Goal: Task Accomplishment & Management: Complete application form

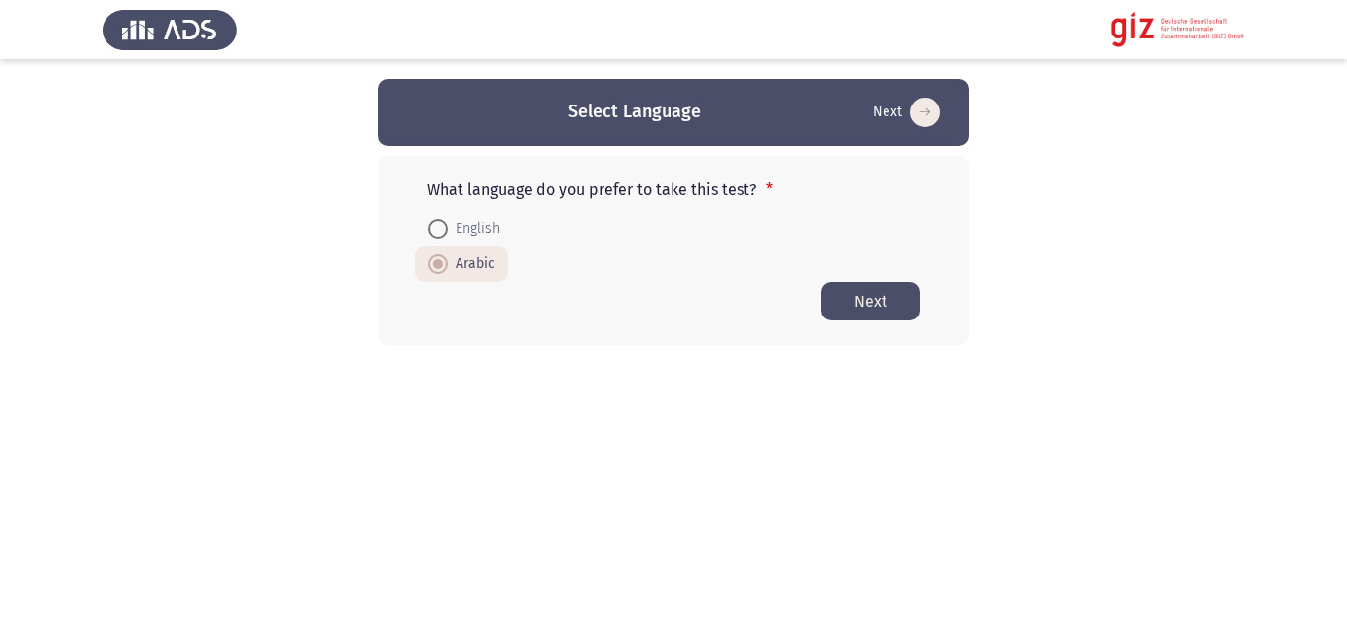
click at [867, 292] on button "Next" at bounding box center [870, 301] width 99 height 38
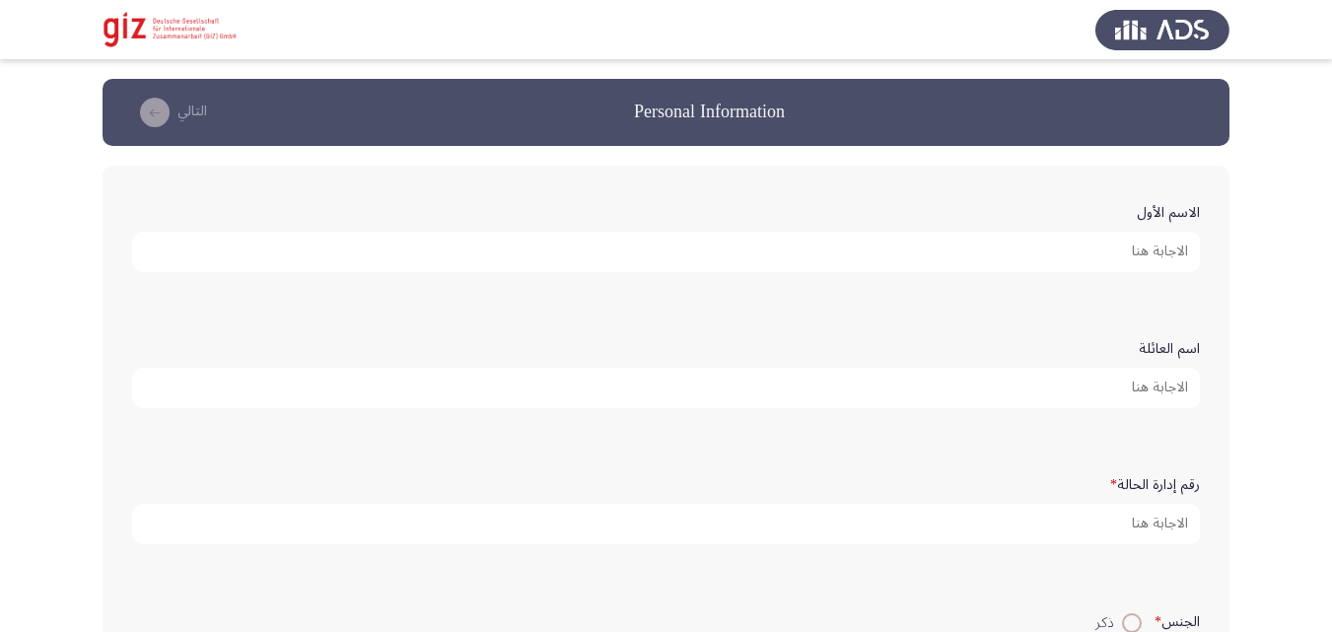
click at [942, 211] on form "الاسم الأول" at bounding box center [666, 233] width 1068 height 77
click at [951, 253] on input "الاسم الأول" at bounding box center [666, 252] width 1068 height 40
paste input "[PERSON_NAME]"
type input "[PERSON_NAME]"
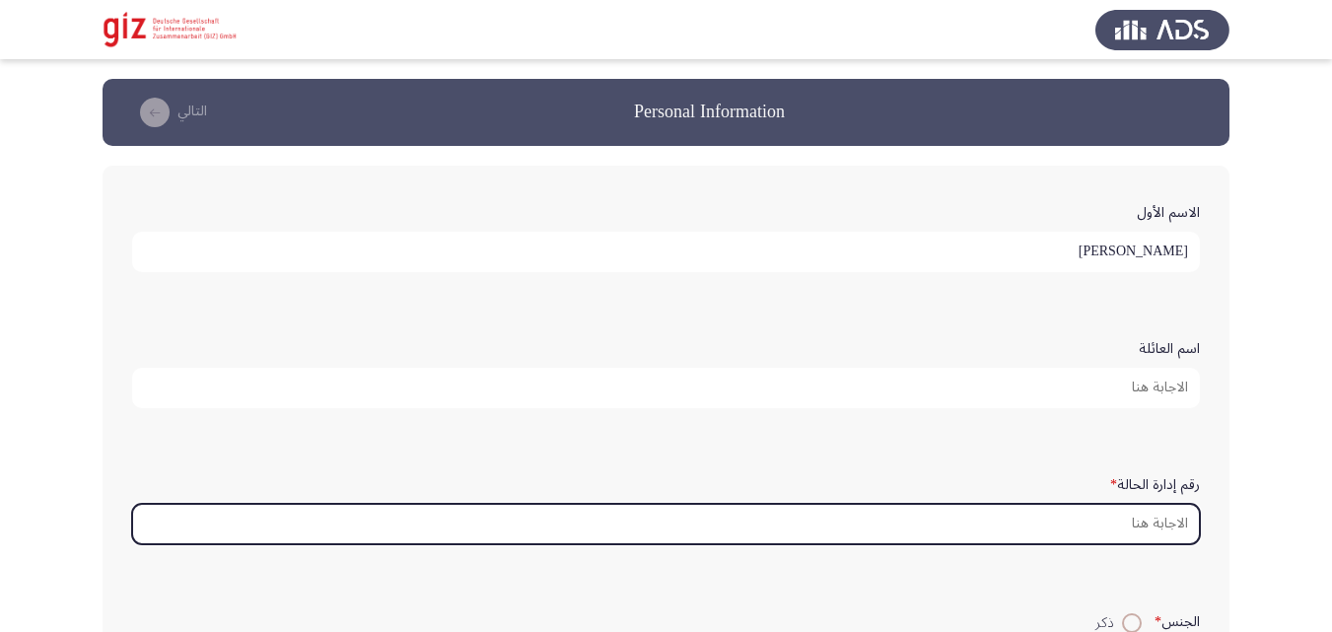
click at [805, 527] on input "رقم إدارة الحالة *" at bounding box center [666, 524] width 1068 height 40
paste input "PIMAUG00043-LUXOR"
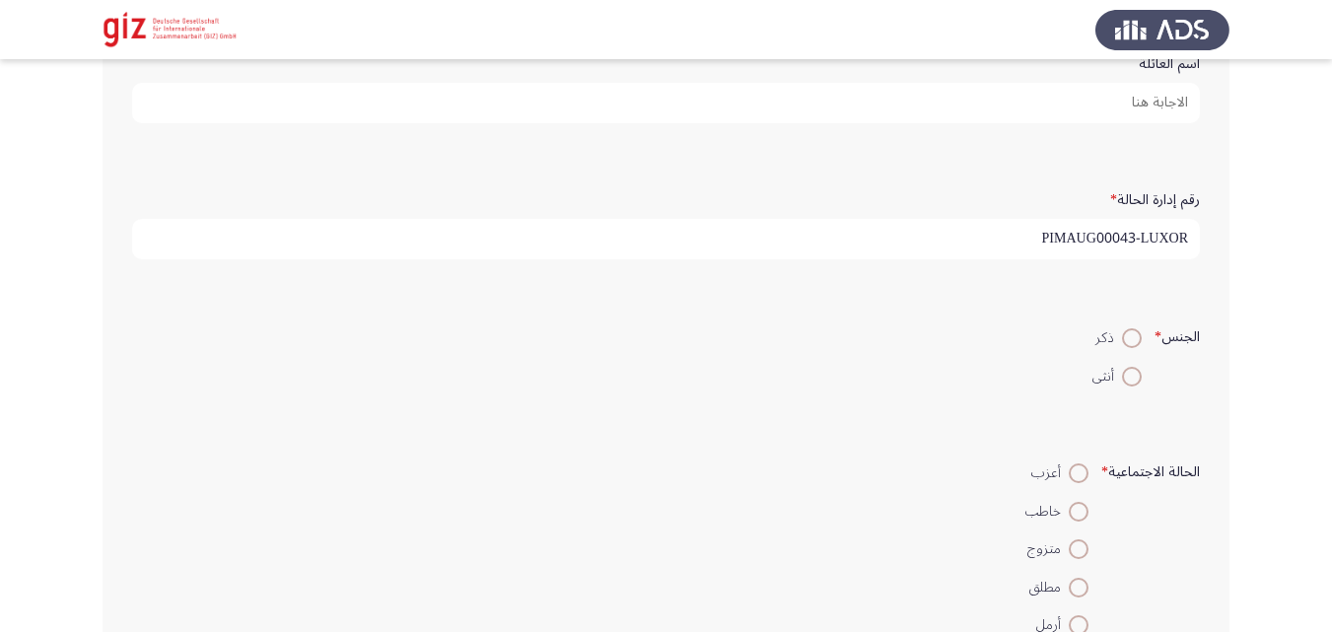
scroll to position [286, 0]
type input "PIMAUG00043-LUXOR"
click at [1116, 331] on span "ذكر" at bounding box center [1108, 337] width 27 height 24
click at [1122, 331] on input "ذكر" at bounding box center [1132, 337] width 20 height 20
radio input "true"
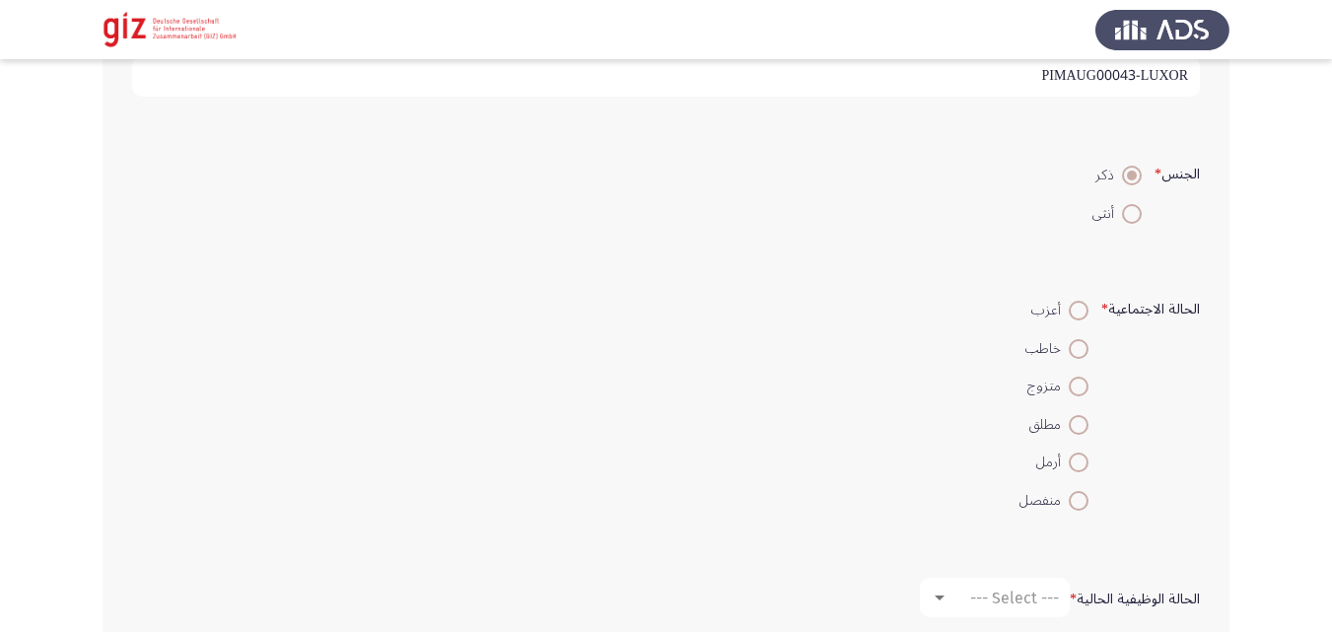
scroll to position [504, 0]
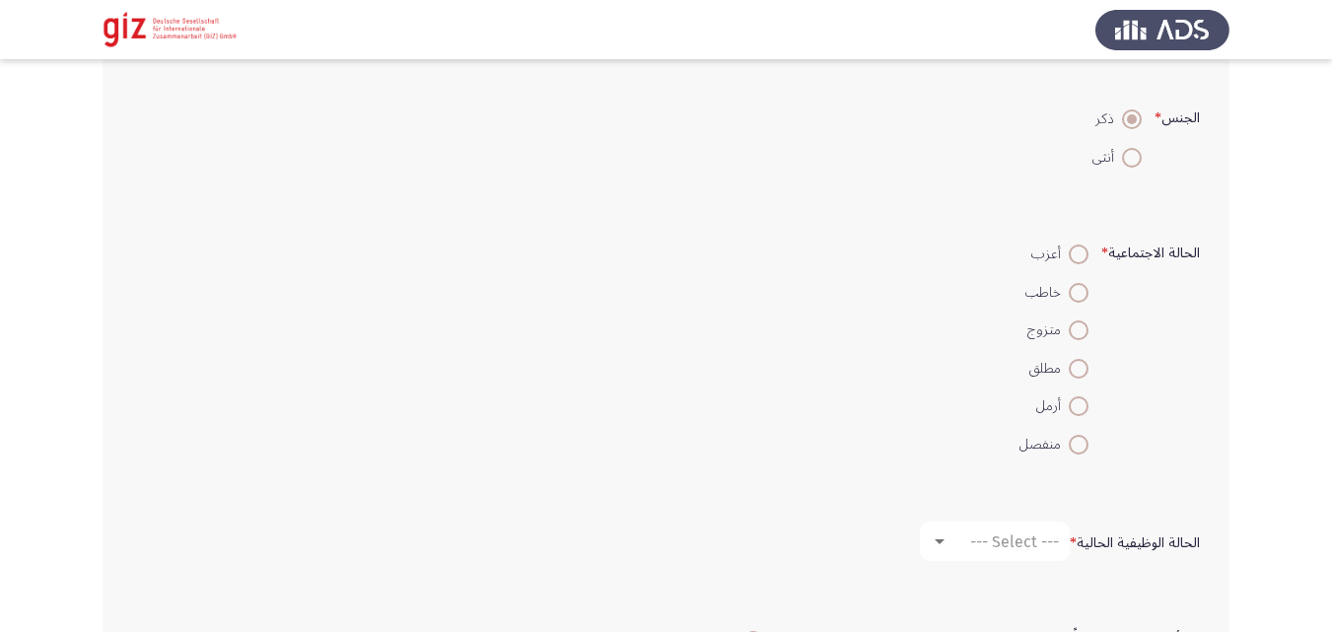
click at [1076, 253] on span at bounding box center [1079, 255] width 20 height 20
click at [1076, 253] on input "أعزب" at bounding box center [1079, 255] width 20 height 20
radio input "true"
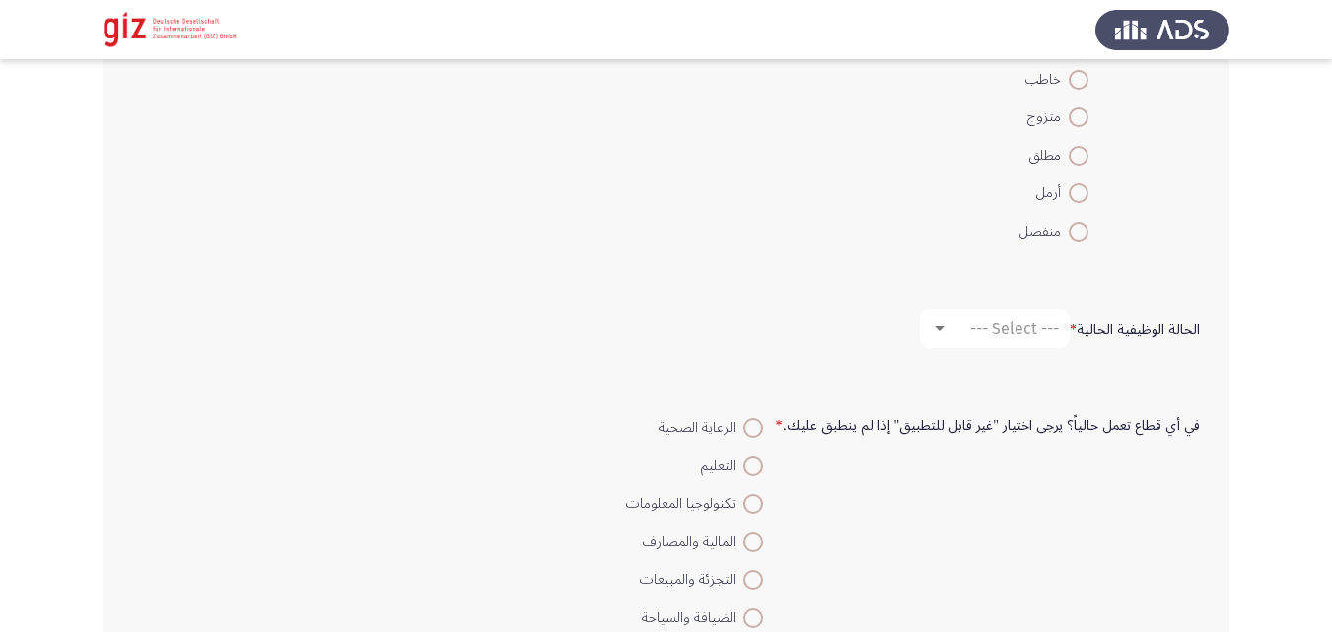
scroll to position [725, 0]
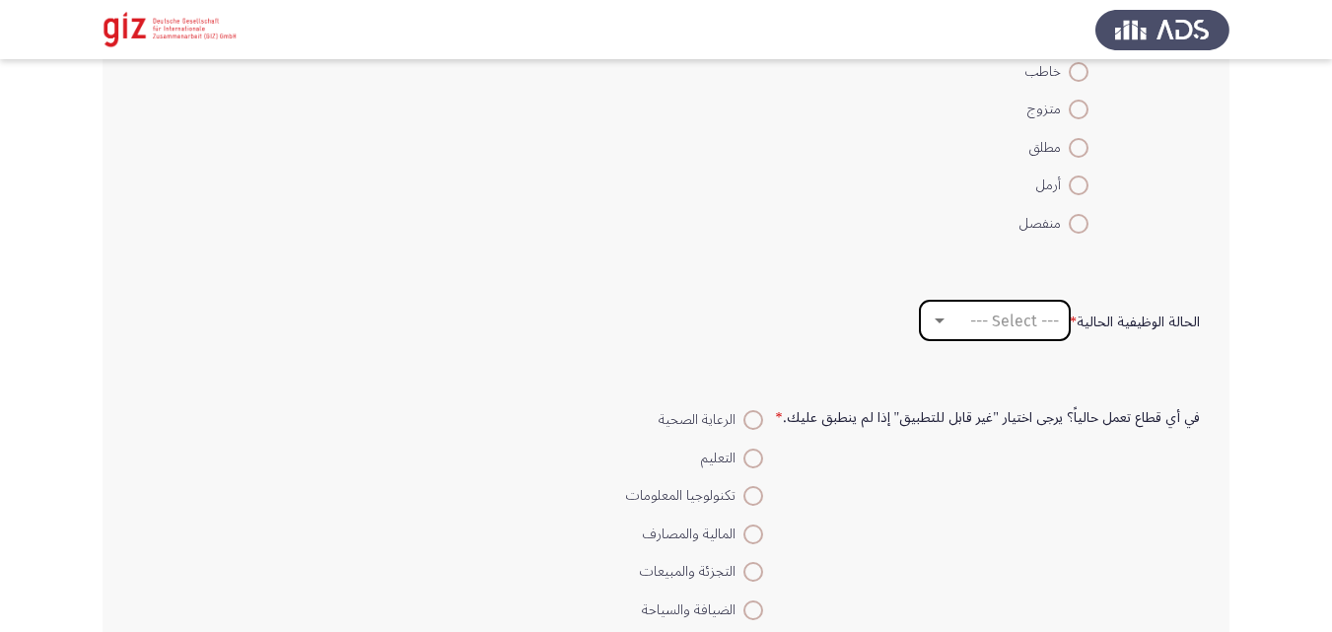
click at [1028, 324] on span "--- Select ---" at bounding box center [1014, 321] width 89 height 19
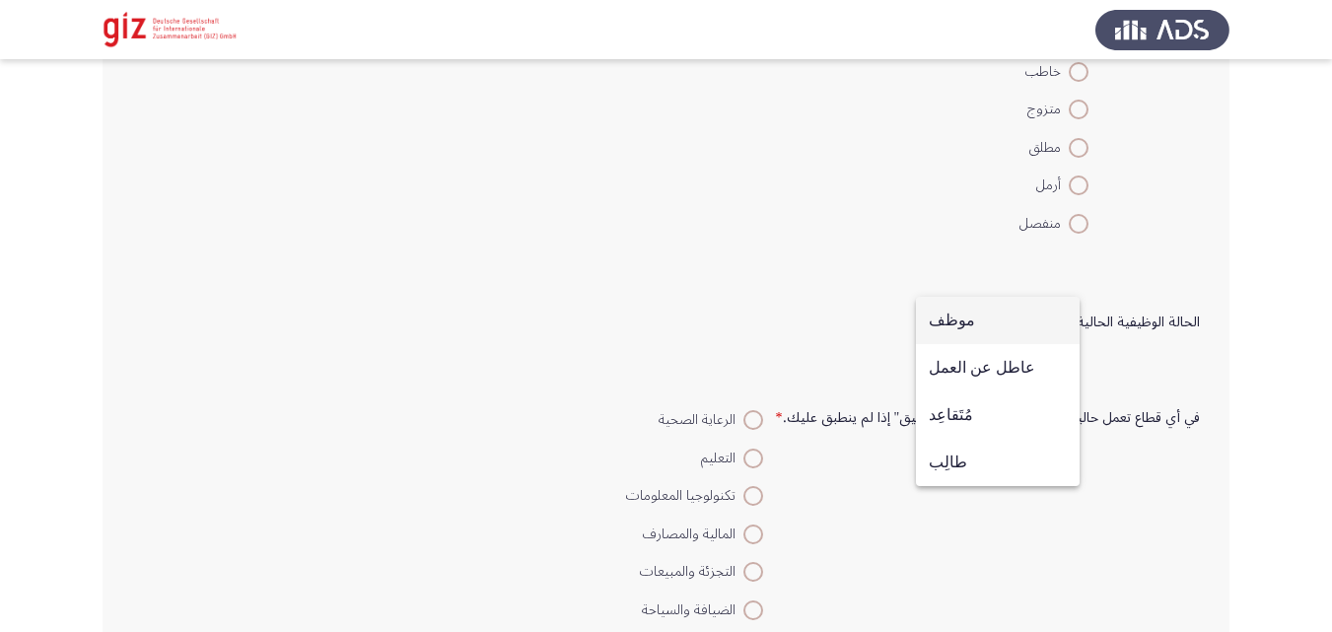
click at [978, 325] on span "موظف" at bounding box center [998, 320] width 138 height 47
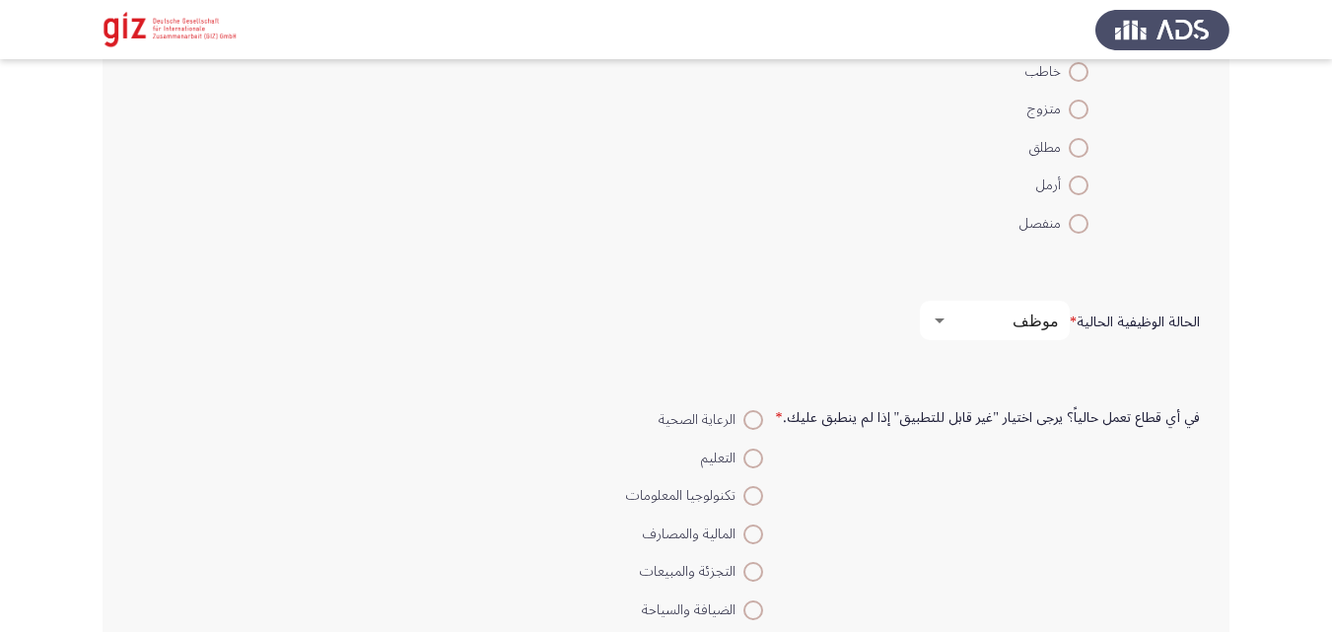
click at [978, 324] on div "موظف" at bounding box center [1004, 321] width 110 height 19
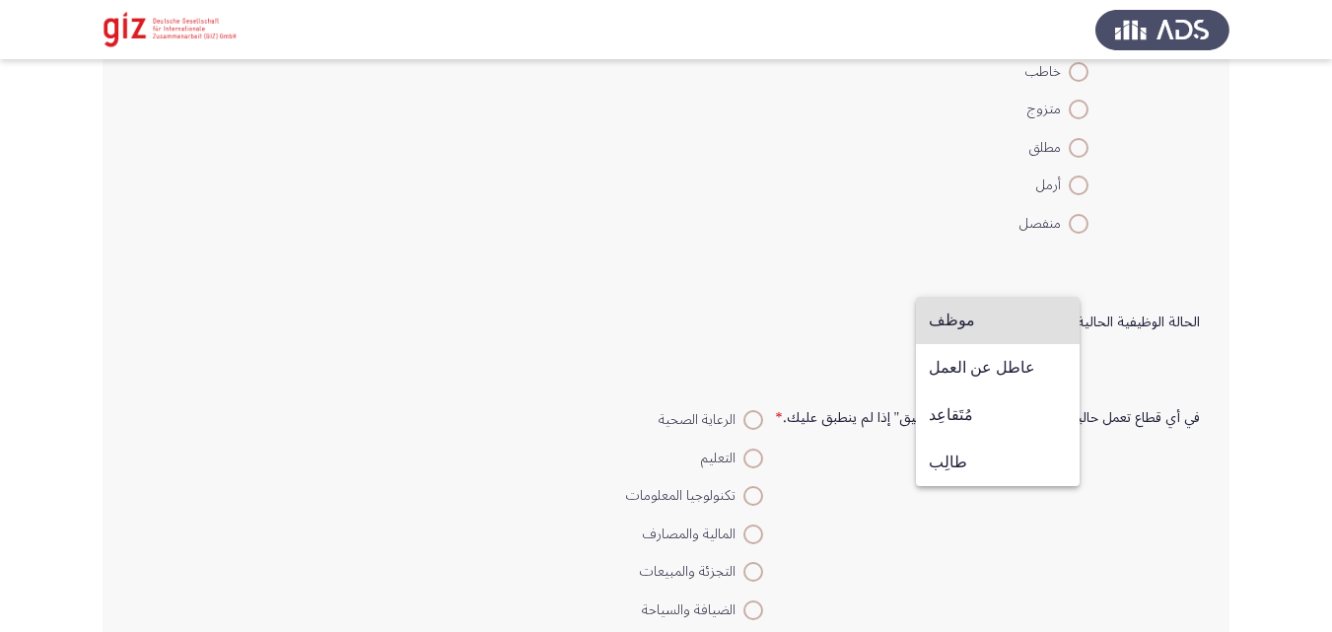
click at [978, 324] on span "موظف" at bounding box center [998, 320] width 138 height 47
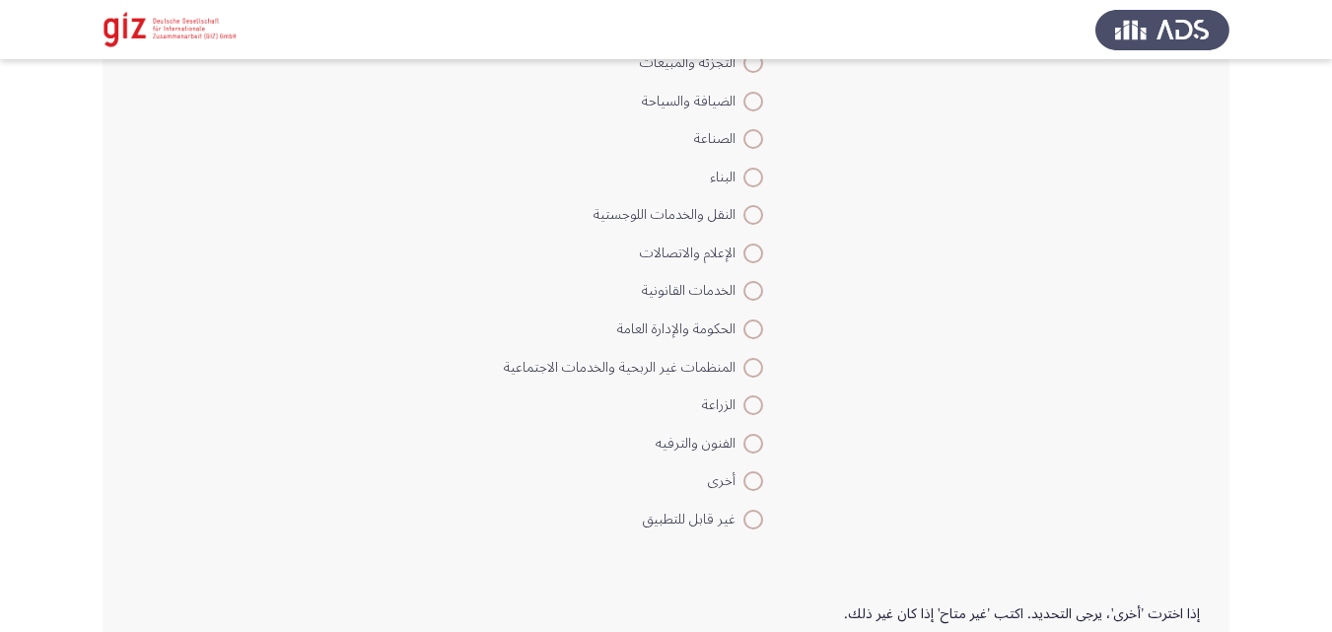
click at [763, 401] on span at bounding box center [753, 405] width 20 height 20
click at [763, 401] on input "الزراعة" at bounding box center [753, 405] width 20 height 20
radio input "true"
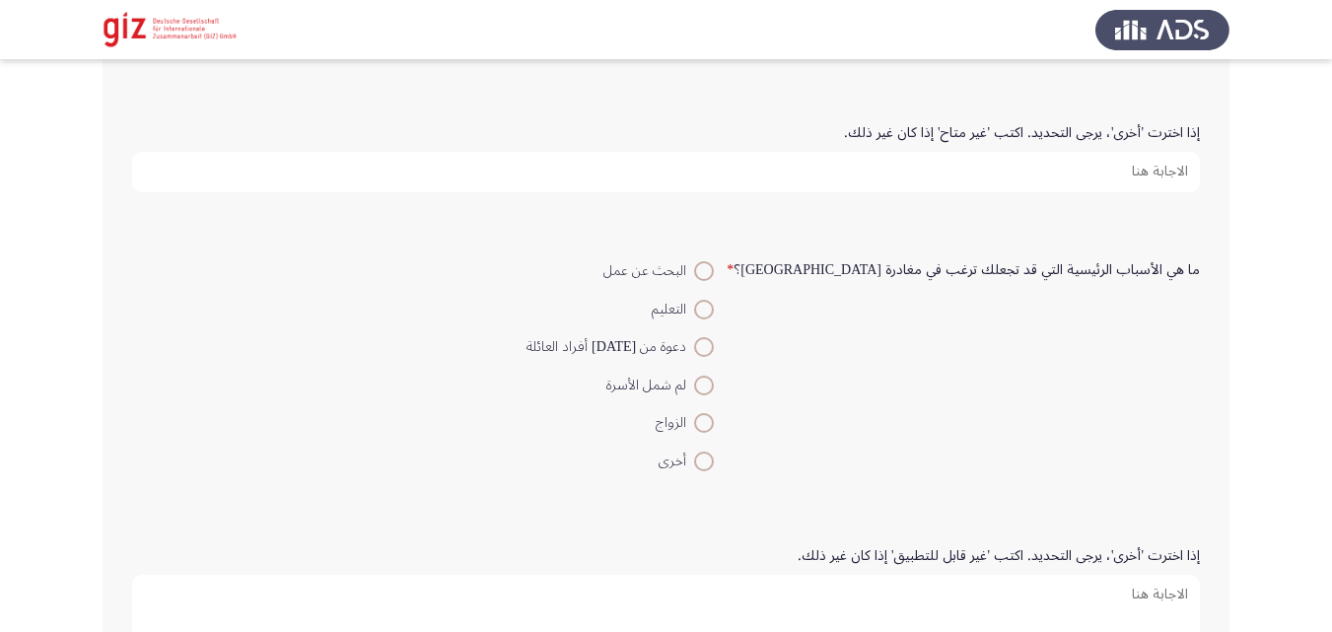
scroll to position [1769, 0]
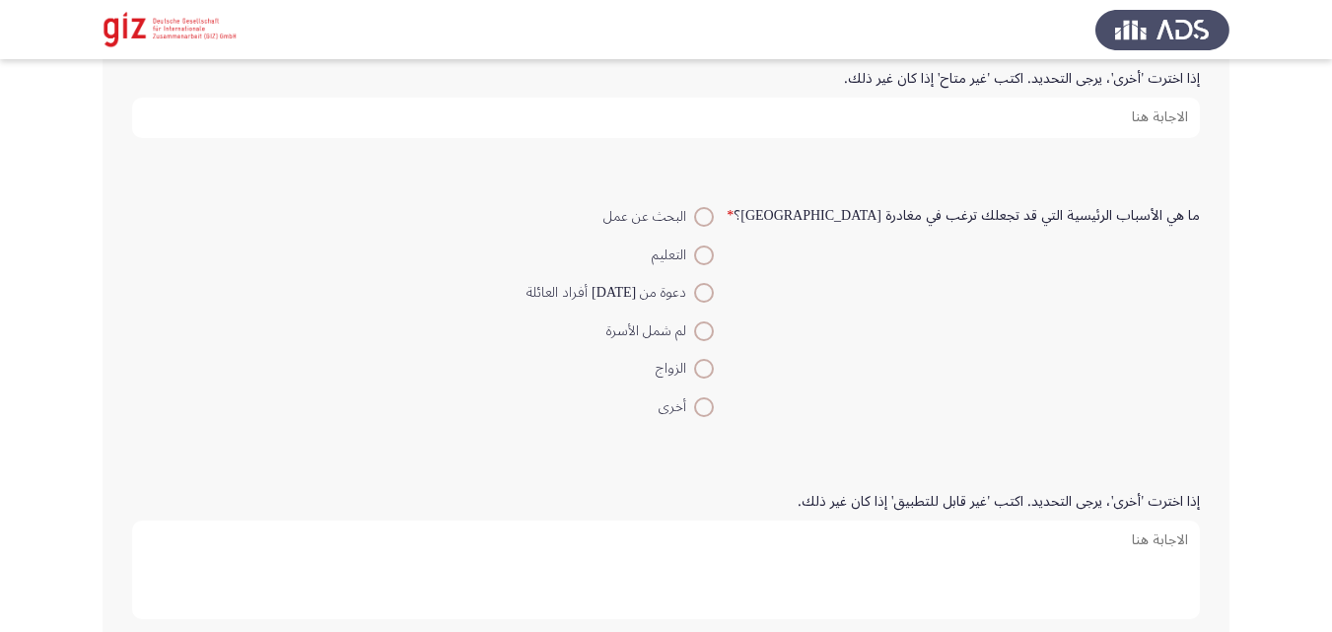
click at [714, 222] on span at bounding box center [704, 217] width 20 height 20
click at [714, 222] on input "البحث عن عمل" at bounding box center [704, 217] width 20 height 20
radio input "true"
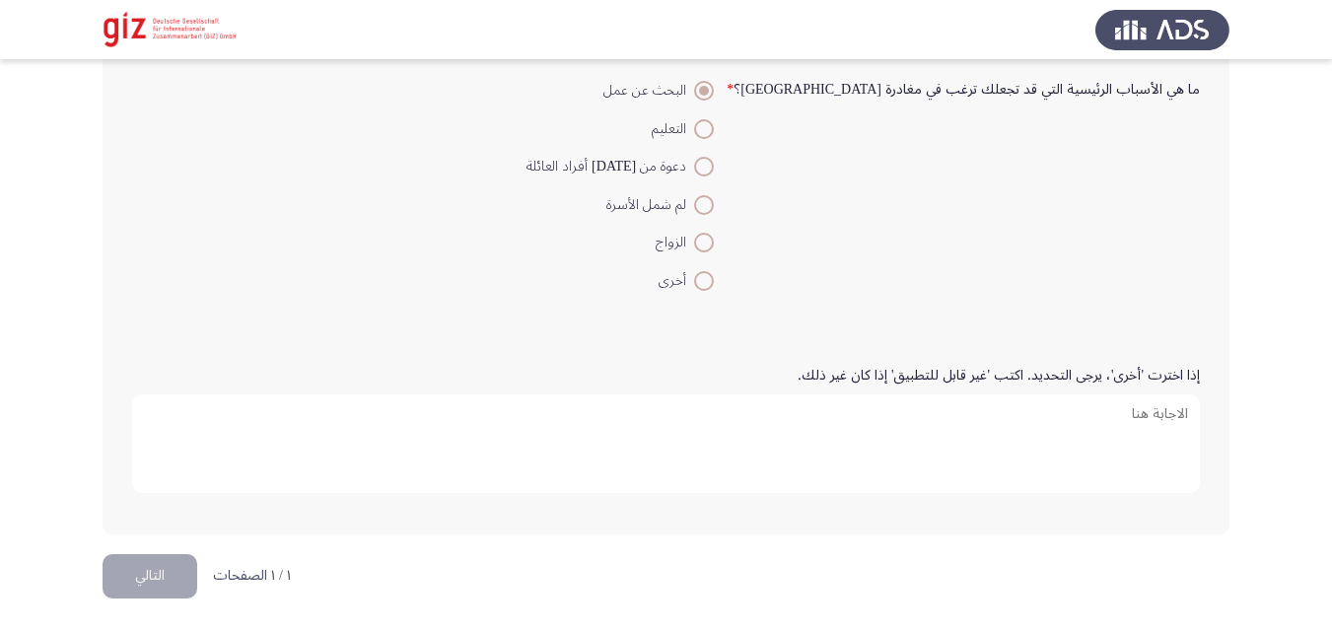
scroll to position [1896, 0]
click at [135, 588] on button "التالي" at bounding box center [150, 575] width 95 height 44
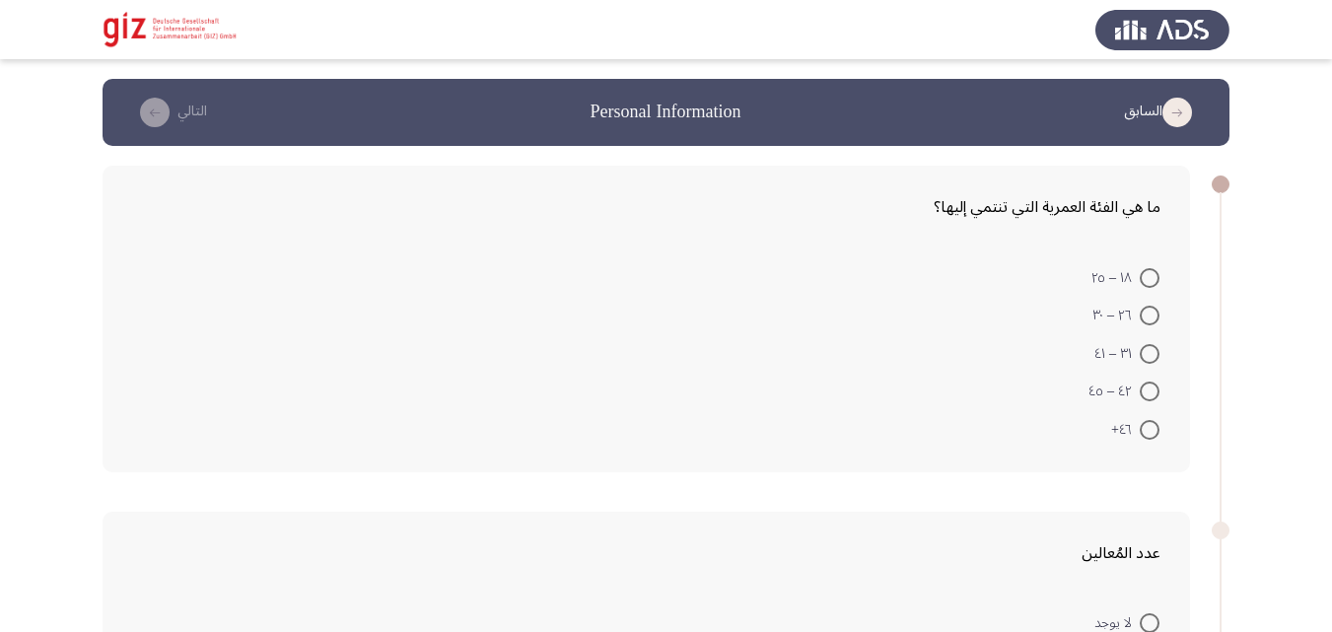
click at [1135, 340] on mat-radio-button "٣١ – ٤١" at bounding box center [1127, 352] width 91 height 38
click at [1142, 346] on span at bounding box center [1150, 354] width 20 height 20
click at [1142, 346] on input "٣١ – ٤١" at bounding box center [1150, 354] width 20 height 20
radio input "true"
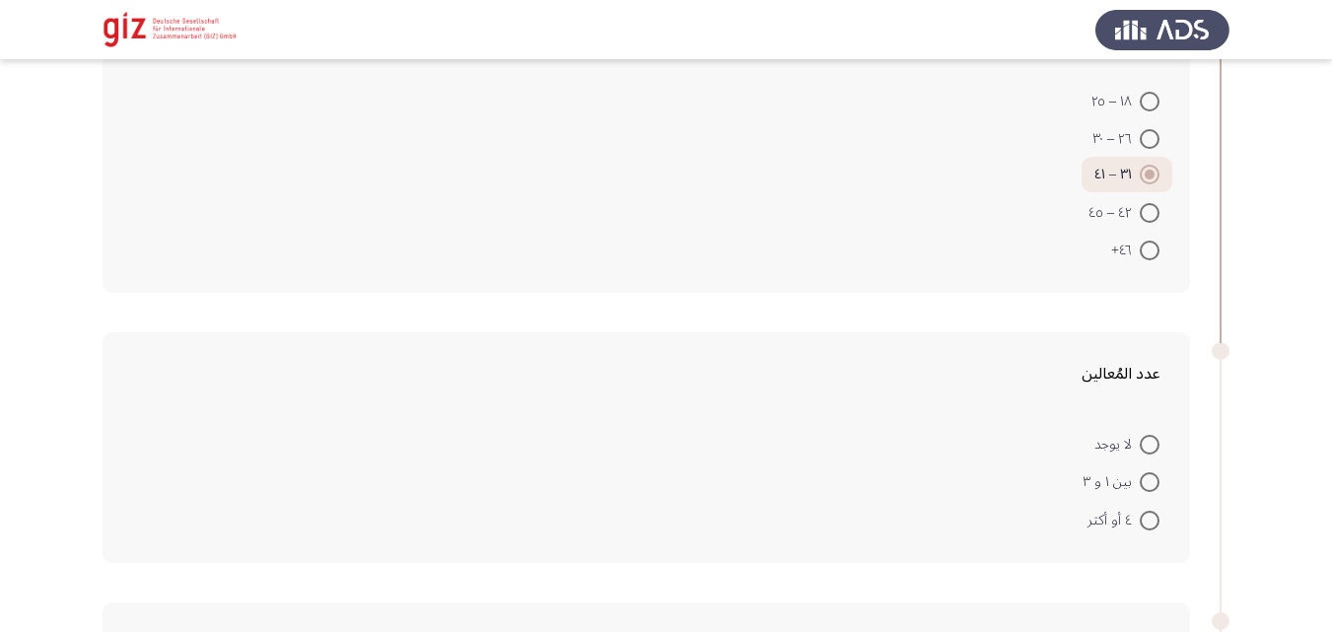
scroll to position [239, 0]
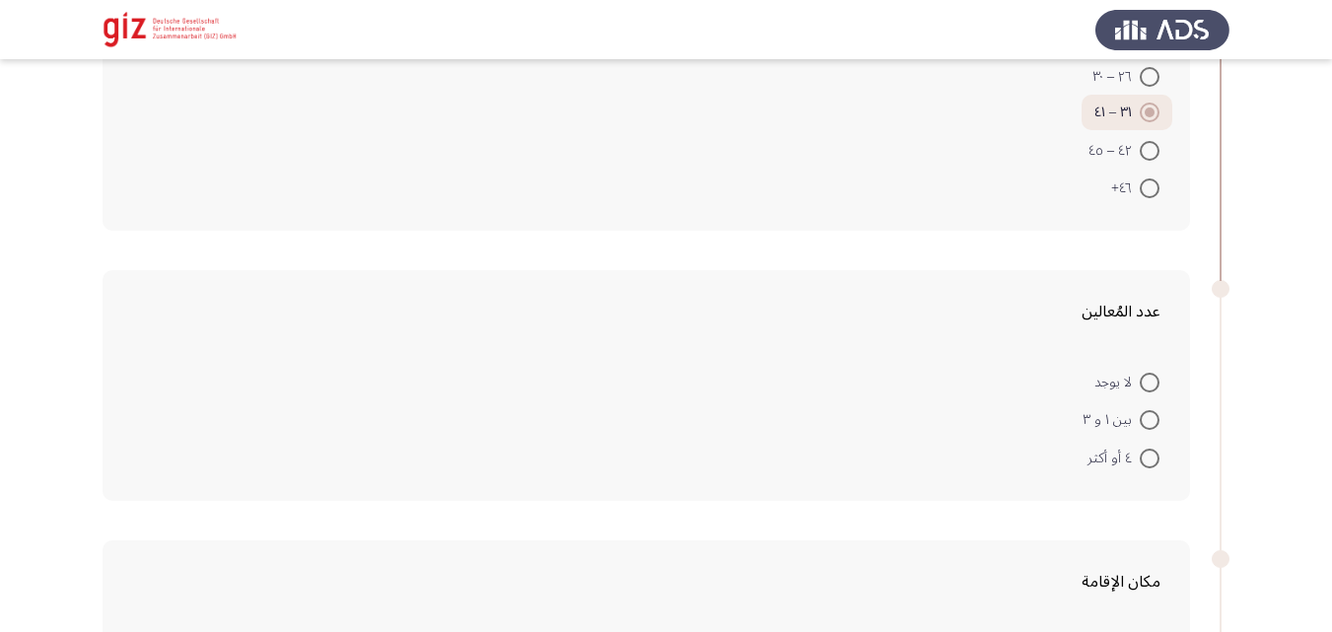
drag, startPoint x: 1157, startPoint y: 449, endPoint x: 1165, endPoint y: 436, distance: 15.6
click at [1157, 449] on span at bounding box center [1150, 459] width 20 height 20
click at [1157, 449] on input "٤ أو أكثر" at bounding box center [1150, 459] width 20 height 20
radio input "true"
click at [1165, 436] on mat-radio-button "بين ١ و ٣" at bounding box center [1121, 419] width 103 height 38
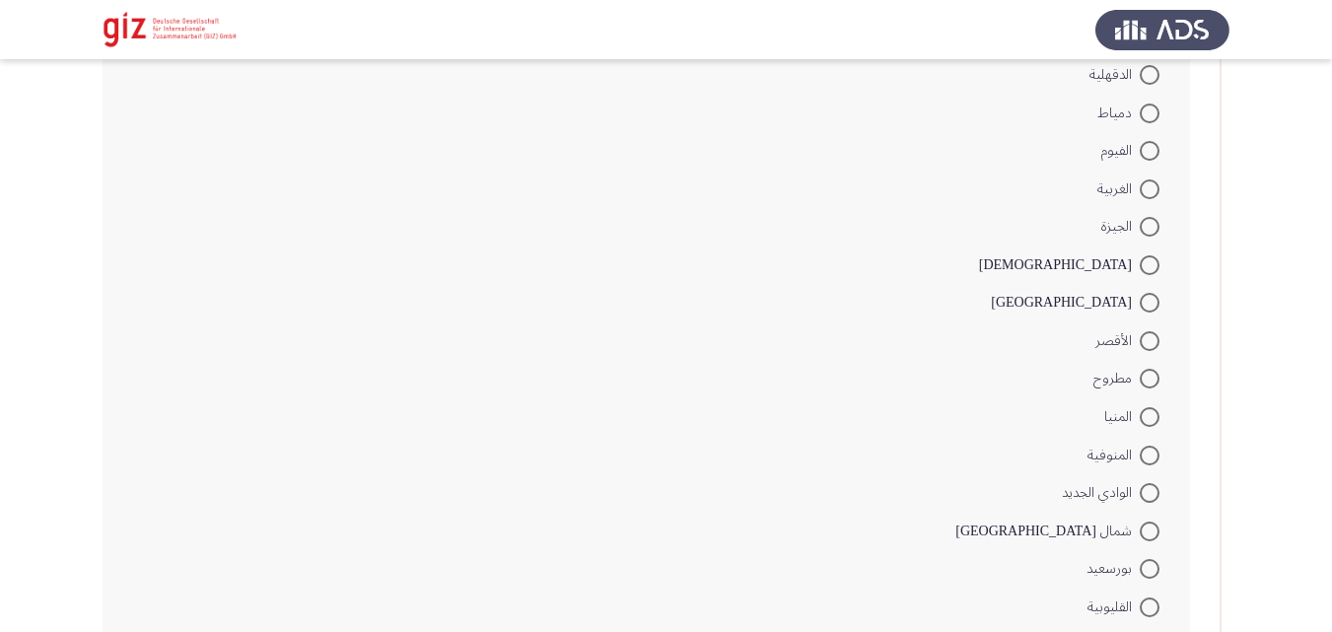
scroll to position [1043, 0]
click at [1150, 351] on mat-radio-button "الأقصر" at bounding box center [1128, 337] width 90 height 38
click at [1150, 341] on span at bounding box center [1150, 339] width 20 height 20
click at [1150, 341] on input "الأقصر" at bounding box center [1150, 339] width 20 height 20
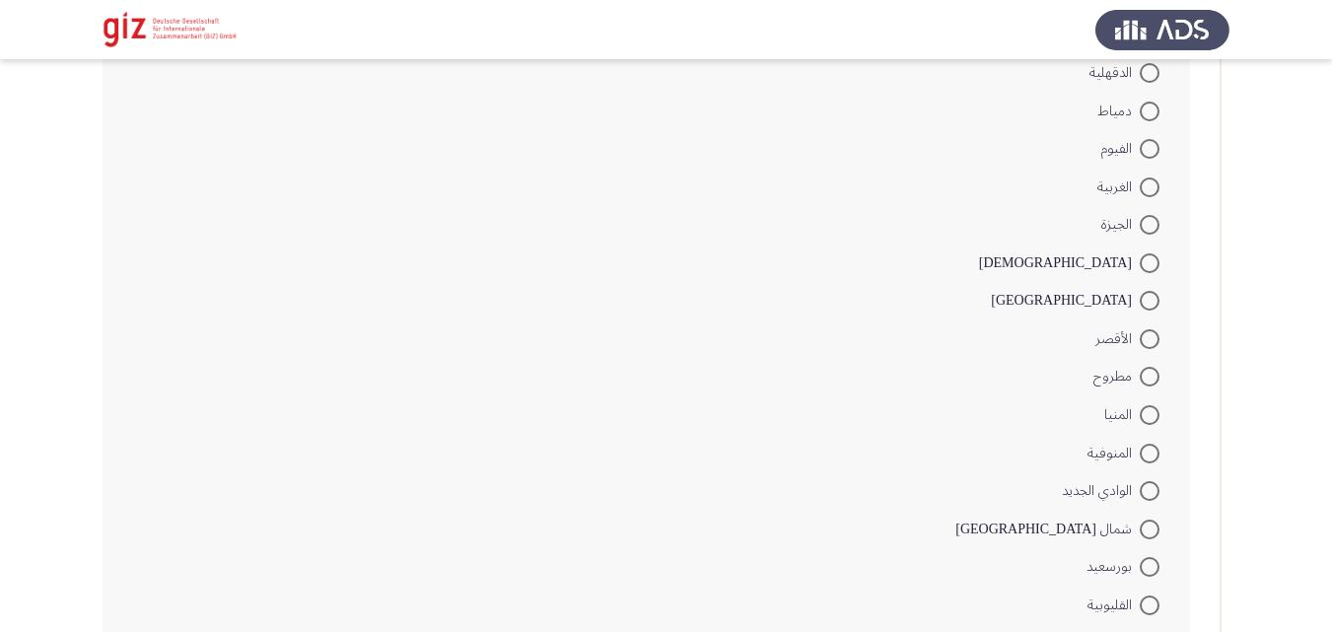
radio input "true"
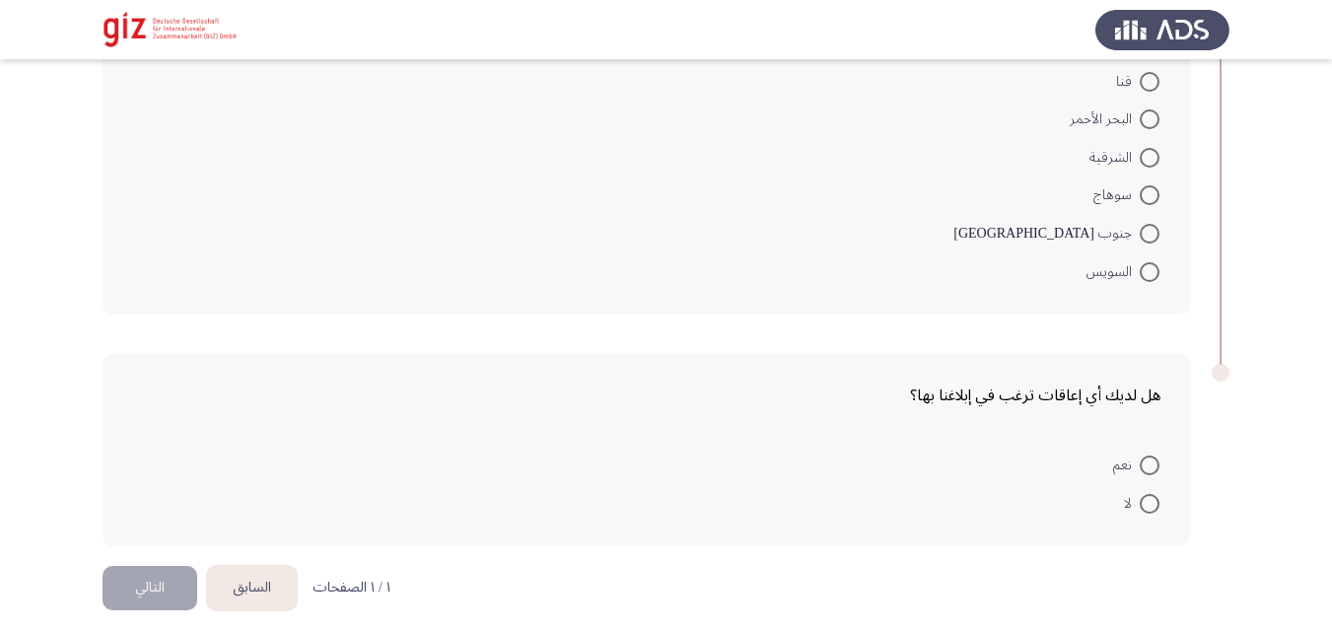
scroll to position [1615, 0]
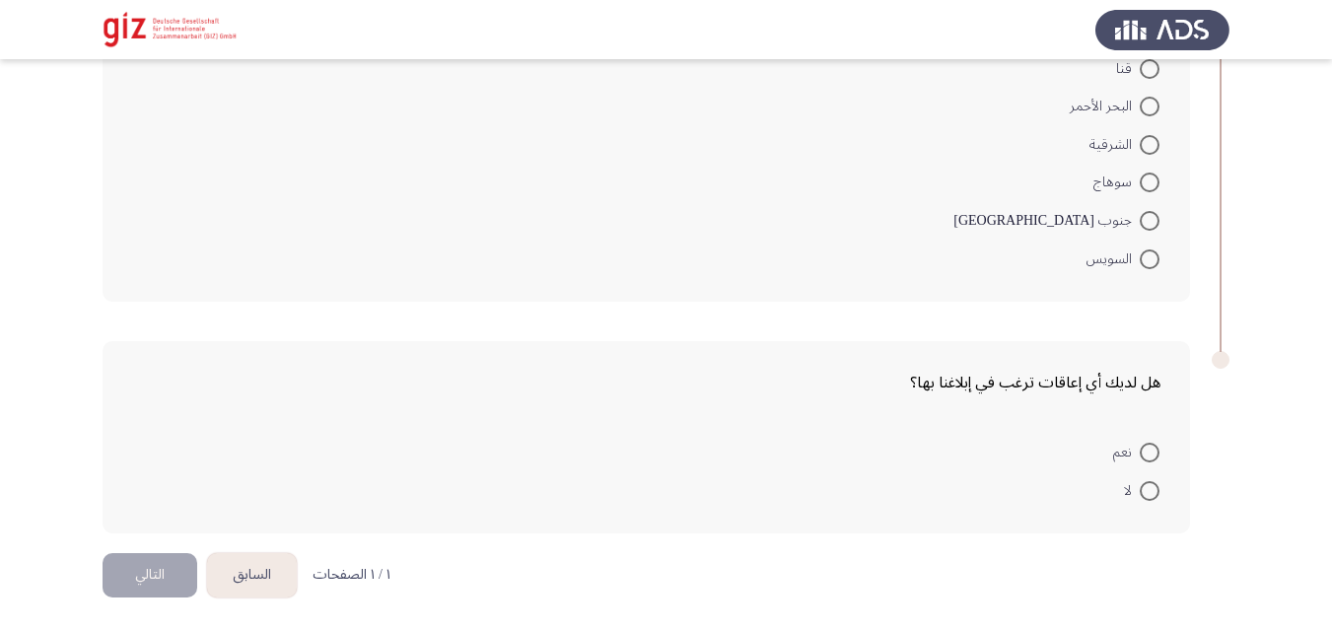
click at [1160, 503] on mat-radio-button "لا" at bounding box center [1141, 489] width 61 height 38
click at [1147, 488] on span at bounding box center [1150, 491] width 20 height 20
click at [1147, 488] on input "لا" at bounding box center [1150, 491] width 20 height 20
radio input "true"
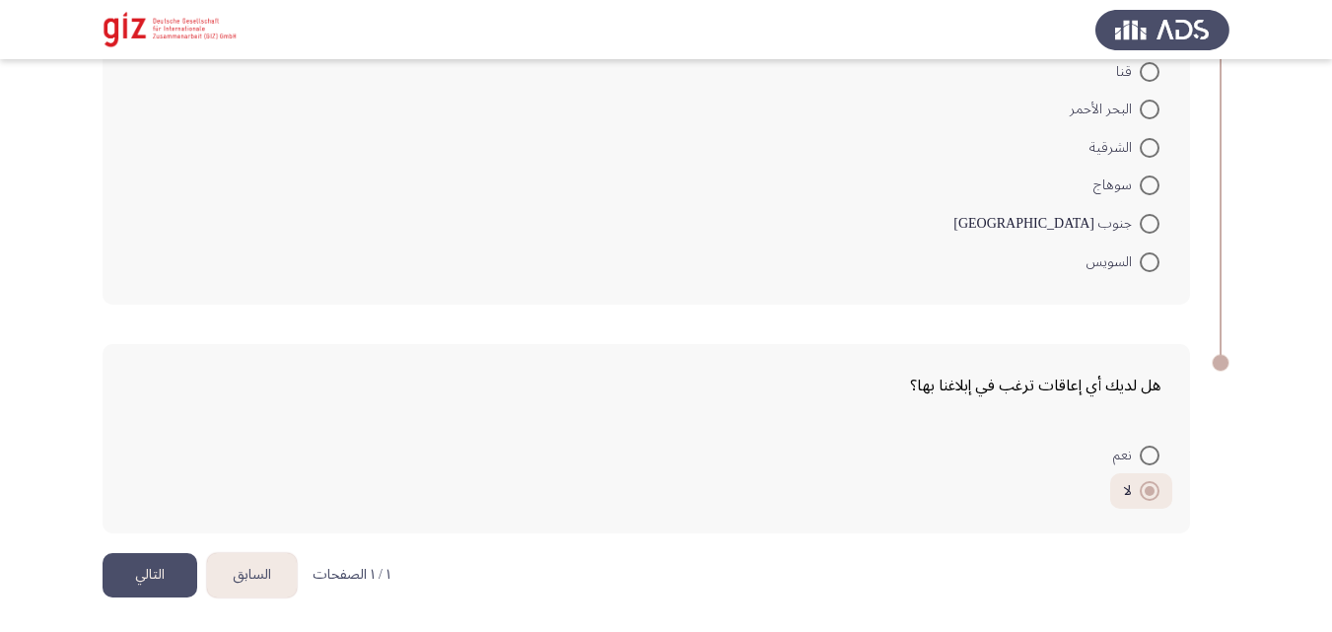
click at [1144, 448] on span at bounding box center [1150, 456] width 20 height 20
click at [1144, 448] on input "نعم" at bounding box center [1150, 456] width 20 height 20
radio input "true"
click at [160, 578] on button "التالي" at bounding box center [150, 575] width 95 height 44
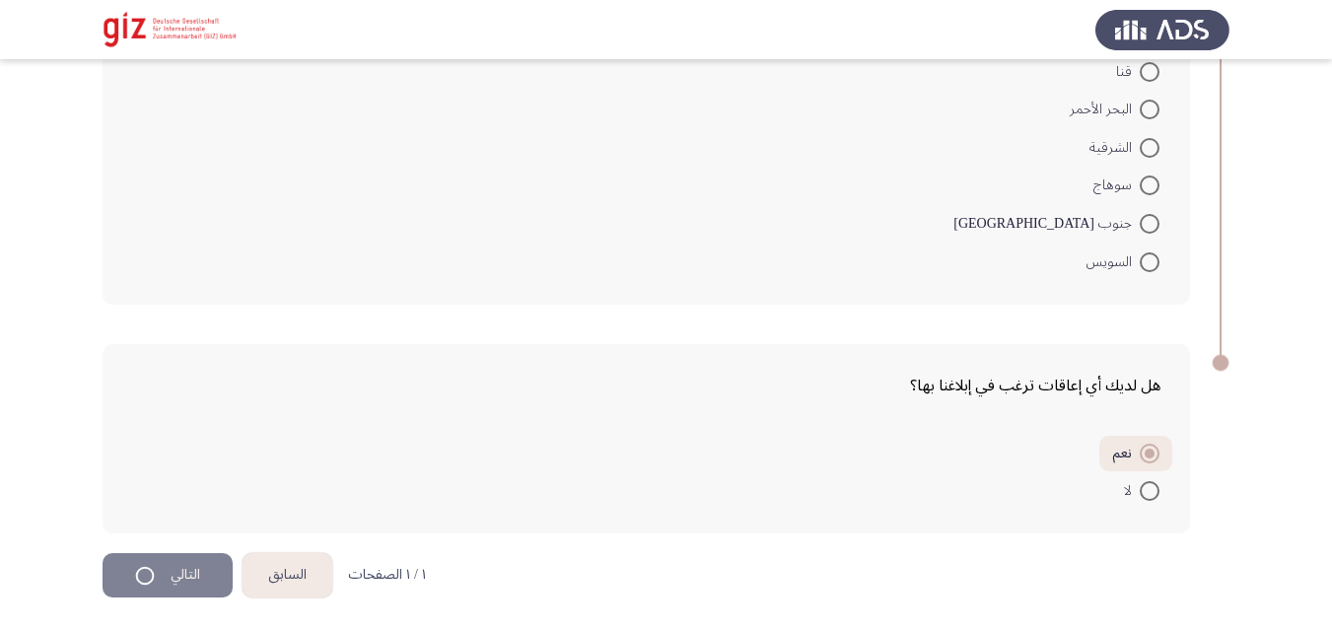
scroll to position [0, 0]
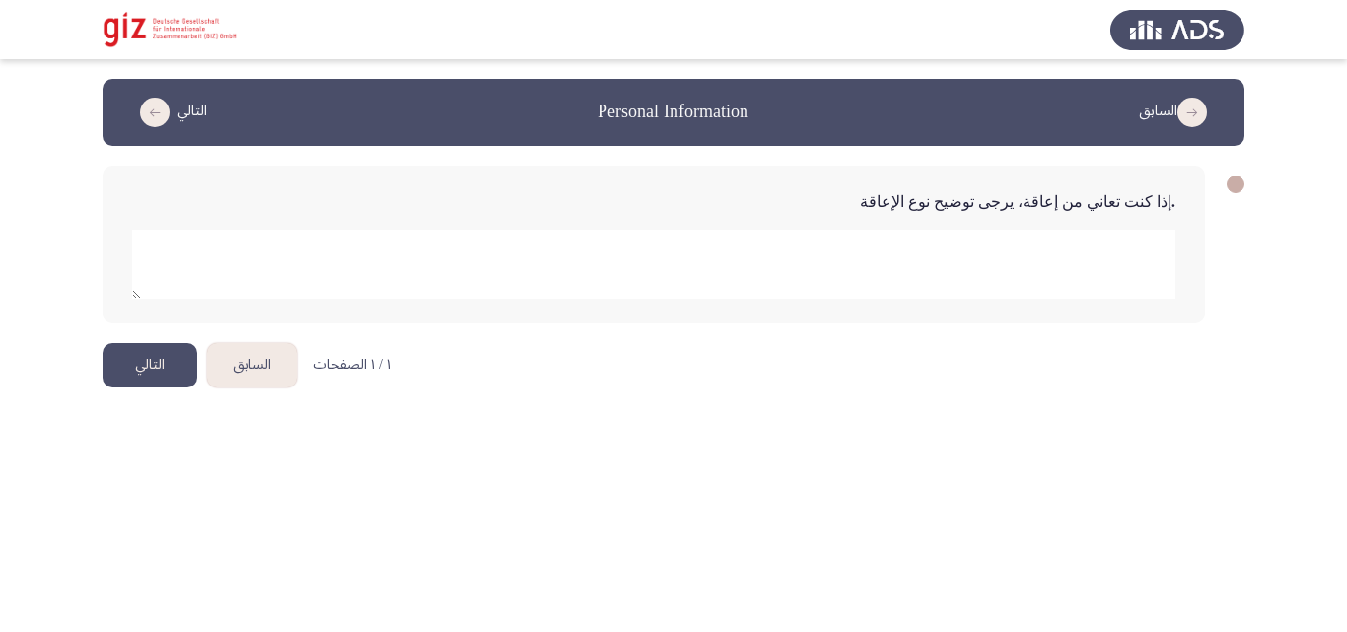
click at [780, 223] on form at bounding box center [653, 257] width 1043 height 84
click at [767, 253] on textarea "add answer for essay" at bounding box center [653, 264] width 1043 height 69
drag, startPoint x: 1090, startPoint y: 238, endPoint x: 1124, endPoint y: 248, distance: 35.2
click at [1124, 248] on textarea "add answer for essay" at bounding box center [653, 264] width 1043 height 69
type textarea "أعاقه في الذراع"
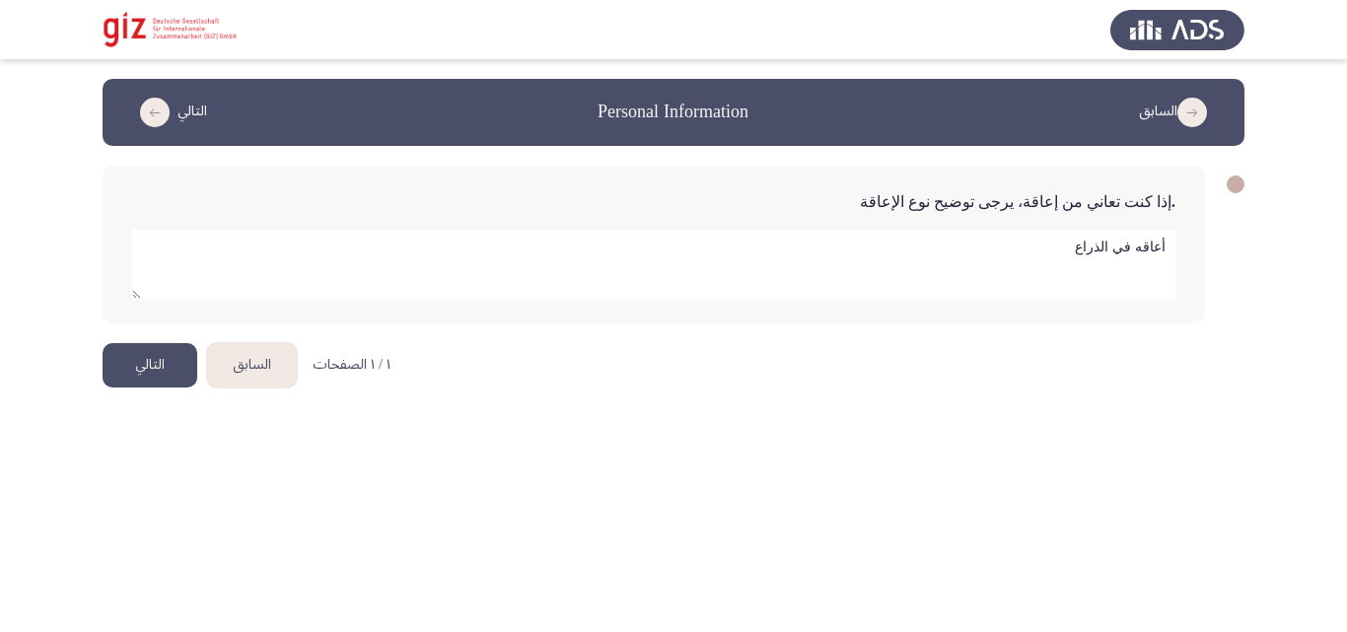
click at [187, 358] on button "التالي" at bounding box center [150, 365] width 95 height 44
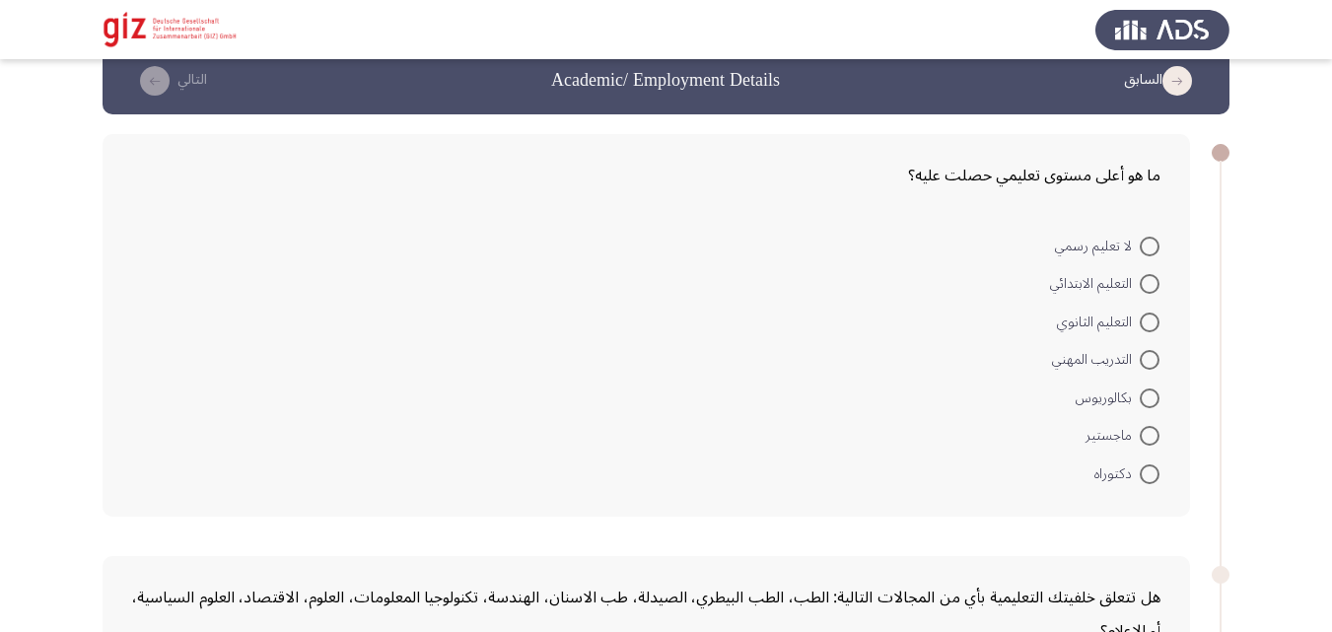
scroll to position [39, 0]
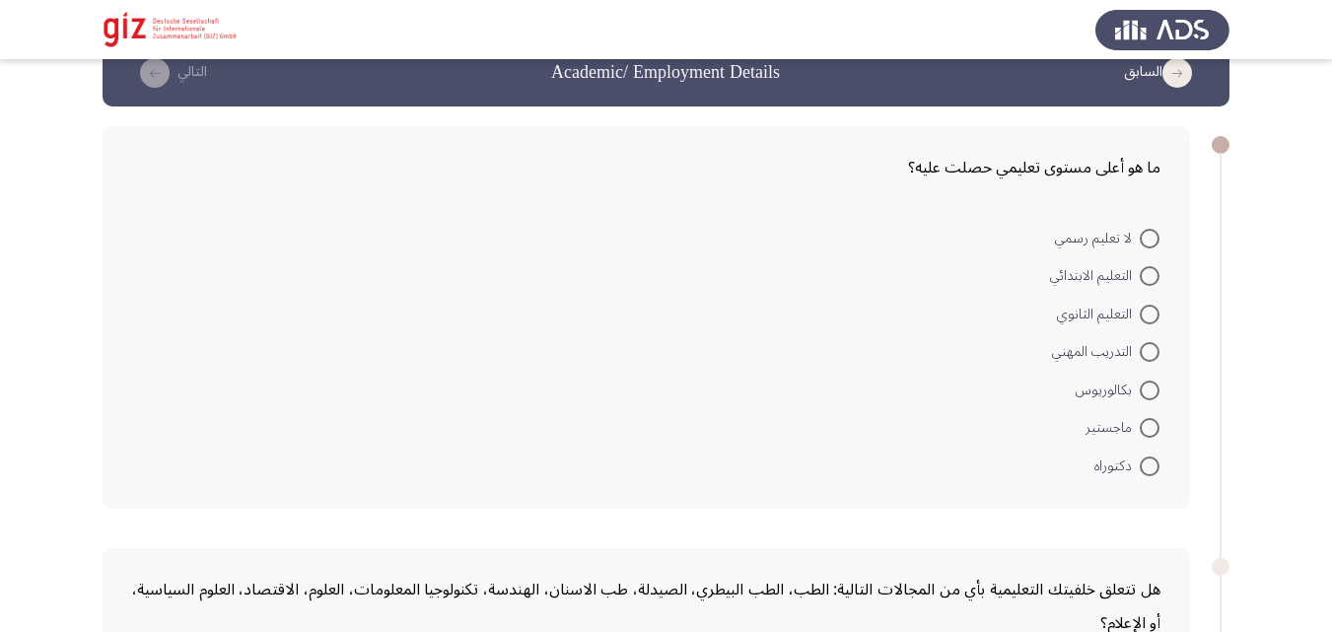
click at [1148, 356] on span at bounding box center [1150, 352] width 20 height 20
click at [1148, 356] on input "التدريب المهني" at bounding box center [1150, 352] width 20 height 20
radio input "true"
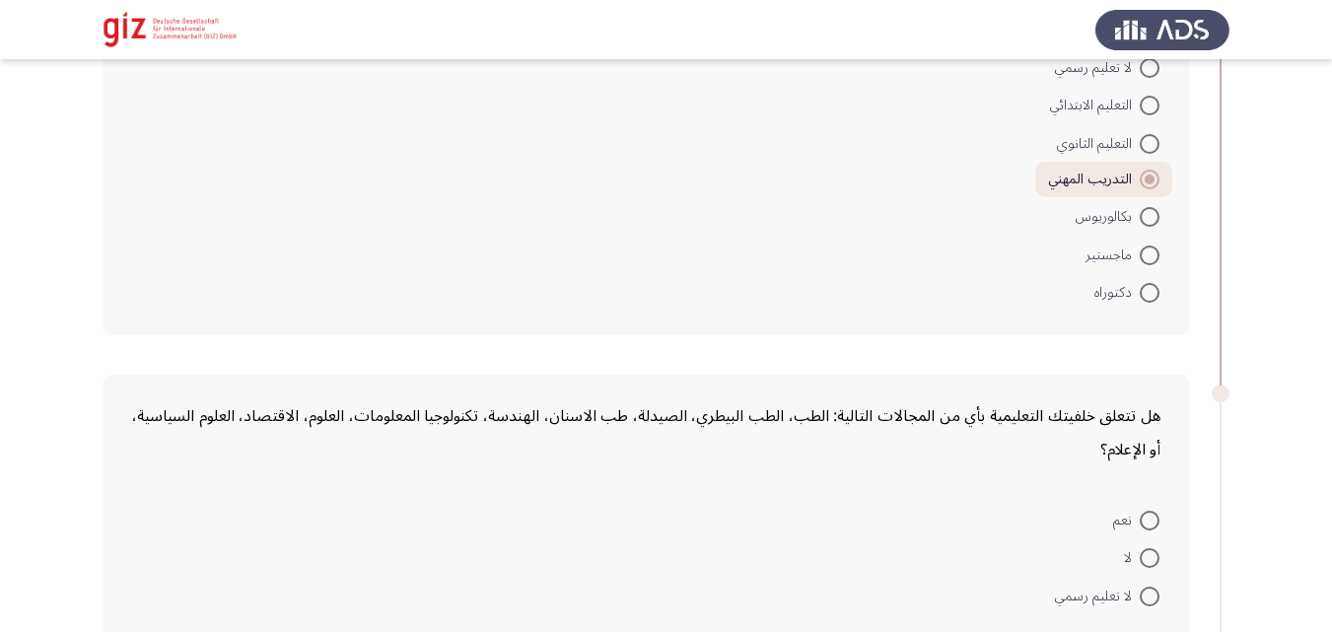
scroll to position [265, 0]
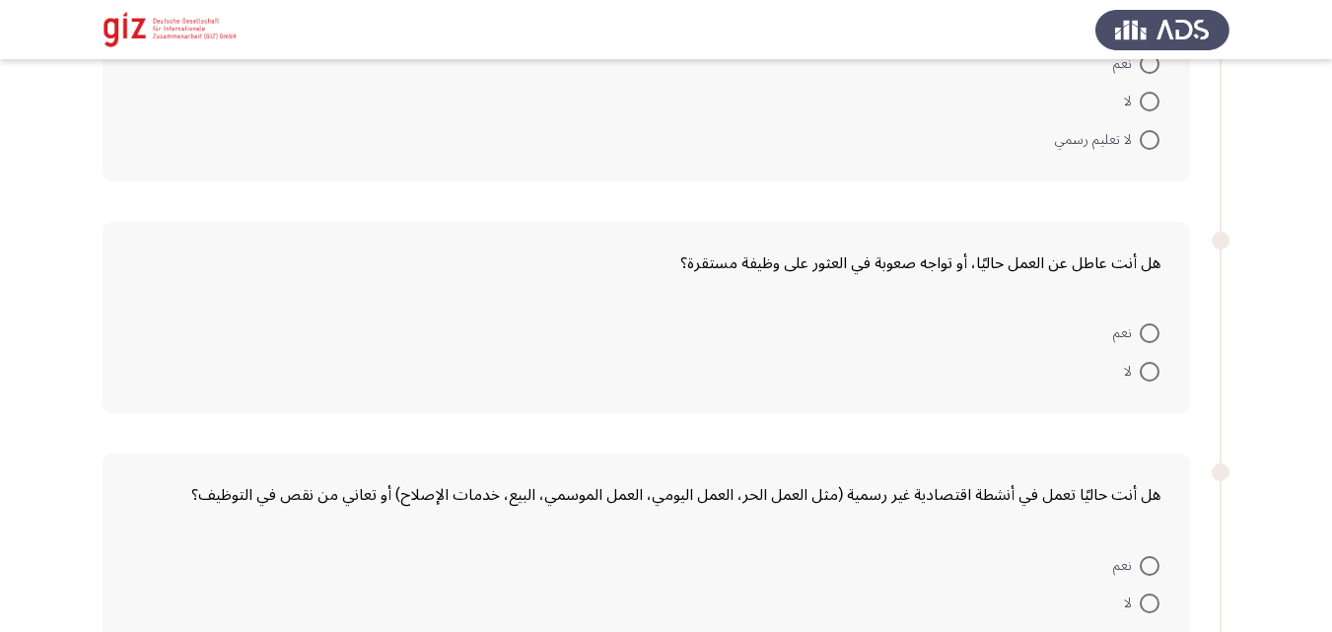
click at [1033, 292] on div "هل أنت عاطل عن العمل حاليًا، أو تواجه صعوبة في العثور على وظيفة مستقرة؟ نعم لا" at bounding box center [647, 318] width 1088 height 192
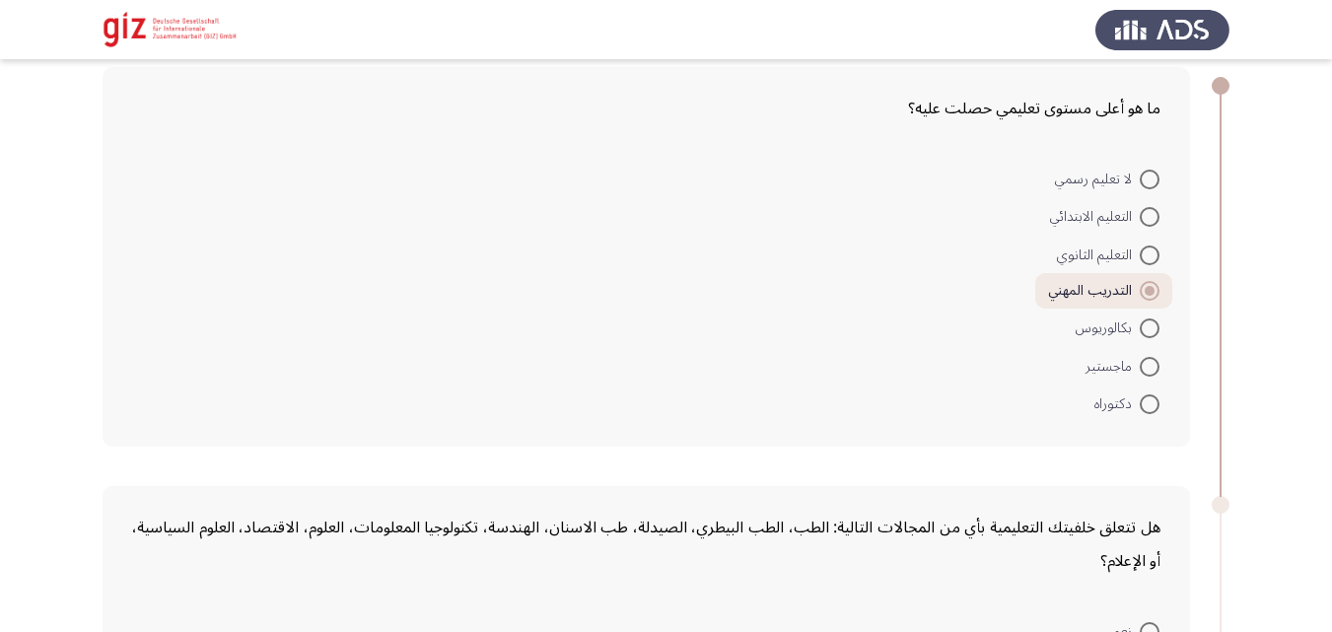
scroll to position [323, 0]
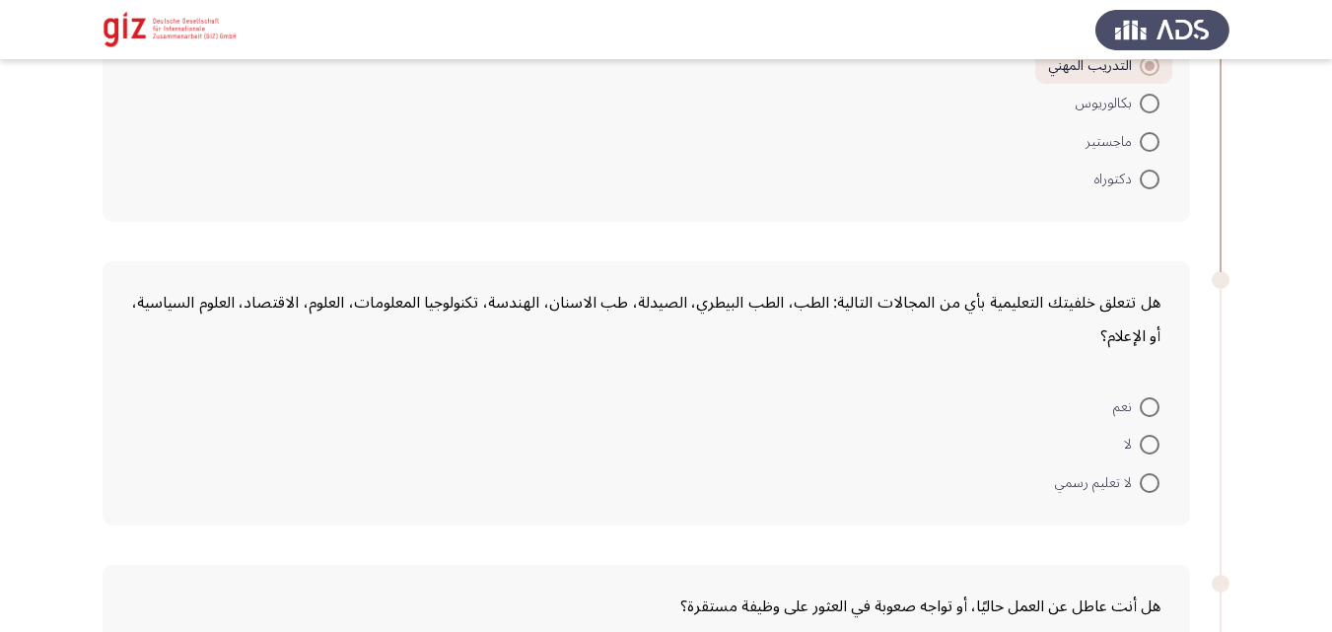
drag, startPoint x: 763, startPoint y: 476, endPoint x: 907, endPoint y: 468, distance: 144.2
click at [950, 417] on form "نعم لا لا تعليم رسمي" at bounding box center [646, 444] width 1028 height 114
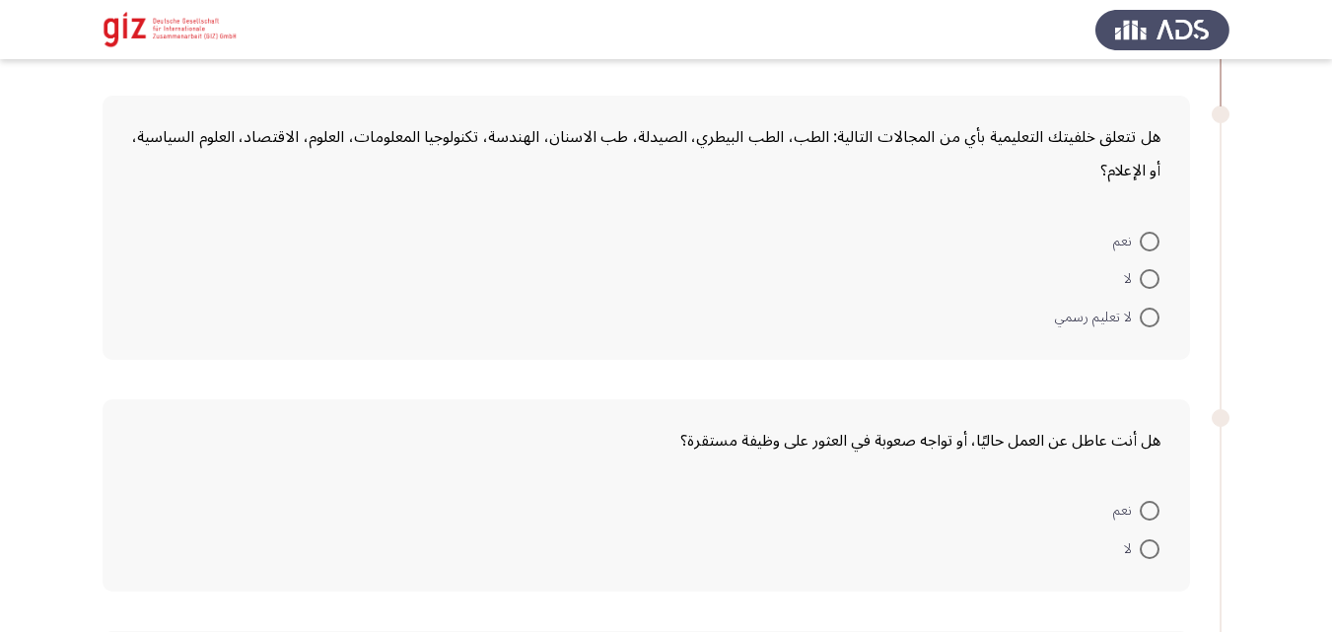
scroll to position [495, 0]
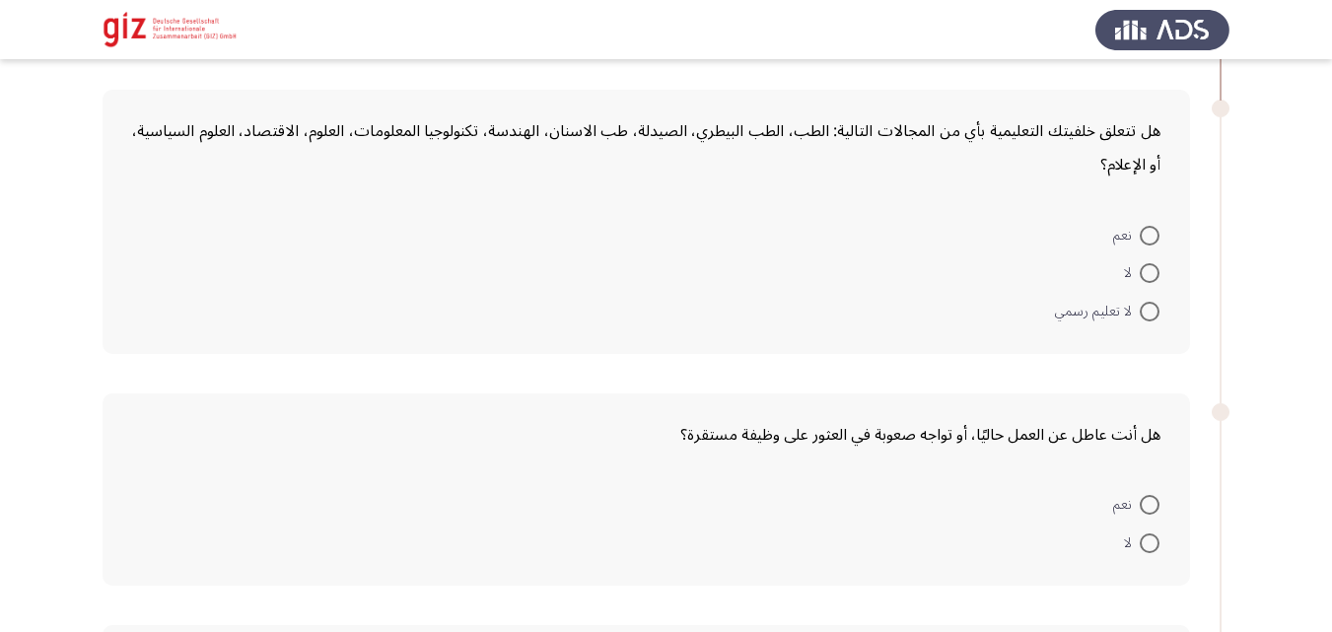
click at [1149, 264] on span at bounding box center [1150, 273] width 20 height 20
click at [1149, 264] on input "لا" at bounding box center [1150, 273] width 20 height 20
radio input "true"
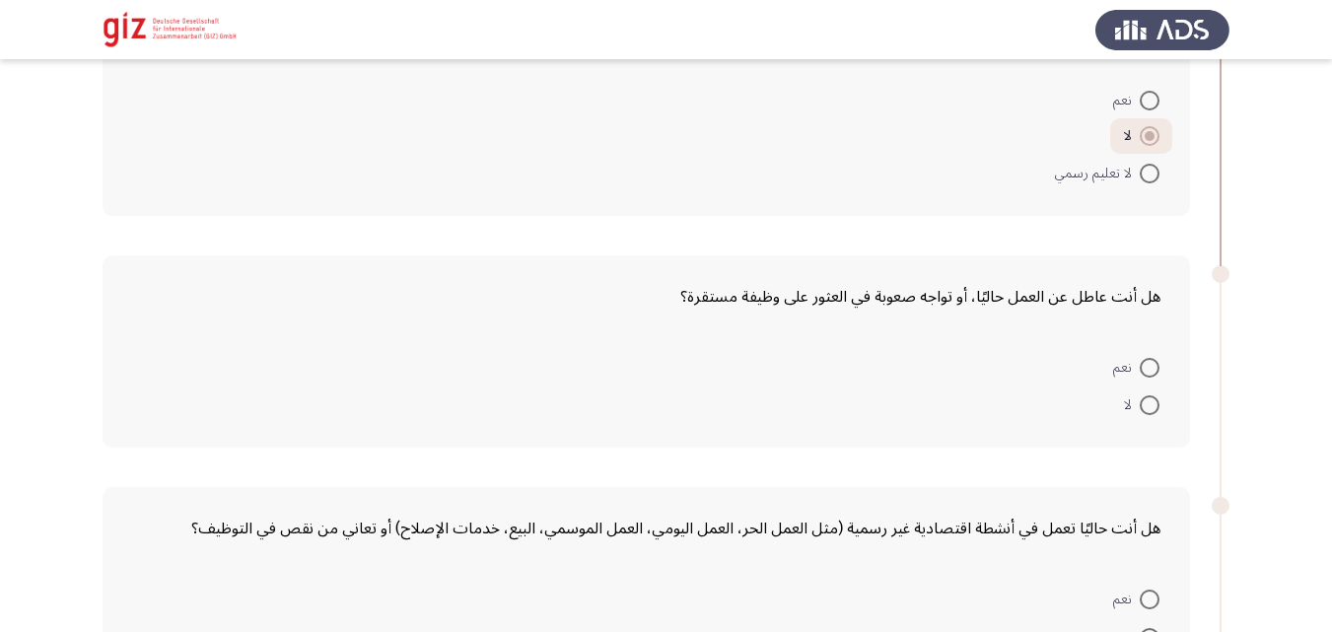
scroll to position [713, 0]
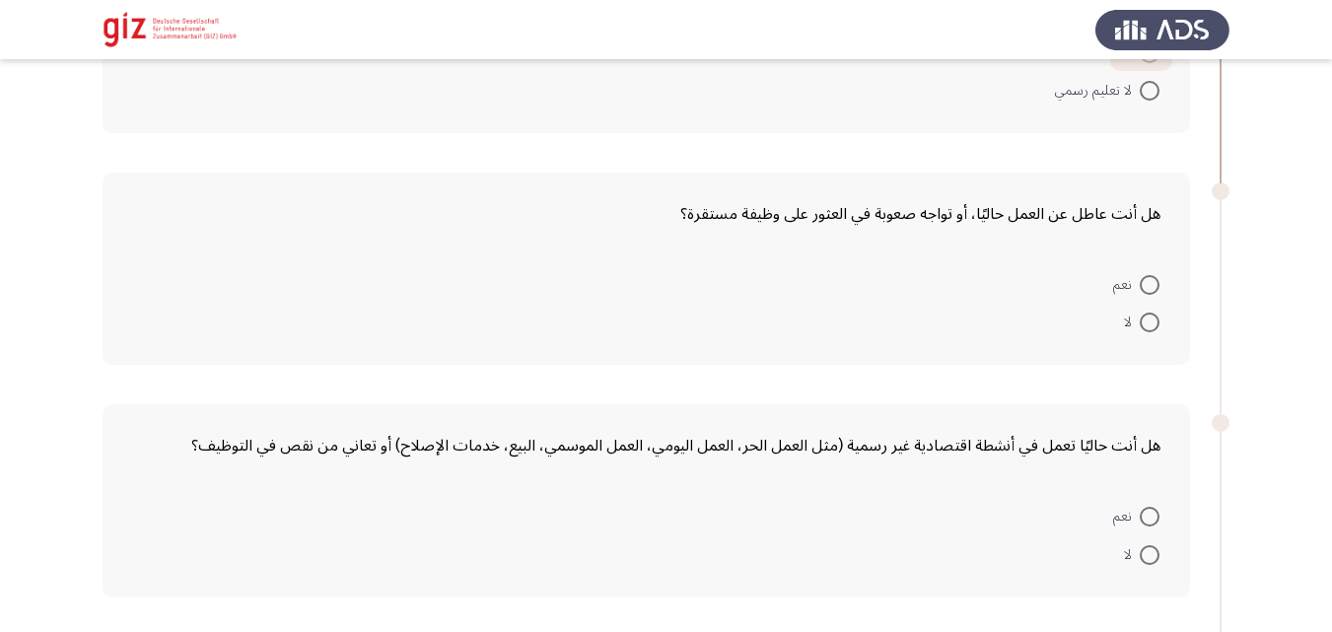
click at [1151, 292] on span at bounding box center [1150, 285] width 20 height 20
click at [1151, 292] on input "نعم" at bounding box center [1150, 285] width 20 height 20
radio input "true"
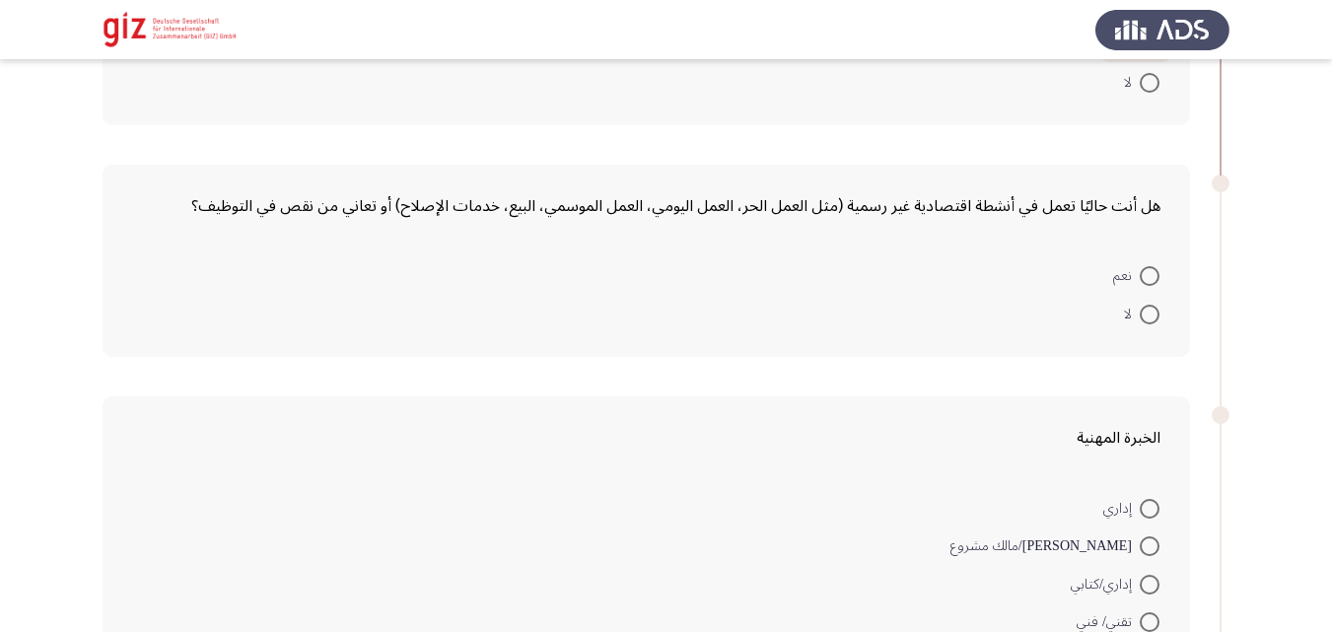
scroll to position [940, 0]
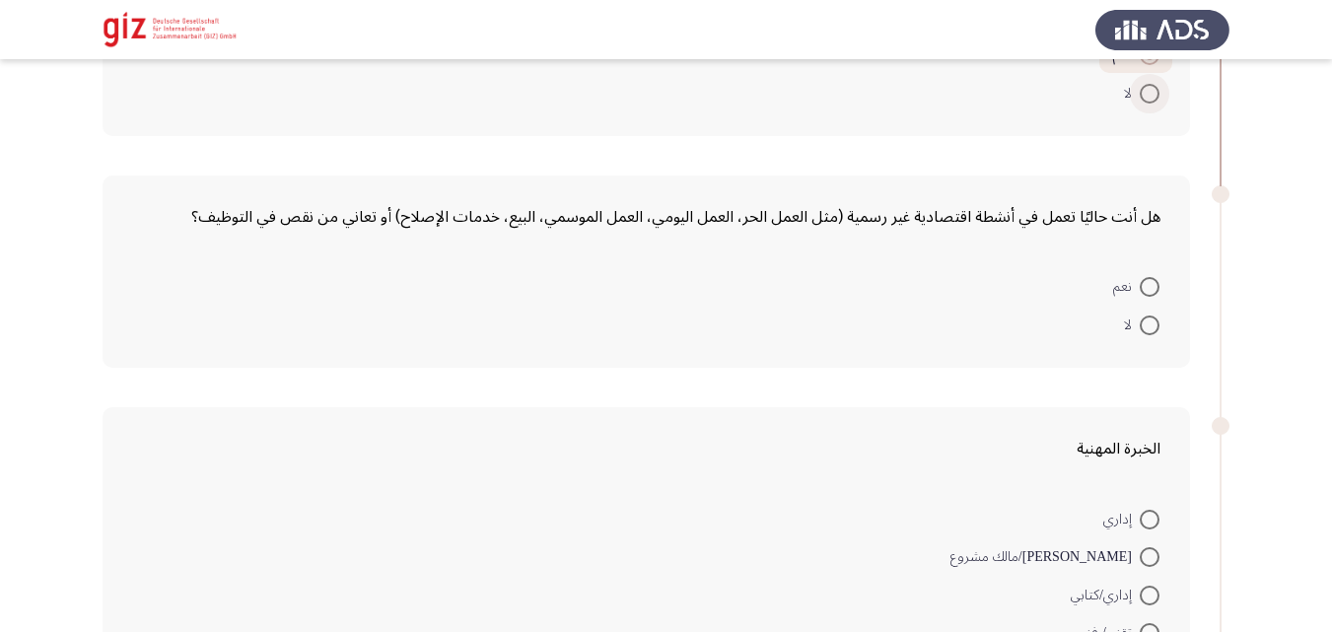
click at [1152, 101] on span at bounding box center [1150, 94] width 20 height 20
click at [1152, 101] on input "لا" at bounding box center [1150, 94] width 20 height 20
radio input "true"
click at [1144, 307] on mat-radio-button "لا" at bounding box center [1141, 324] width 61 height 38
click at [1143, 307] on mat-radio-button "لا" at bounding box center [1141, 324] width 61 height 38
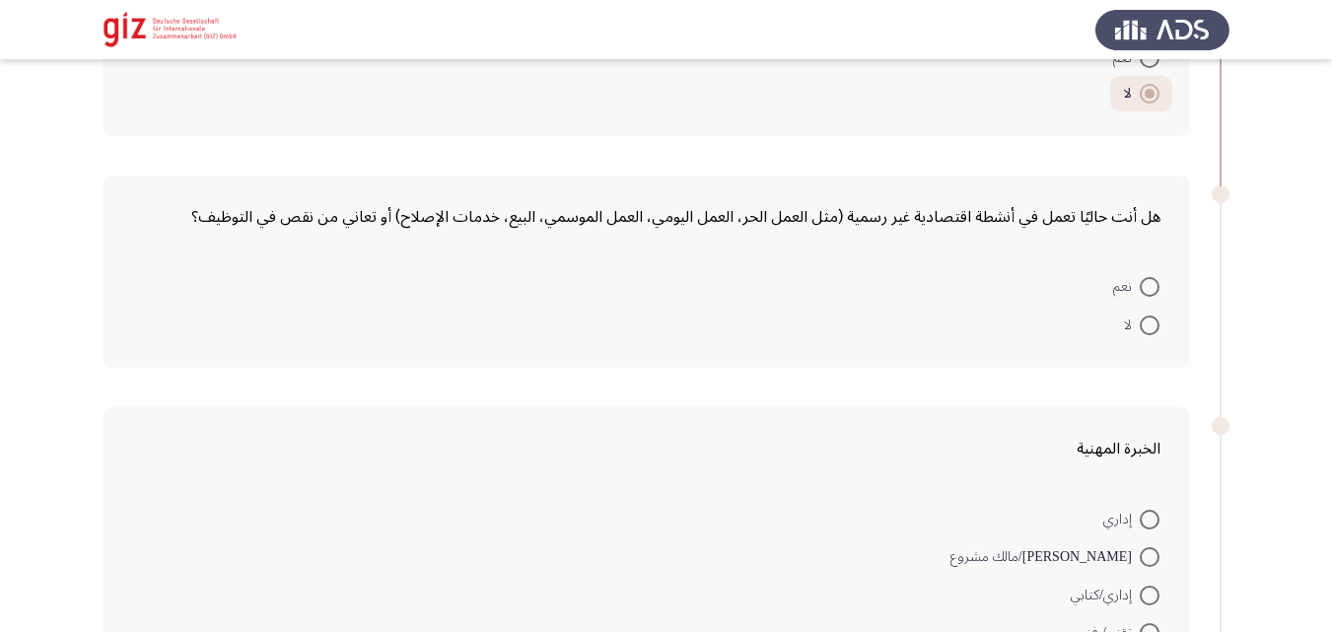
click at [1148, 275] on label "نعم" at bounding box center [1136, 287] width 46 height 24
click at [1148, 277] on input "نعم" at bounding box center [1150, 287] width 20 height 20
radio input "true"
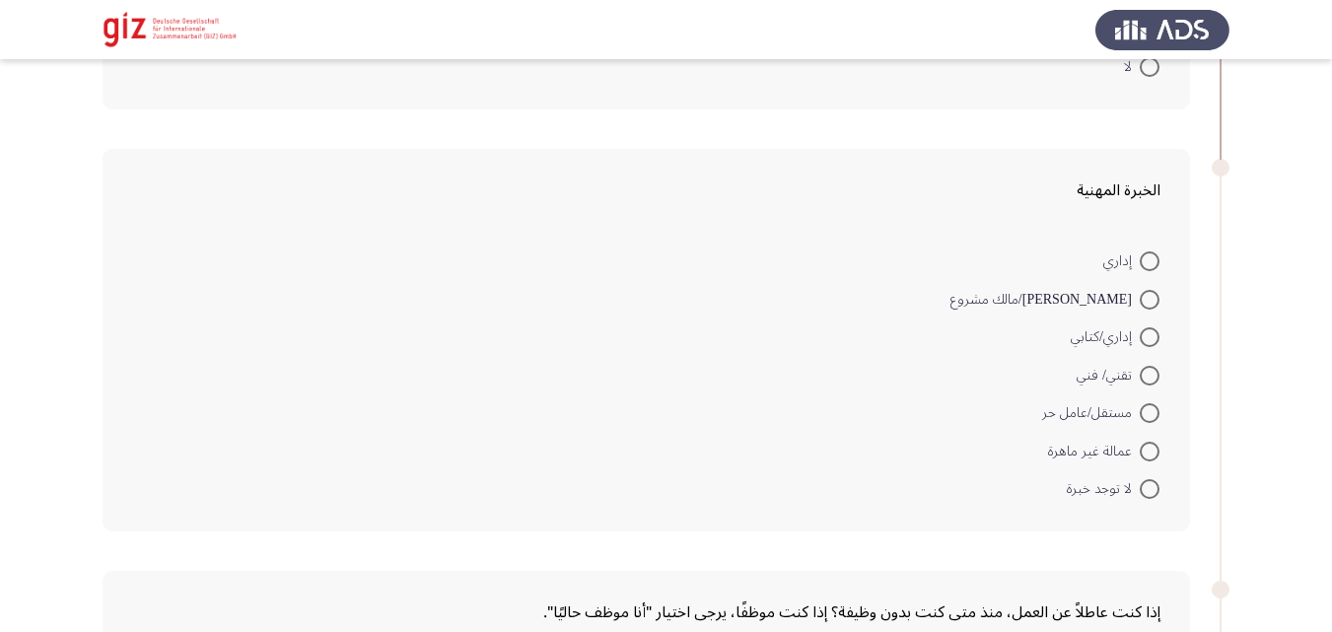
scroll to position [1202, 0]
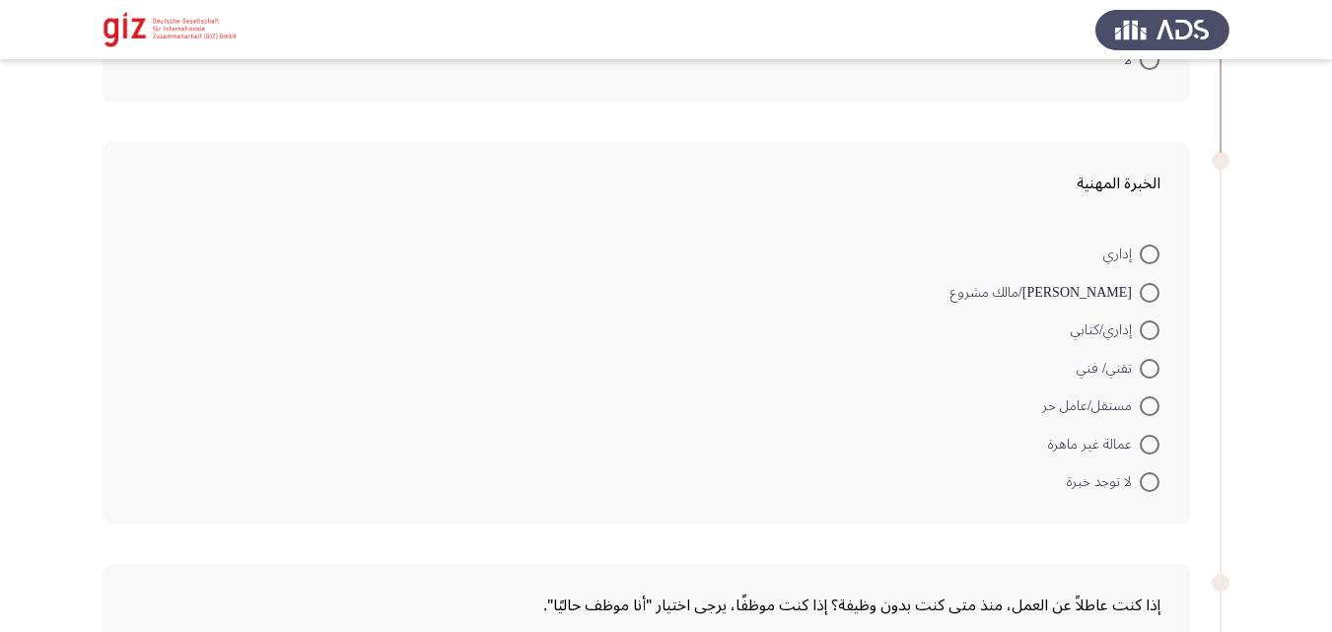
click at [1147, 457] on mat-radio-button "عمالة غير ماهرة" at bounding box center [1103, 443] width 137 height 38
click at [1147, 441] on span at bounding box center [1150, 445] width 20 height 20
click at [1147, 441] on input "عمالة غير ماهرة" at bounding box center [1150, 445] width 20 height 20
radio input "true"
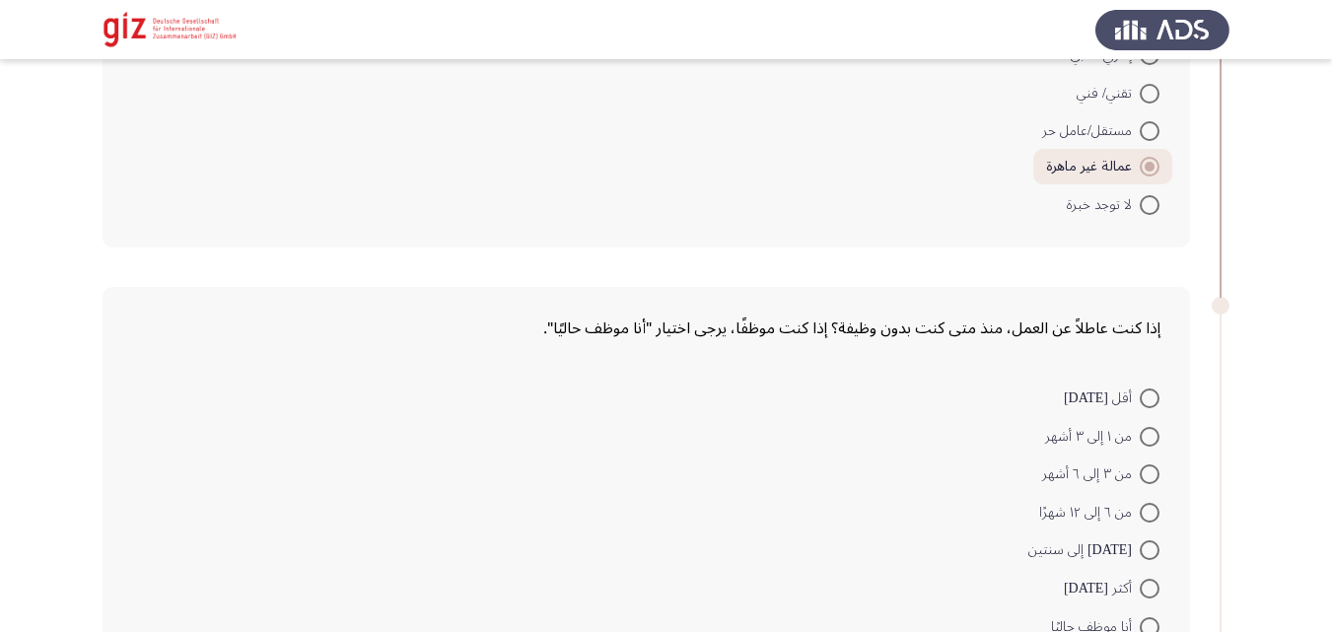
scroll to position [1542, 0]
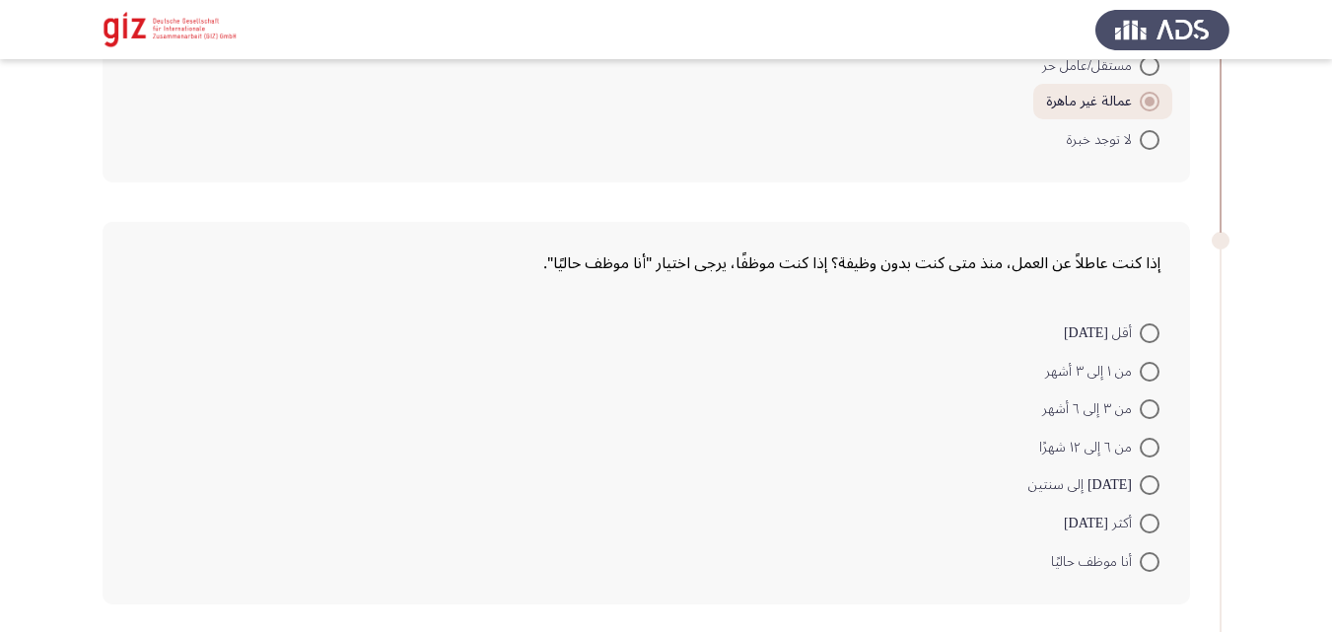
drag, startPoint x: 1065, startPoint y: 412, endPoint x: 1128, endPoint y: 497, distance: 105.7
click at [1115, 314] on mat-radio-group "أقل [DATE] من ١ إلى ٣ أشهر من ٣ إلى ٦ أشهر من ٦ إلى ١٢ شهرًا [DATE] إلى سنتين أ…" at bounding box center [652, 314] width 1040 height 0
click at [1141, 557] on span at bounding box center [1150, 562] width 20 height 20
click at [1141, 557] on input "أنا موظف حاليًا" at bounding box center [1150, 562] width 20 height 20
radio input "true"
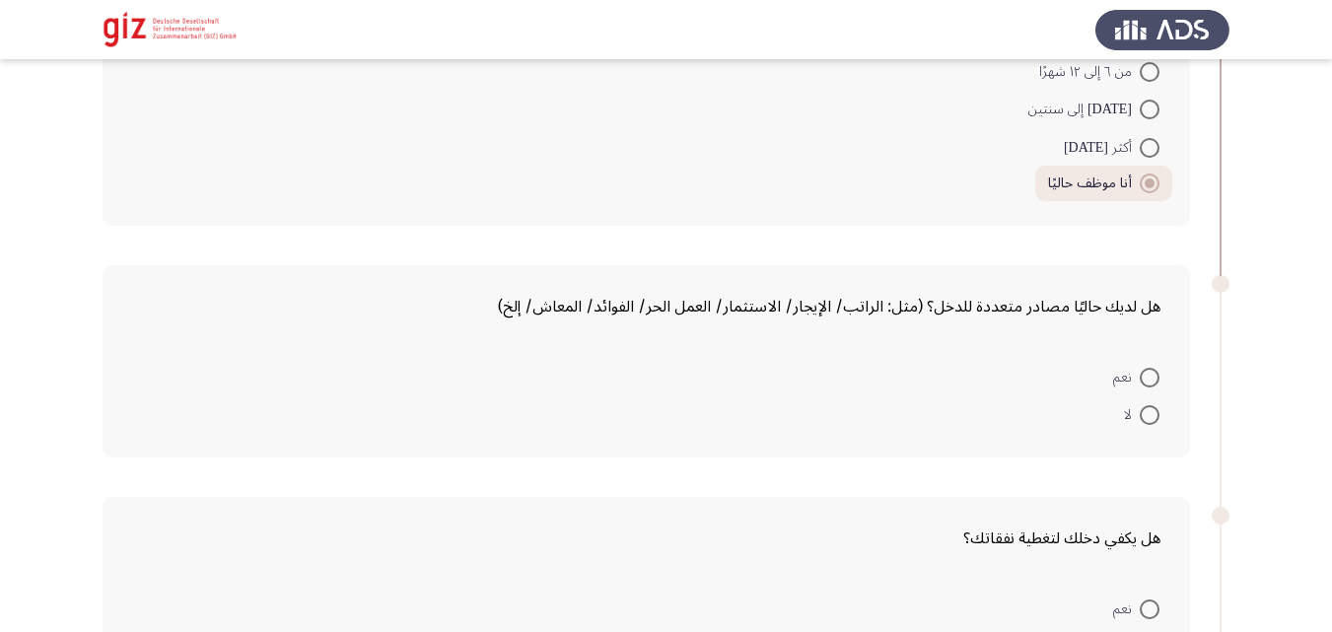
scroll to position [1921, 0]
click at [1160, 419] on mat-radio-button "لا" at bounding box center [1141, 411] width 61 height 38
click at [1159, 417] on span at bounding box center [1150, 412] width 20 height 20
click at [1159, 417] on input "لا" at bounding box center [1150, 412] width 20 height 20
radio input "true"
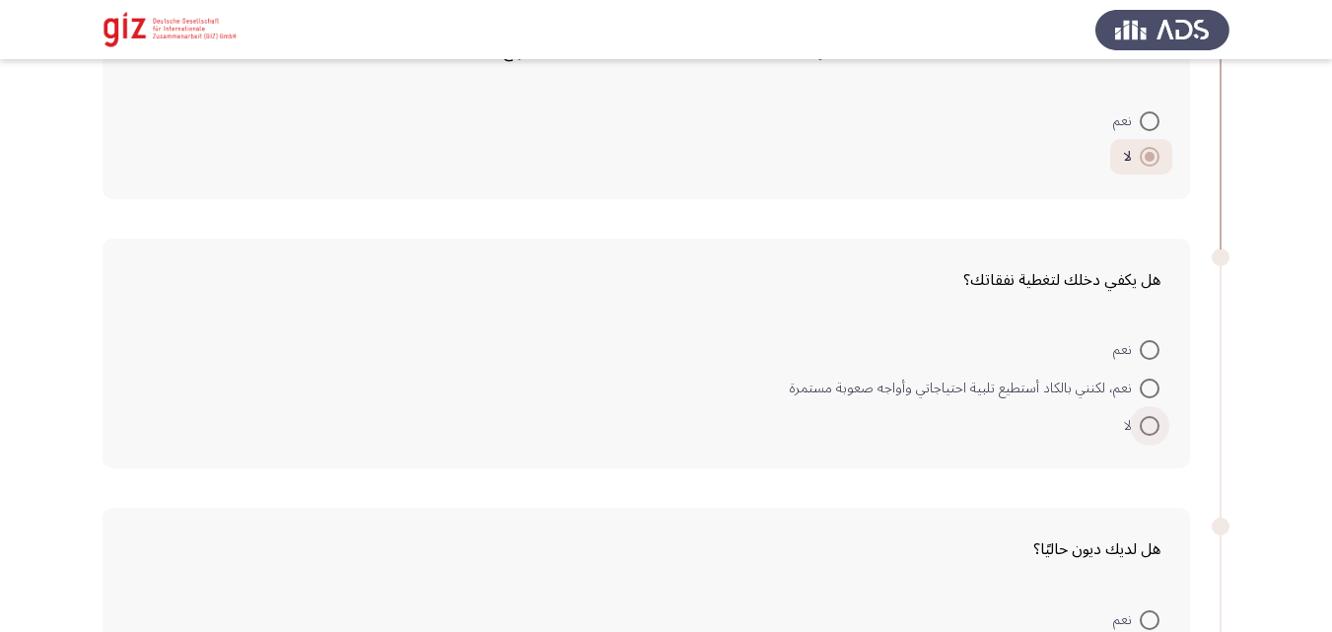
click at [1148, 426] on span at bounding box center [1150, 426] width 20 height 20
click at [1148, 426] on input "لا" at bounding box center [1150, 426] width 20 height 20
radio input "true"
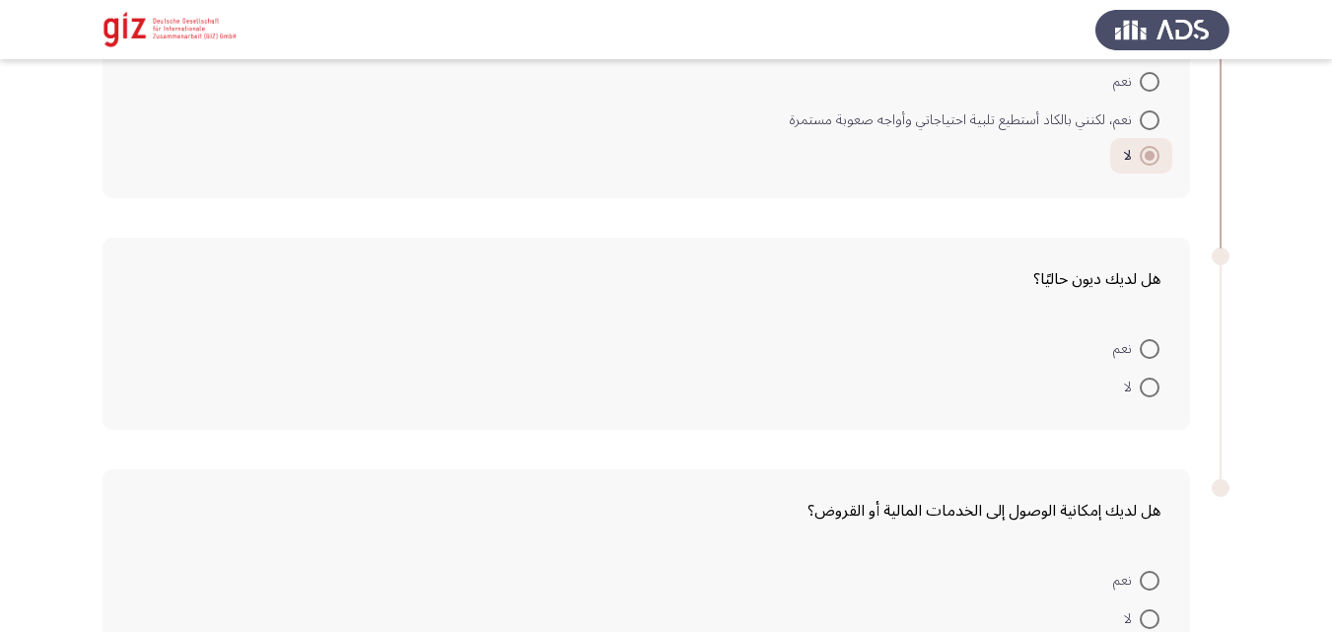
scroll to position [2462, 0]
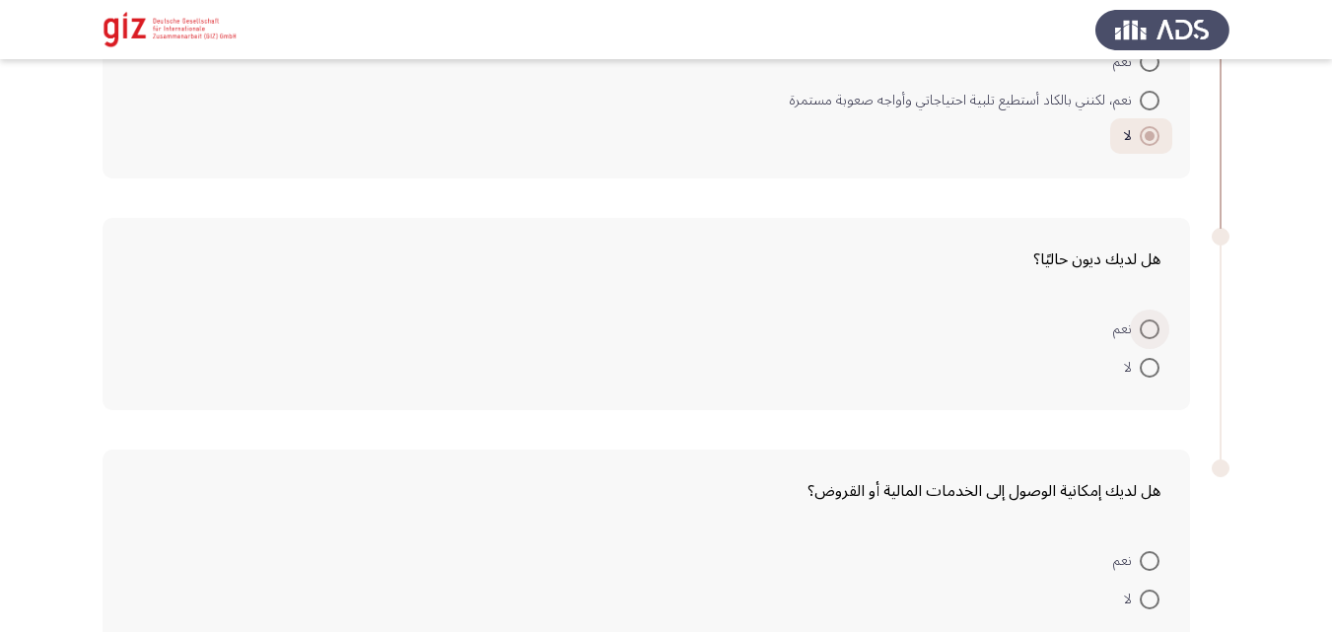
click at [1150, 329] on span at bounding box center [1150, 329] width 0 height 0
click at [1149, 328] on input "نعم" at bounding box center [1150, 329] width 20 height 20
radio input "true"
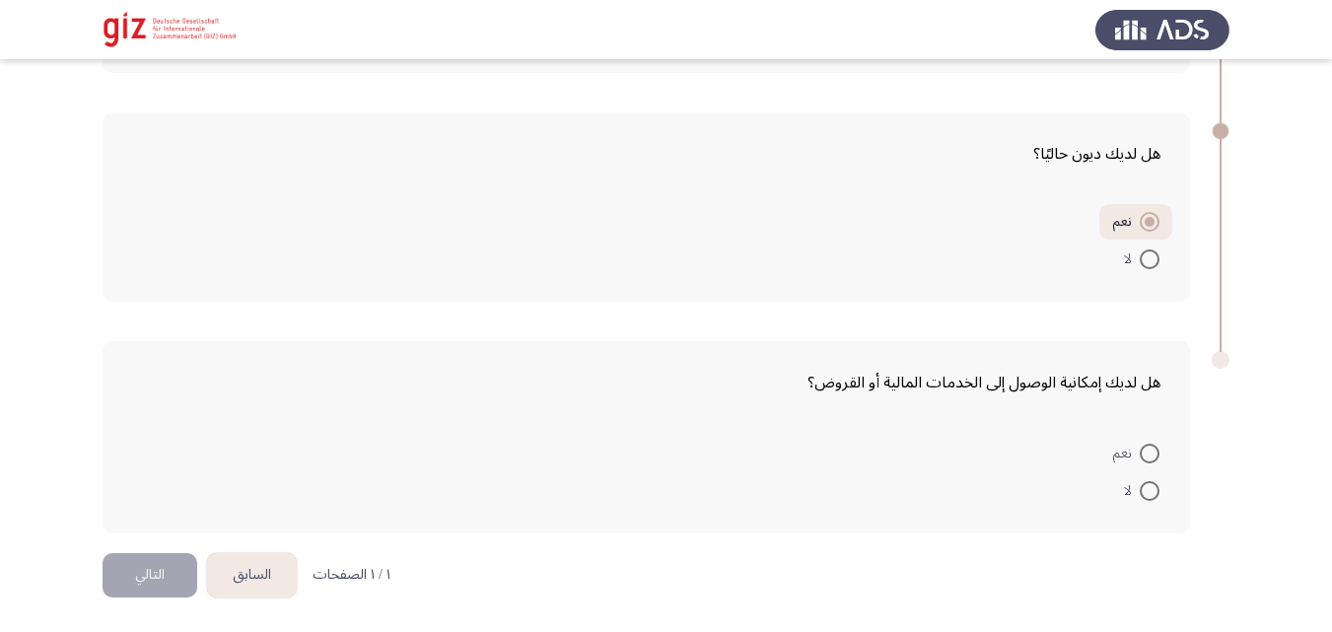
click at [1138, 504] on mat-radio-button "لا" at bounding box center [1141, 490] width 61 height 38
click at [1140, 498] on span at bounding box center [1150, 491] width 20 height 20
click at [1140, 498] on input "لا" at bounding box center [1150, 491] width 20 height 20
radio input "true"
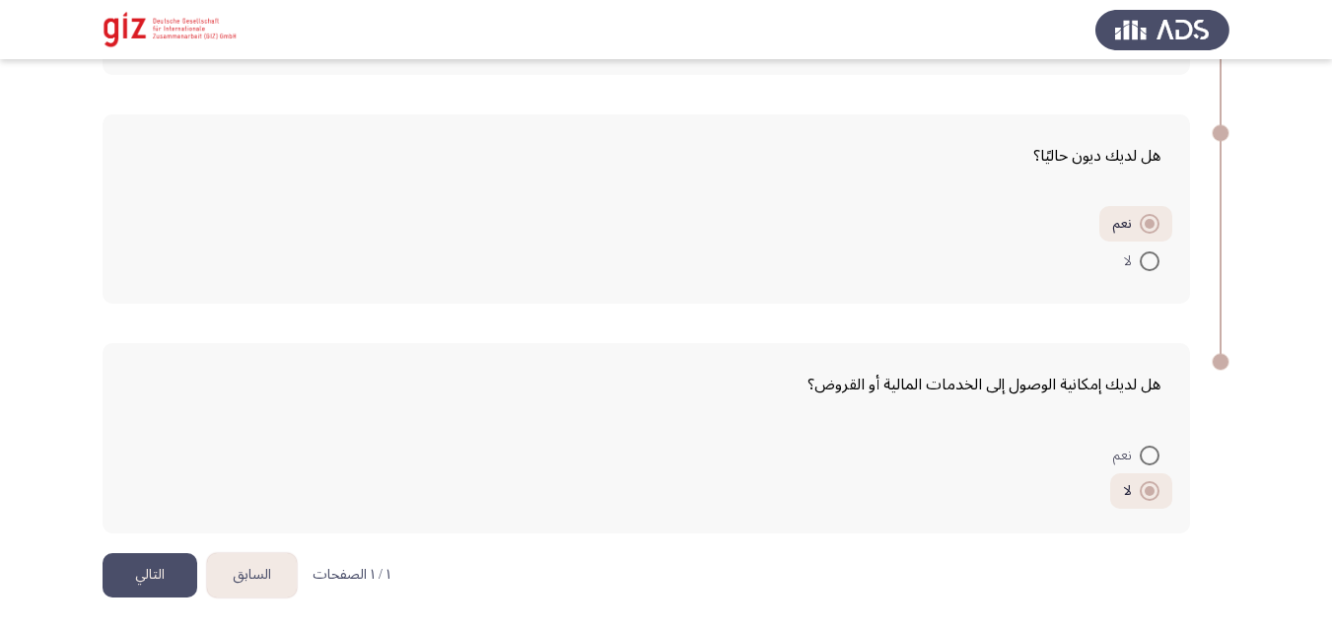
click at [144, 580] on button "التالي" at bounding box center [150, 575] width 95 height 44
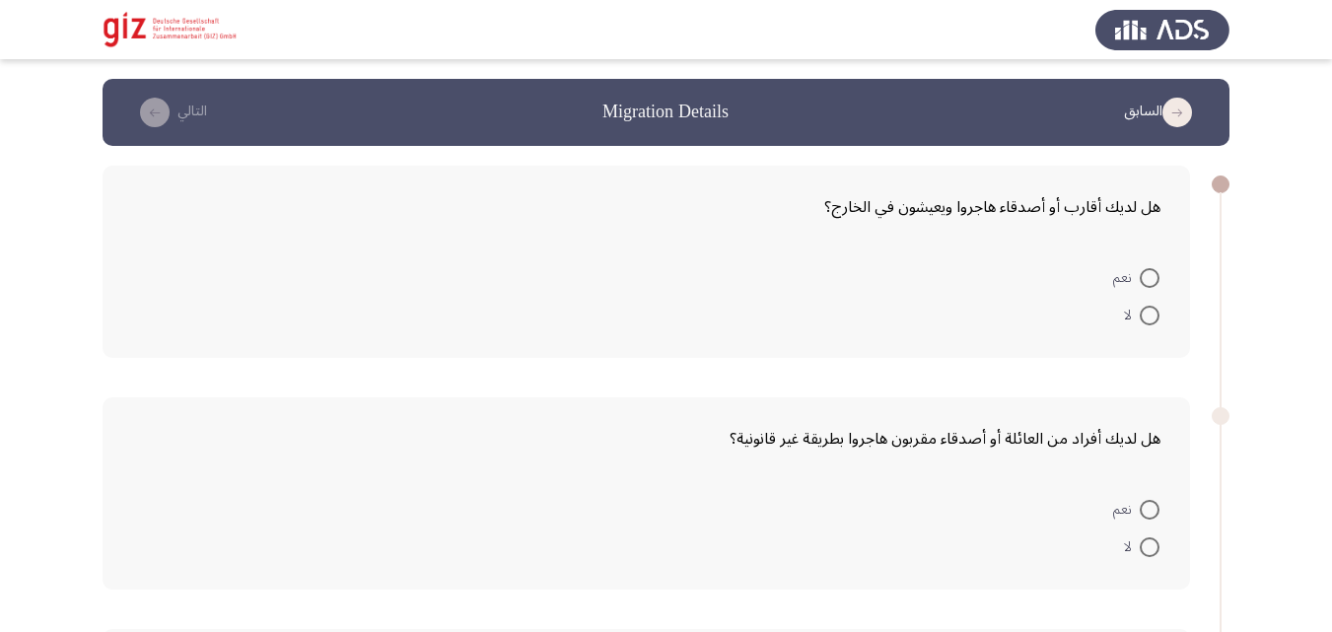
click at [1155, 322] on span at bounding box center [1150, 316] width 20 height 20
click at [1155, 322] on input "لا" at bounding box center [1150, 316] width 20 height 20
radio input "true"
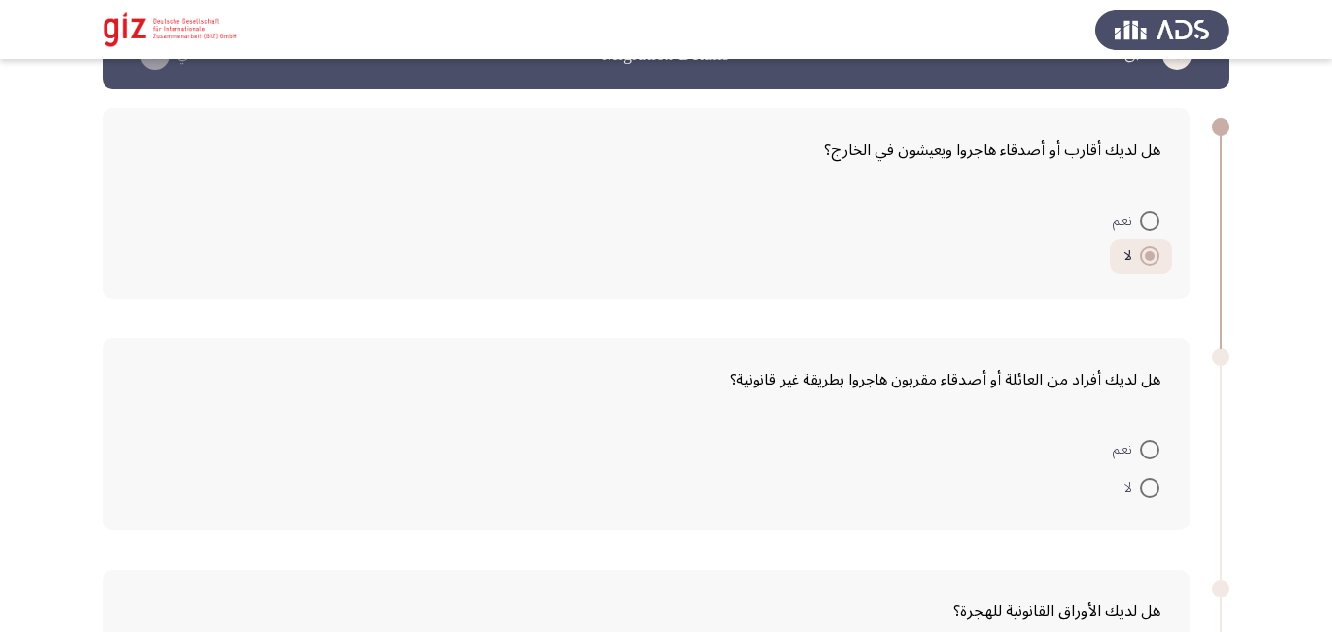
scroll to position [299, 0]
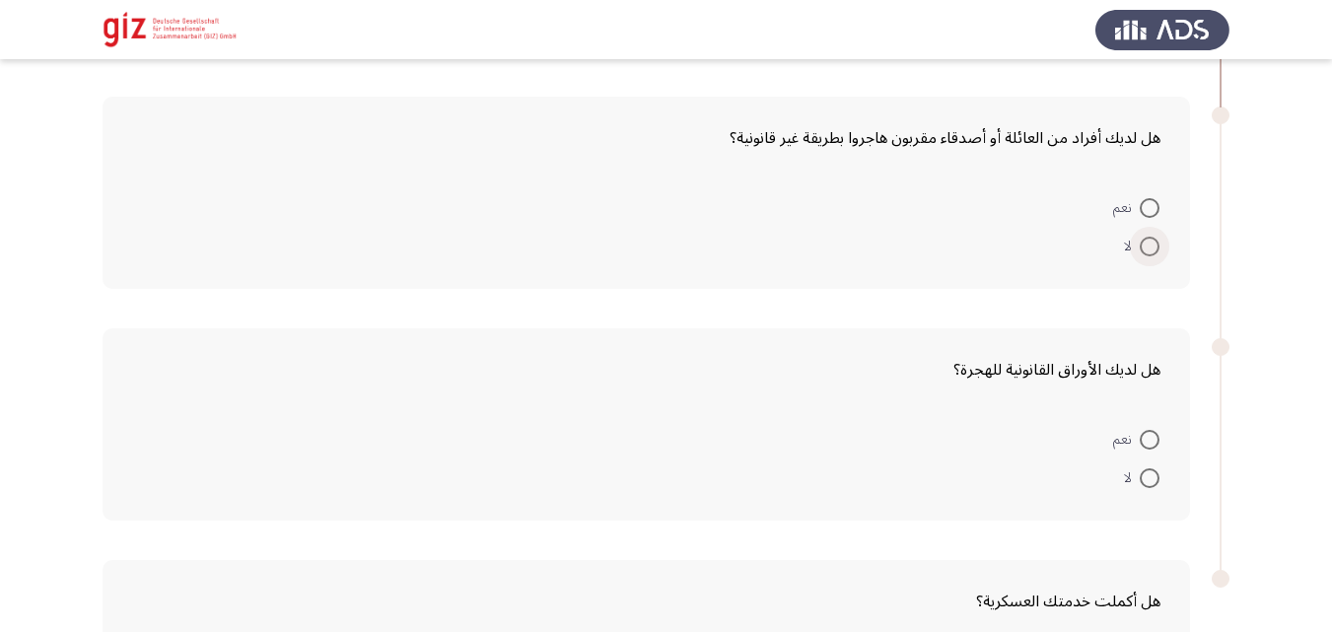
click at [1141, 254] on span at bounding box center [1150, 247] width 20 height 20
click at [1141, 254] on input "لا" at bounding box center [1150, 247] width 20 height 20
radio input "true"
click at [1140, 472] on span at bounding box center [1150, 475] width 20 height 20
click at [1140, 472] on input "لا" at bounding box center [1150, 475] width 20 height 20
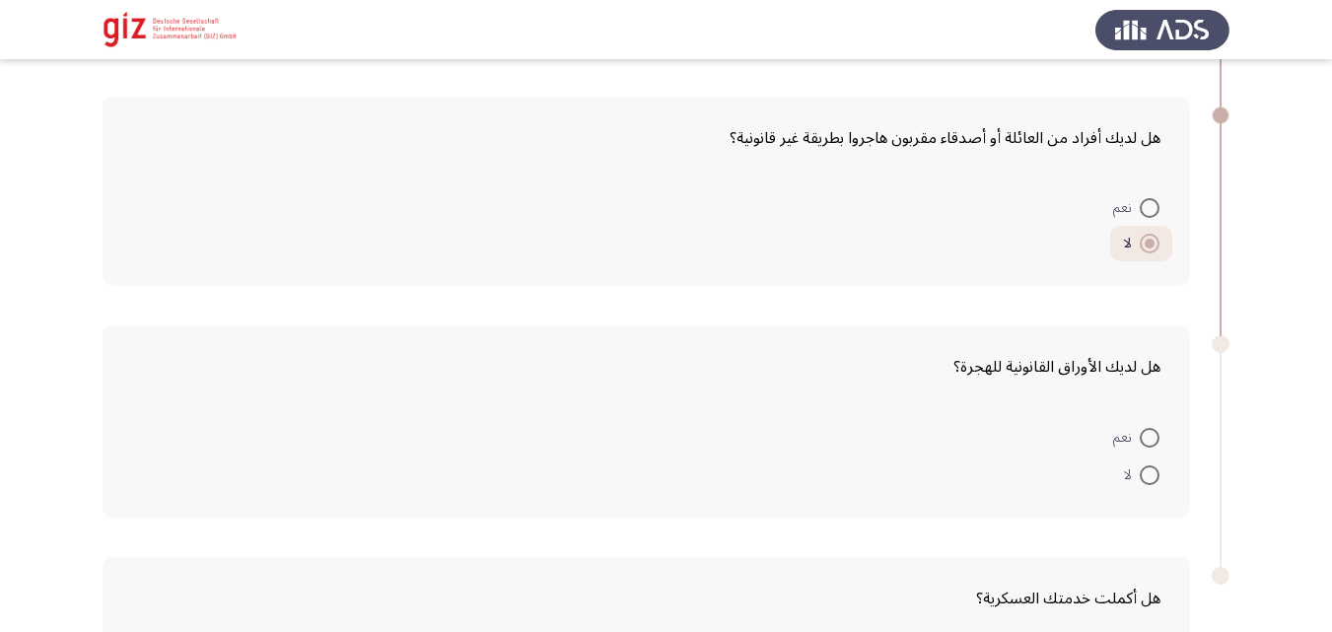
radio input "true"
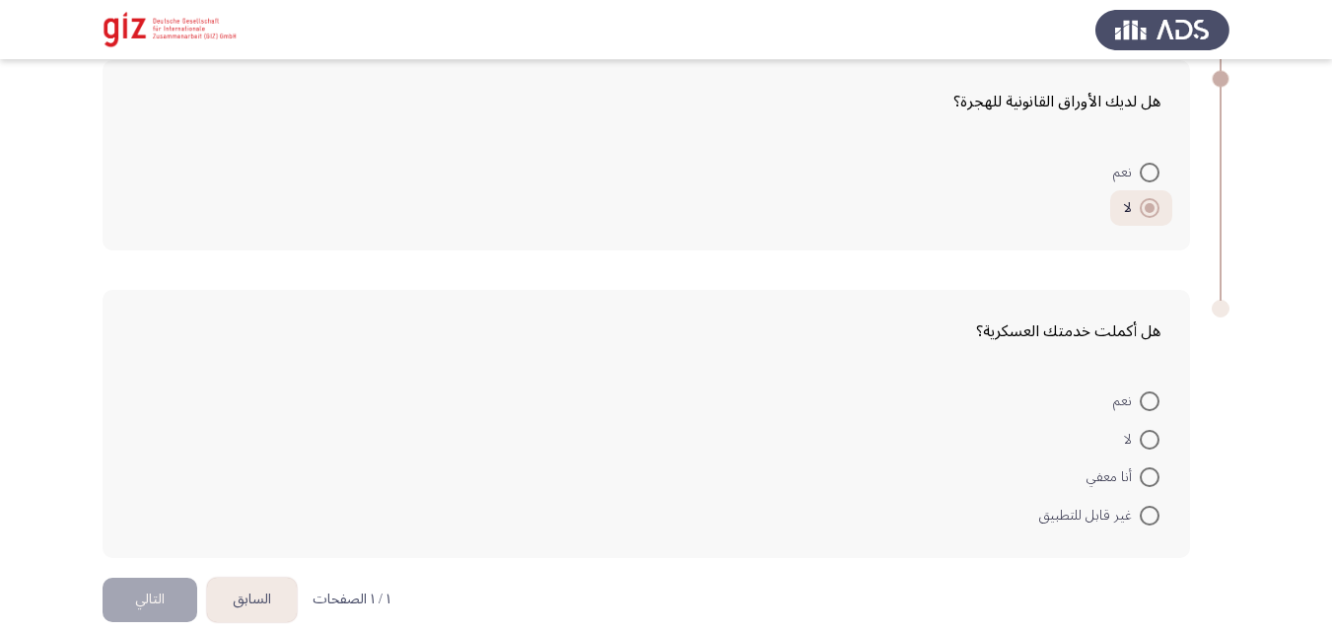
scroll to position [589, 0]
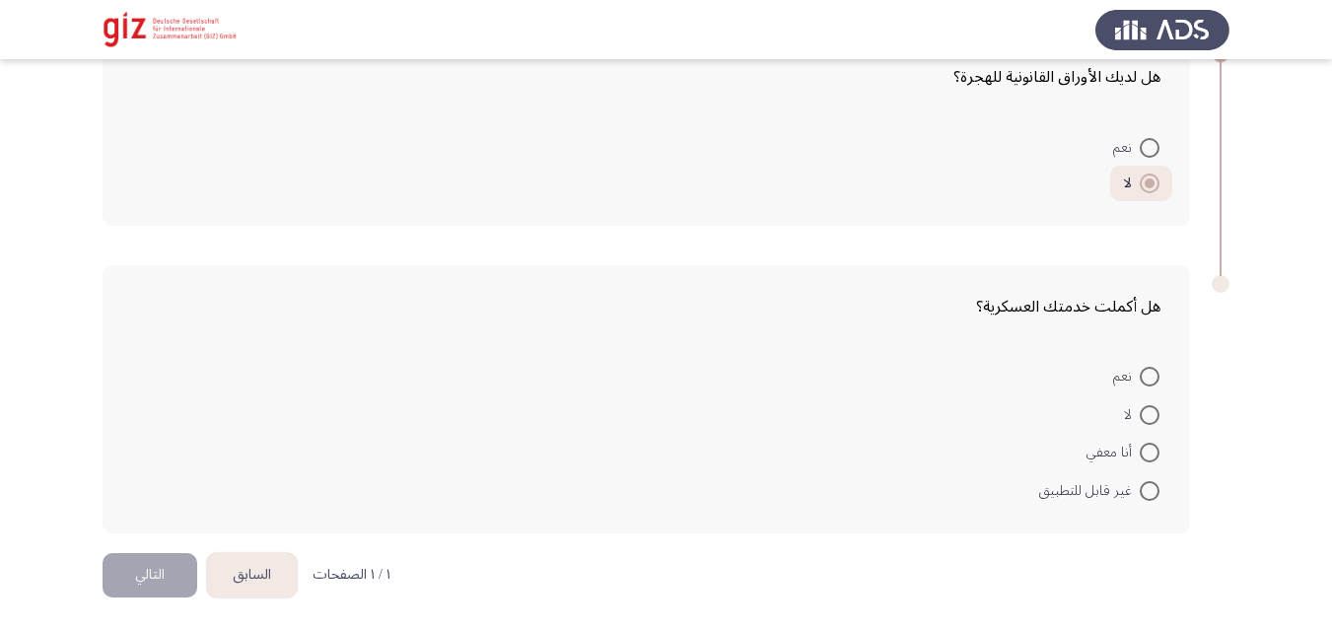
click at [1156, 453] on span at bounding box center [1150, 453] width 20 height 20
click at [1156, 453] on input "أنا معفي" at bounding box center [1150, 453] width 20 height 20
radio input "true"
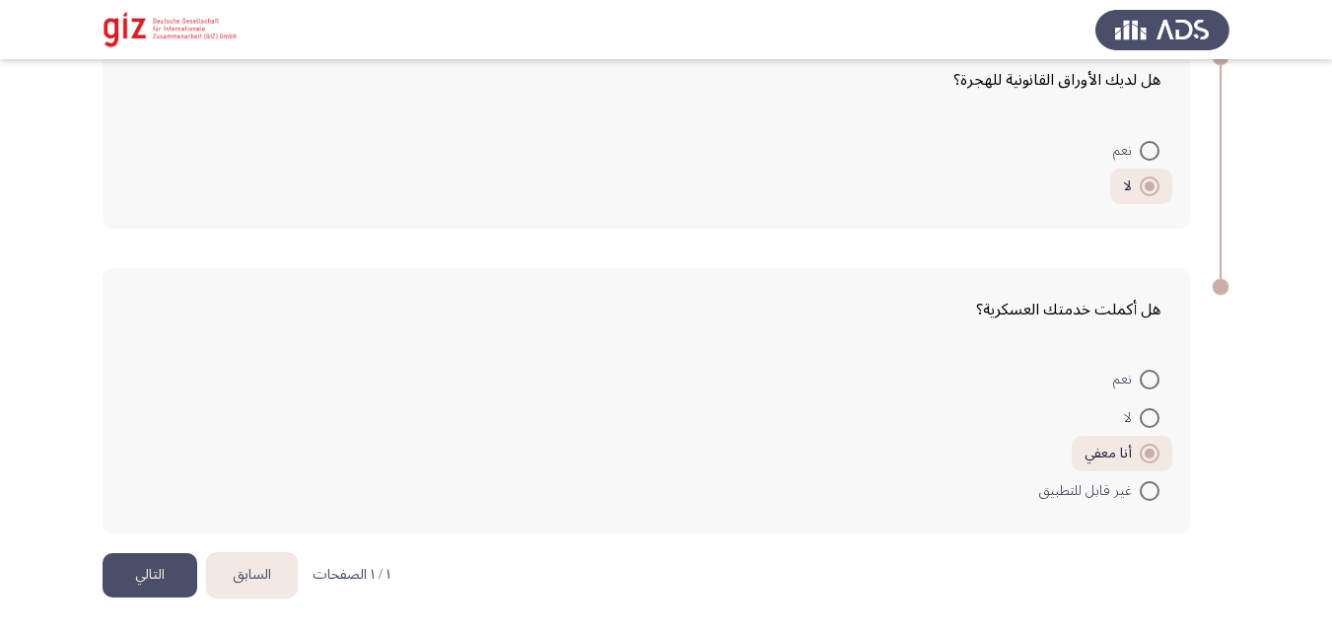
click at [144, 575] on button "التالي" at bounding box center [150, 575] width 95 height 44
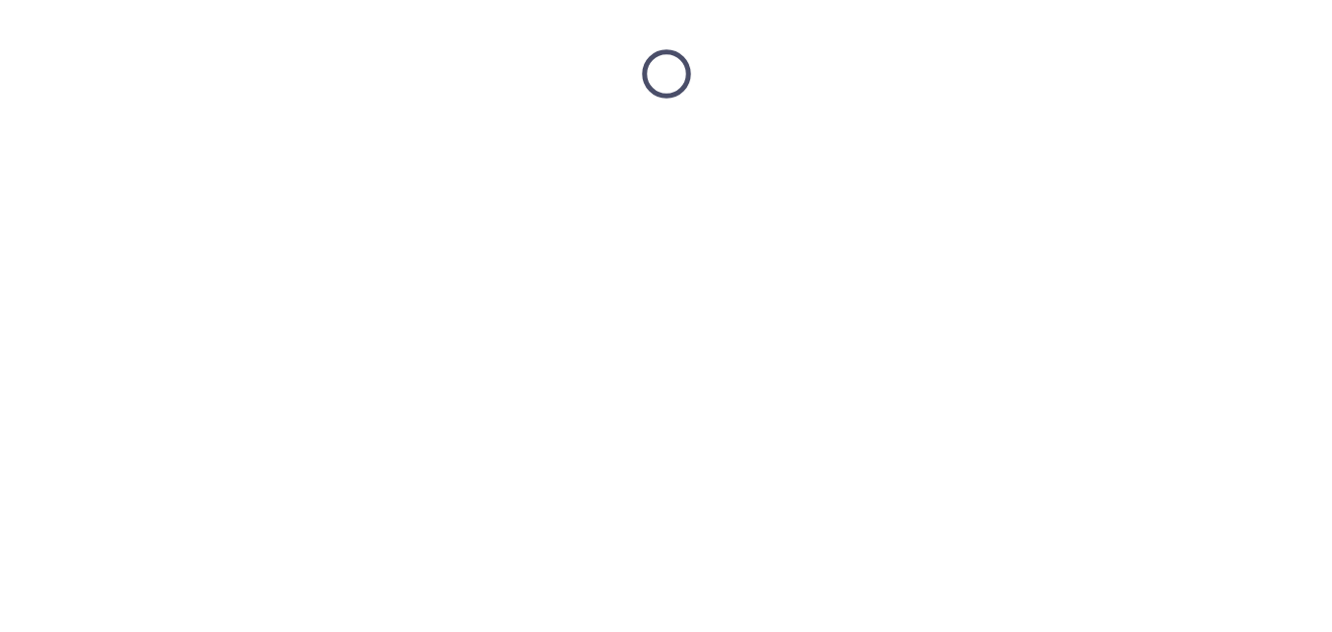
scroll to position [0, 0]
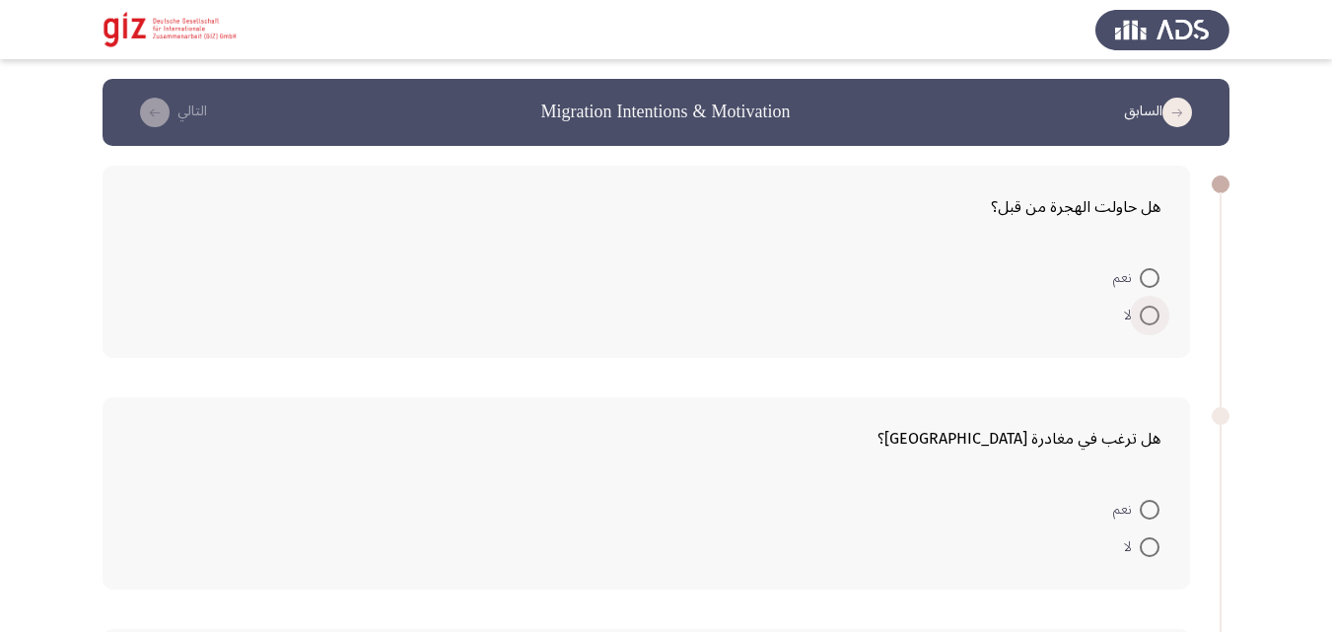
click at [1135, 323] on span "لا" at bounding box center [1132, 316] width 16 height 24
click at [1140, 323] on input "لا" at bounding box center [1150, 316] width 20 height 20
radio input "true"
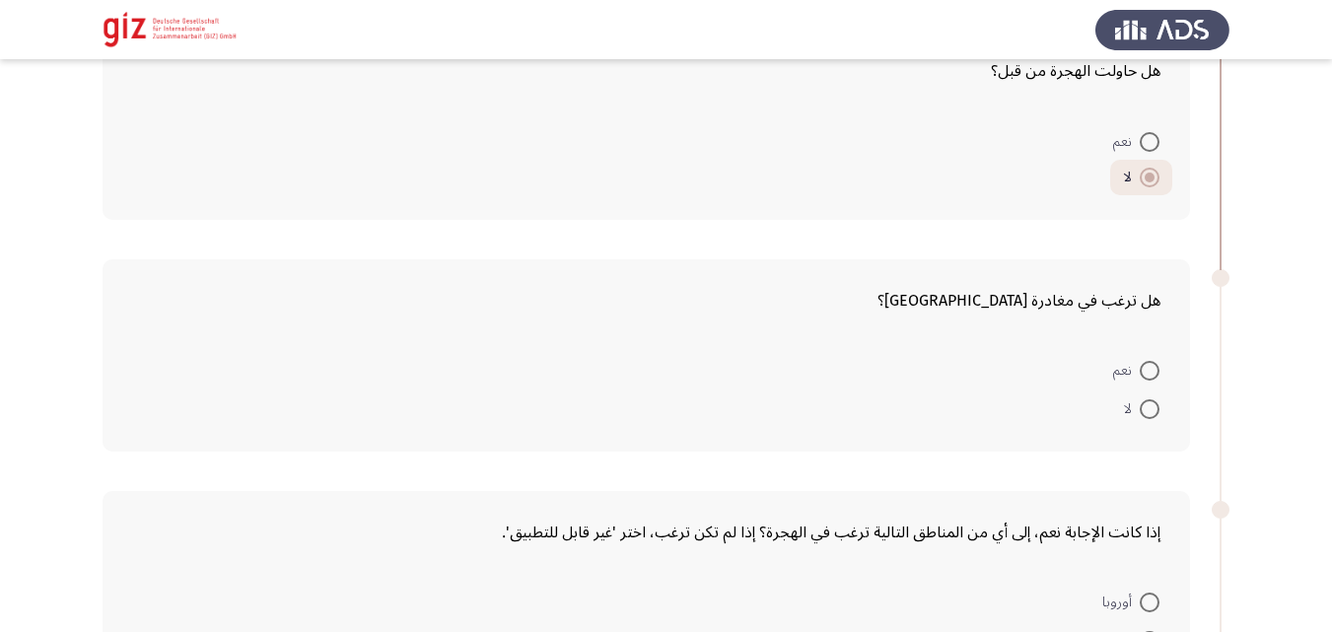
scroll to position [212, 0]
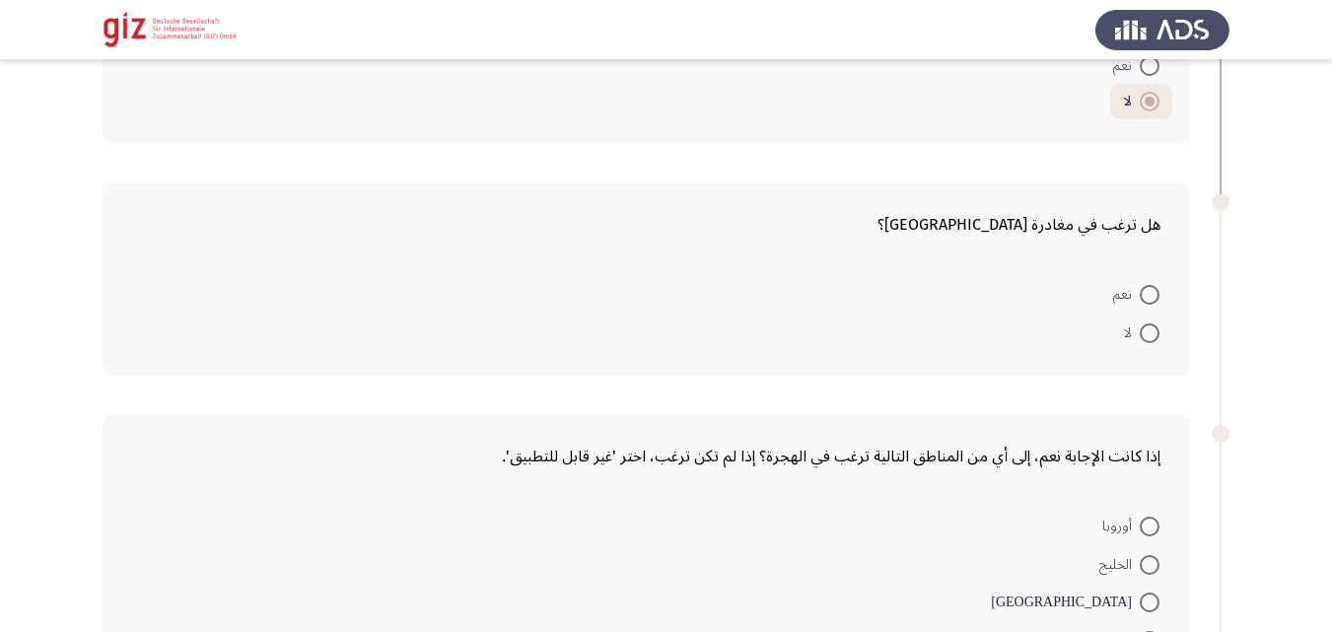
click at [1151, 339] on span at bounding box center [1150, 333] width 20 height 20
click at [1151, 339] on input "لا" at bounding box center [1150, 333] width 20 height 20
radio input "true"
click at [1151, 337] on span at bounding box center [1150, 333] width 20 height 20
click at [1151, 337] on input "لا" at bounding box center [1150, 333] width 20 height 20
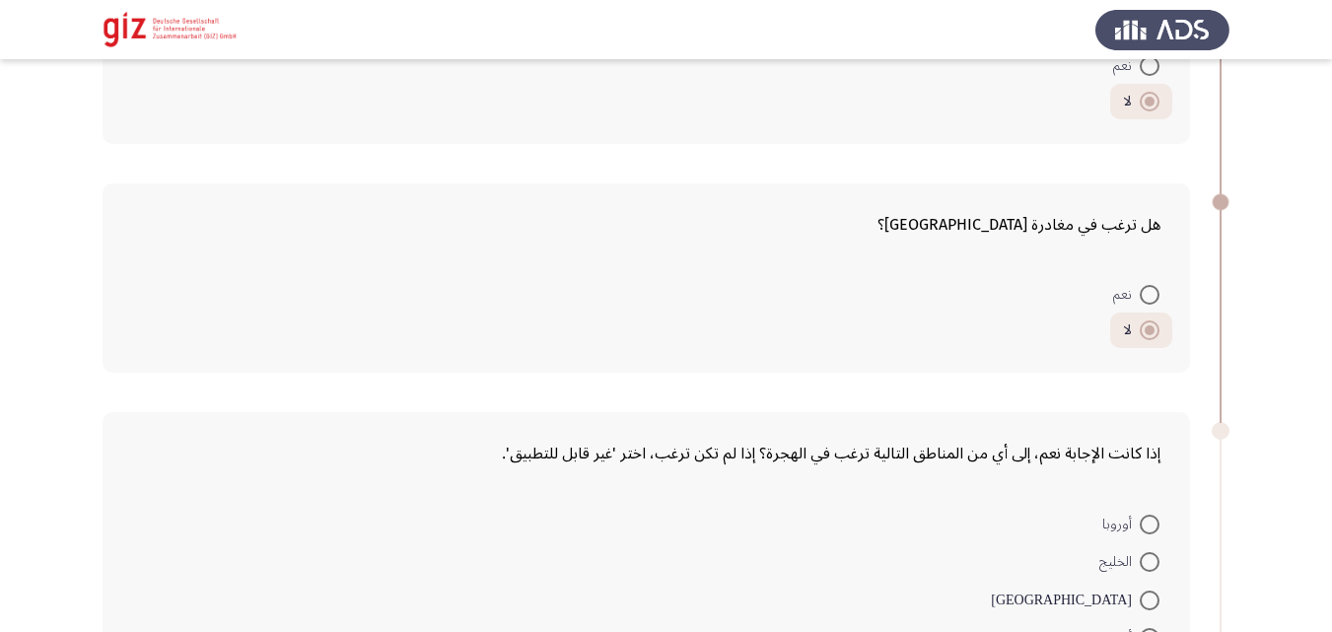
click at [531, 382] on div "هل ترغب في مغادرة [GEOGRAPHIC_DATA]؟ نعم لا" at bounding box center [666, 279] width 1127 height 230
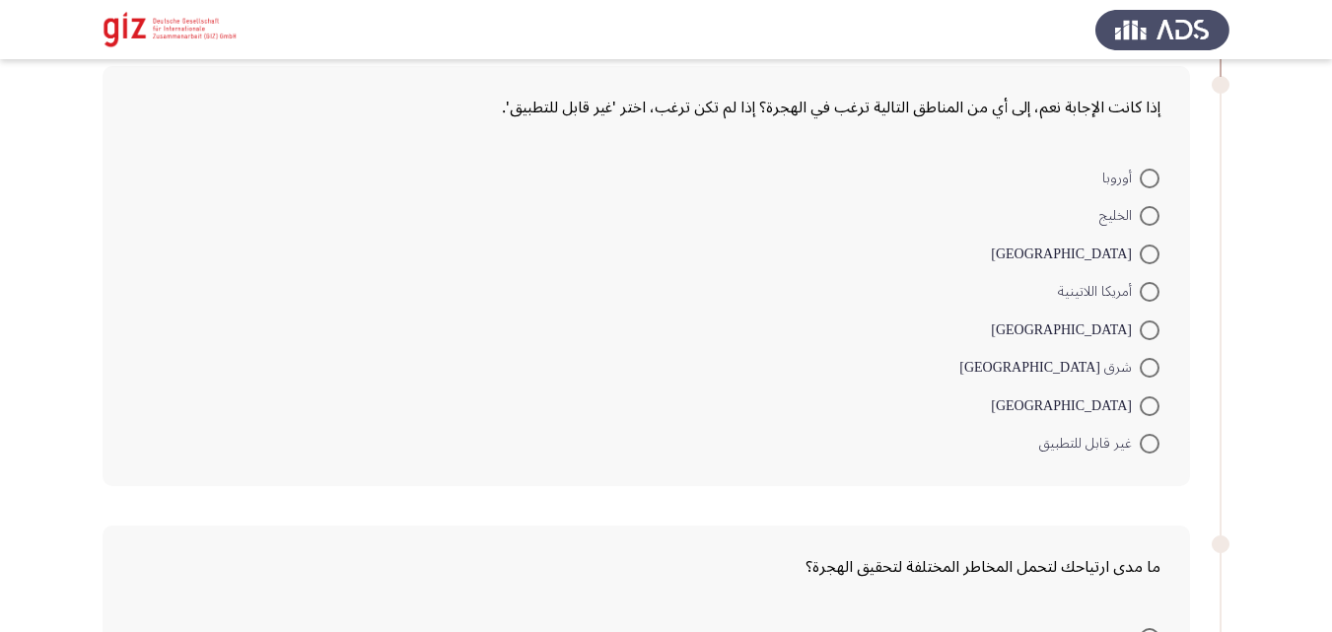
scroll to position [574, 0]
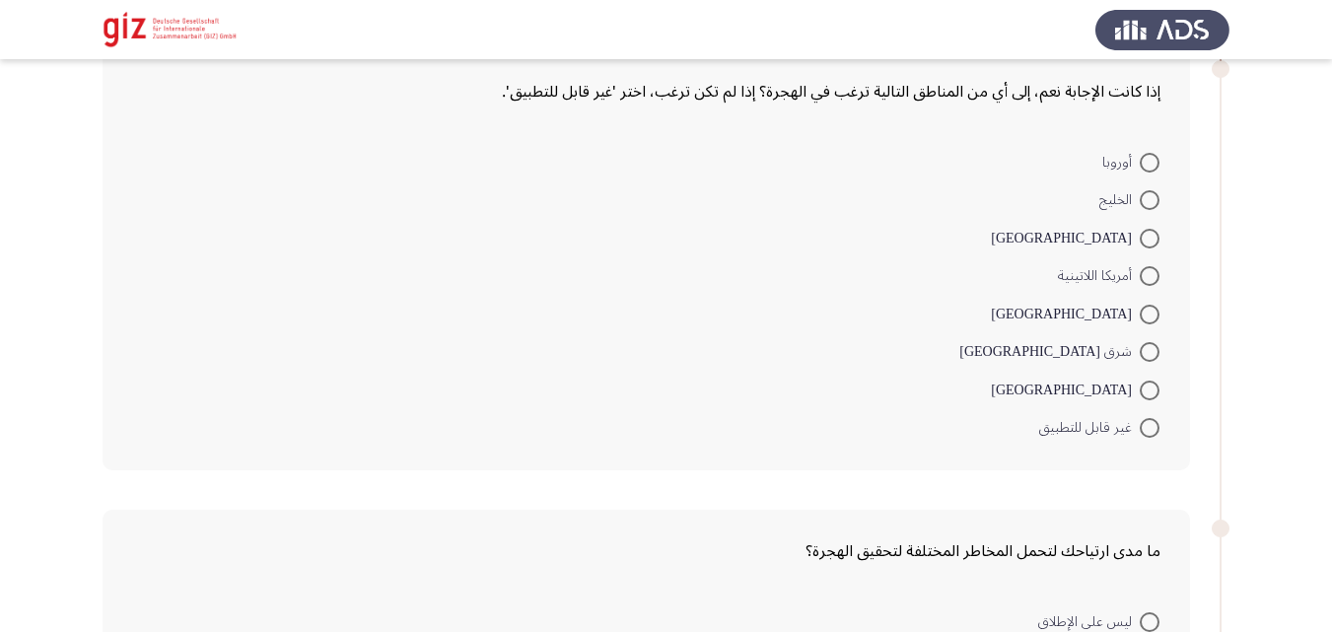
click at [1160, 438] on mat-radio-button "غير قابل للتطبيق" at bounding box center [1099, 427] width 146 height 38
click at [1145, 422] on span at bounding box center [1150, 428] width 20 height 20
click at [1145, 422] on input "غير قابل للتطبيق" at bounding box center [1150, 428] width 20 height 20
radio input "true"
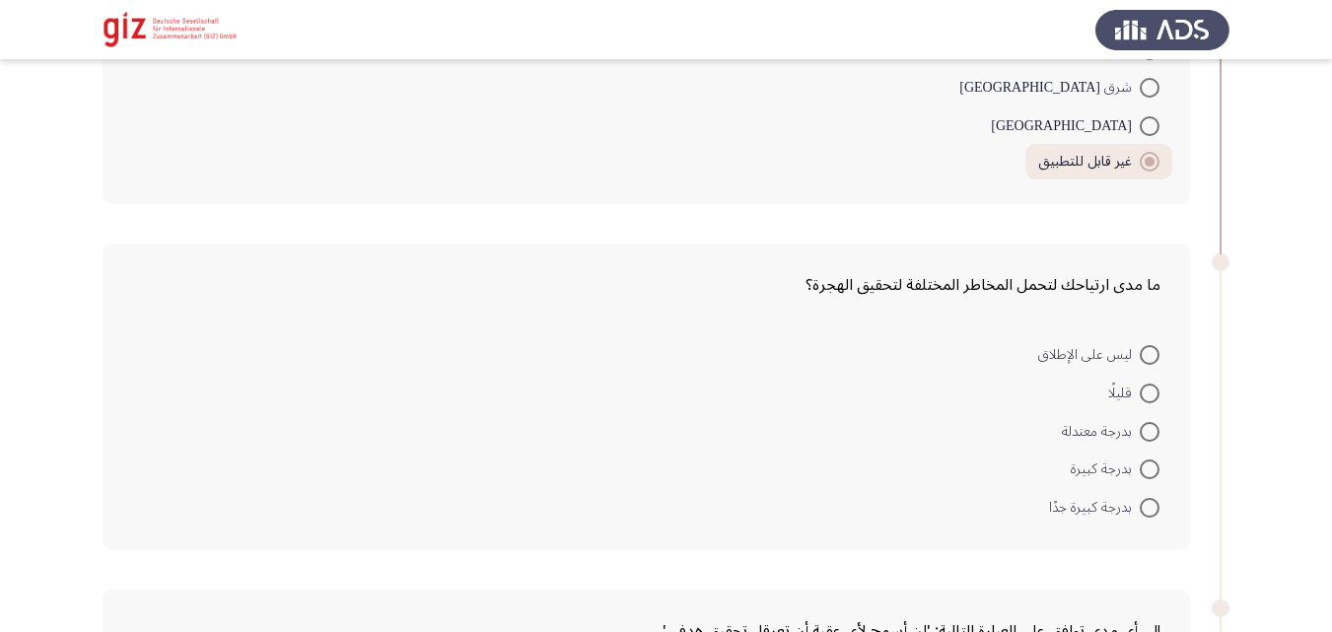
scroll to position [840, 0]
click at [1141, 349] on span at bounding box center [1150, 353] width 20 height 20
click at [1141, 349] on input "ليس على الإطلاق" at bounding box center [1150, 353] width 20 height 20
radio input "true"
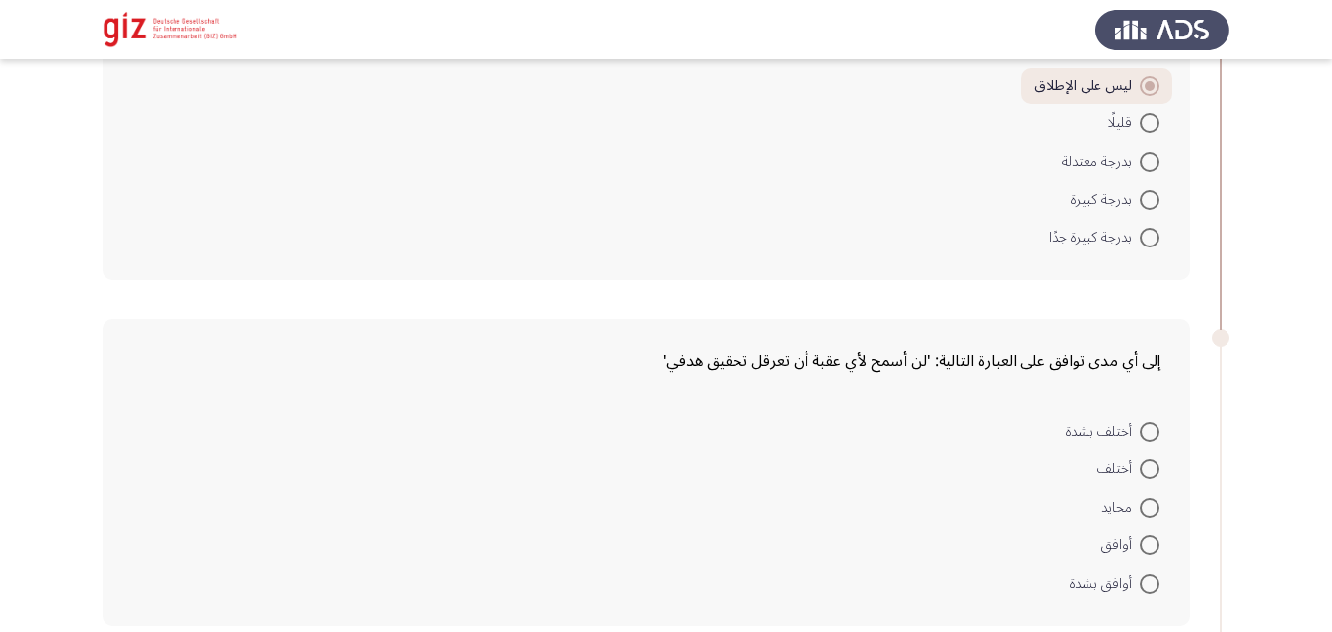
scroll to position [1174, 0]
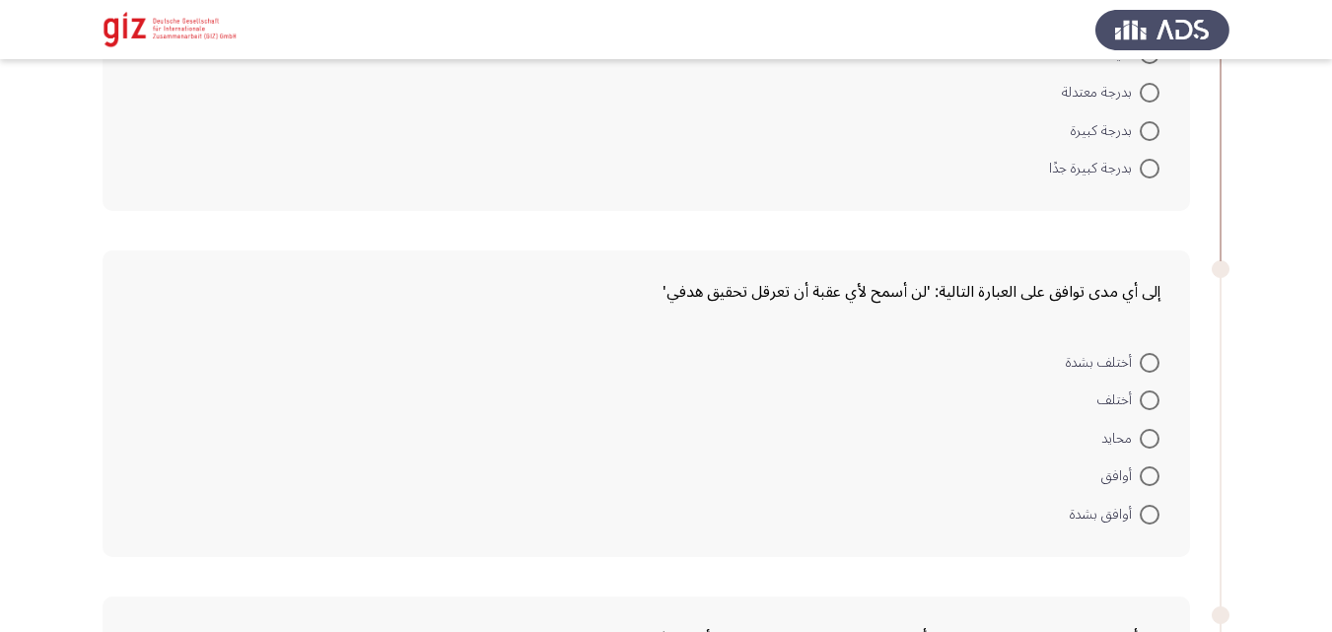
click at [1153, 357] on span at bounding box center [1150, 363] width 20 height 20
click at [1153, 357] on input "أختلف بشدة" at bounding box center [1150, 363] width 20 height 20
radio input "true"
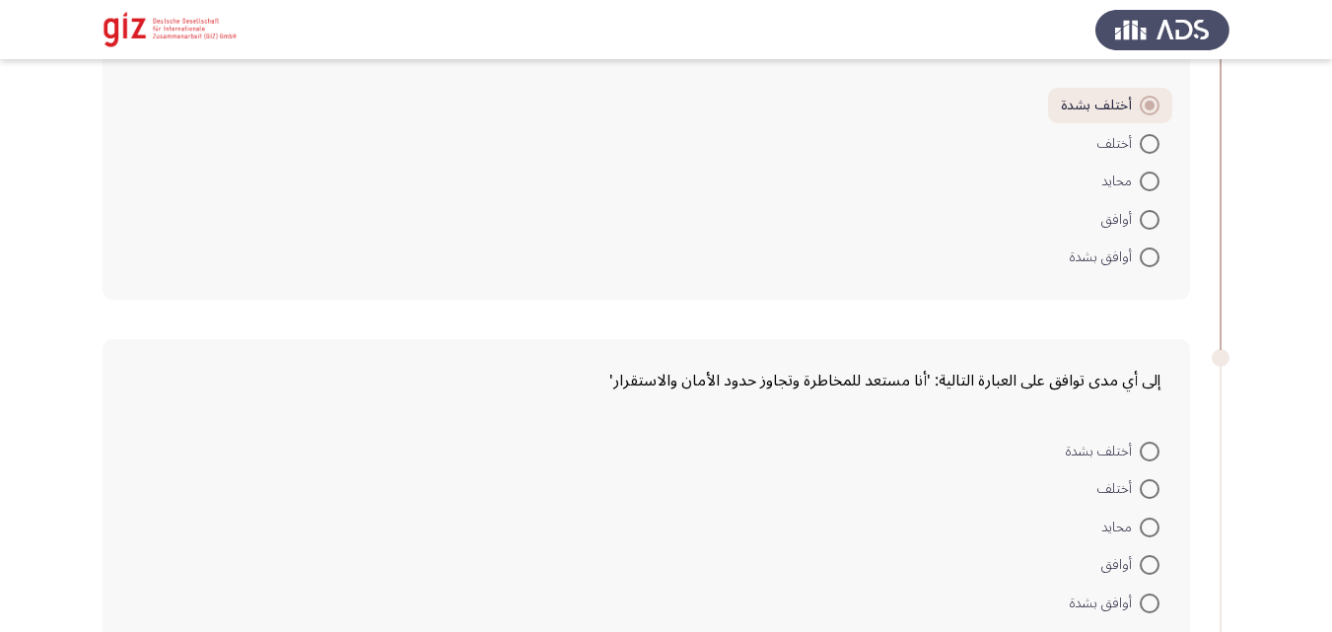
scroll to position [1459, 0]
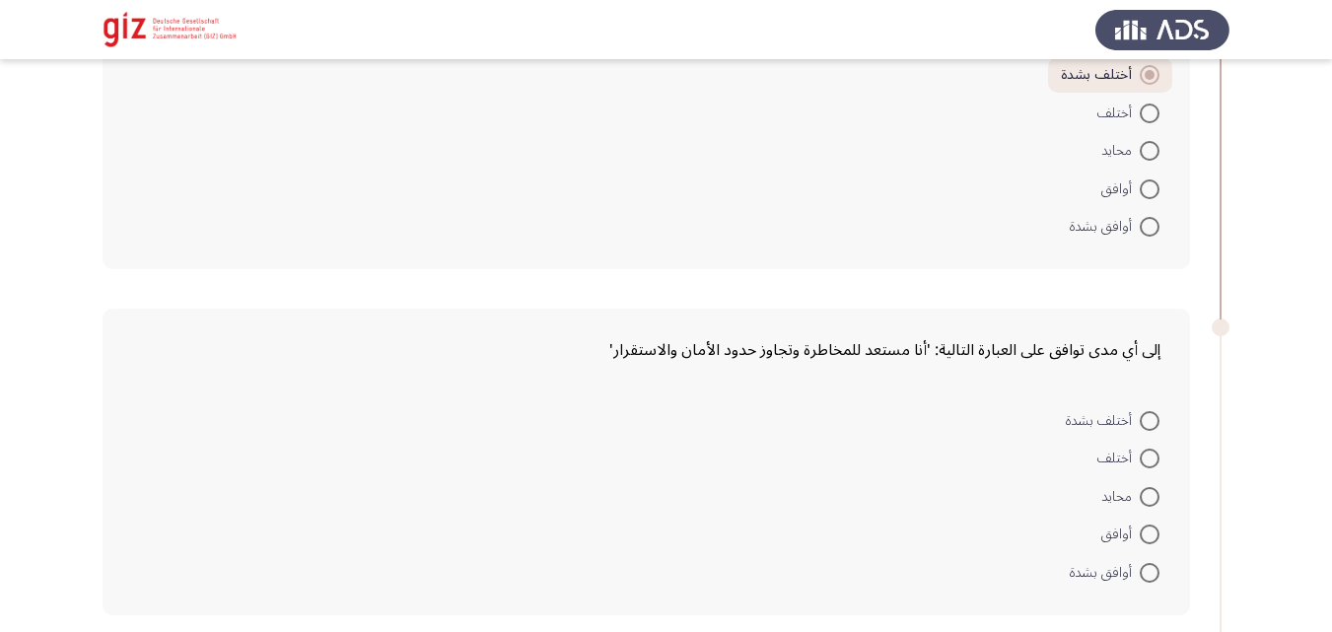
click at [1155, 406] on mat-radio-button "أختلف بشدة" at bounding box center [1112, 419] width 119 height 38
click at [1154, 416] on span at bounding box center [1150, 421] width 20 height 20
click at [1154, 416] on input "أختلف بشدة" at bounding box center [1150, 421] width 20 height 20
radio input "true"
click at [1154, 416] on span at bounding box center [1150, 421] width 20 height 20
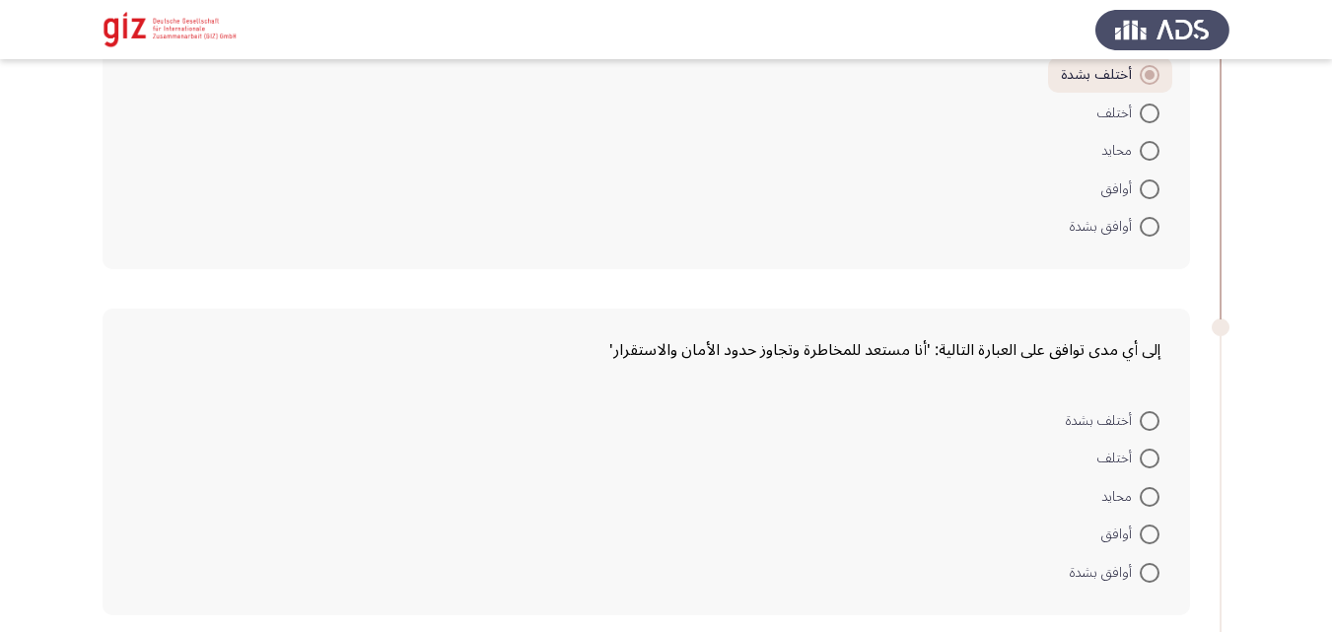
click at [1154, 416] on input "أختلف بشدة" at bounding box center [1150, 421] width 20 height 20
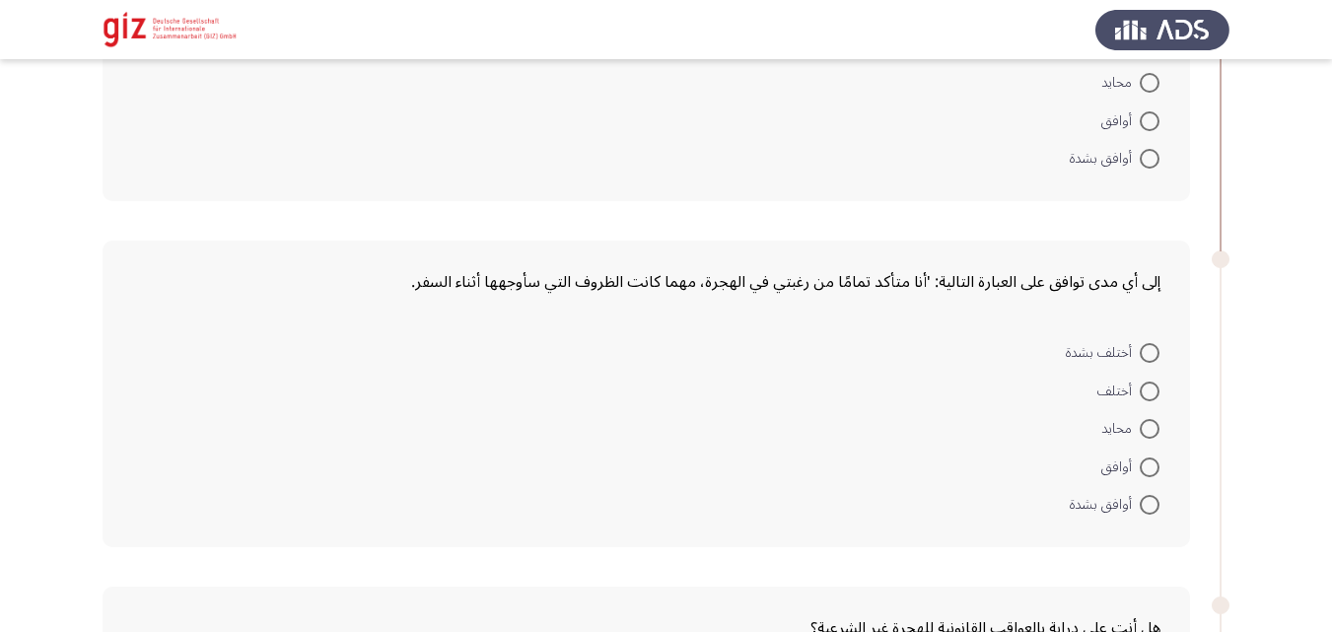
scroll to position [1909, 0]
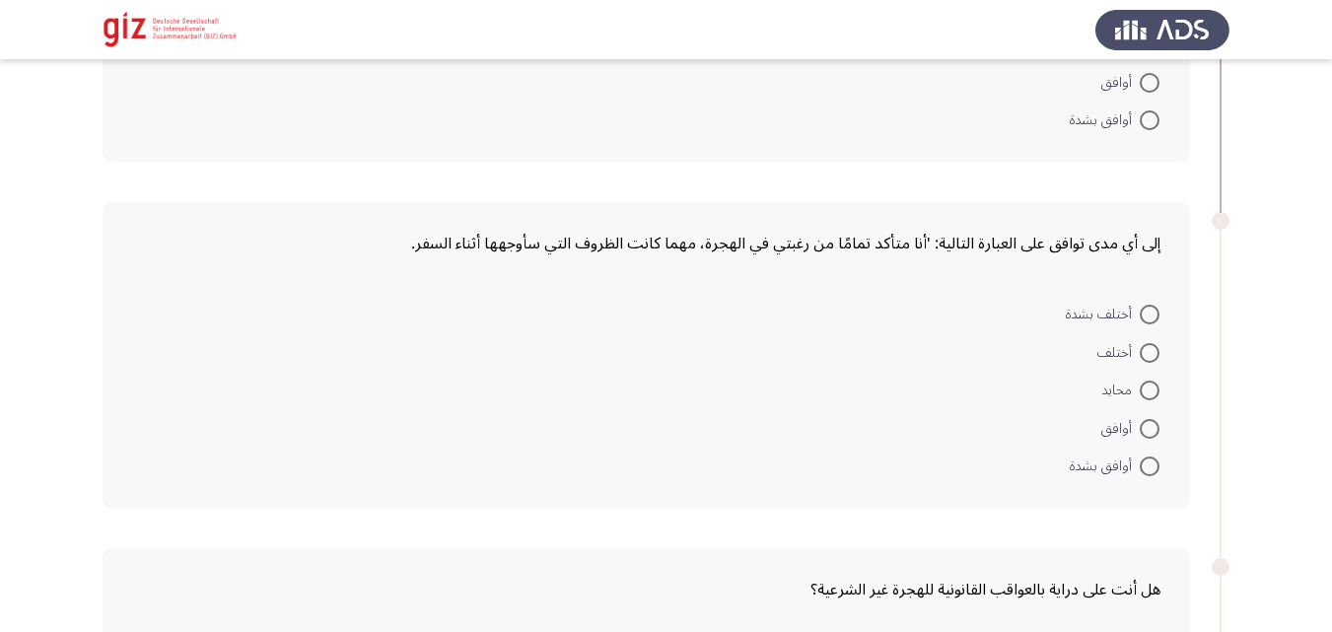
click at [1148, 316] on span at bounding box center [1150, 315] width 20 height 20
click at [1148, 316] on input "أختلف بشدة" at bounding box center [1150, 315] width 20 height 20
radio input "true"
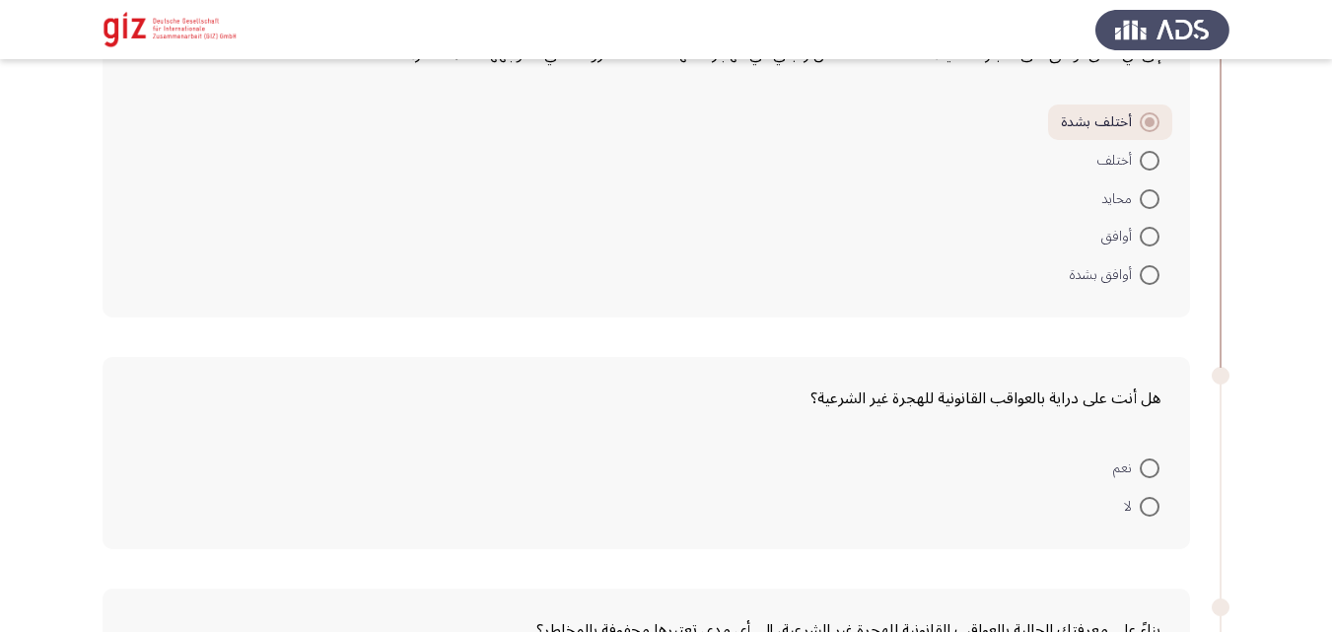
scroll to position [2154, 0]
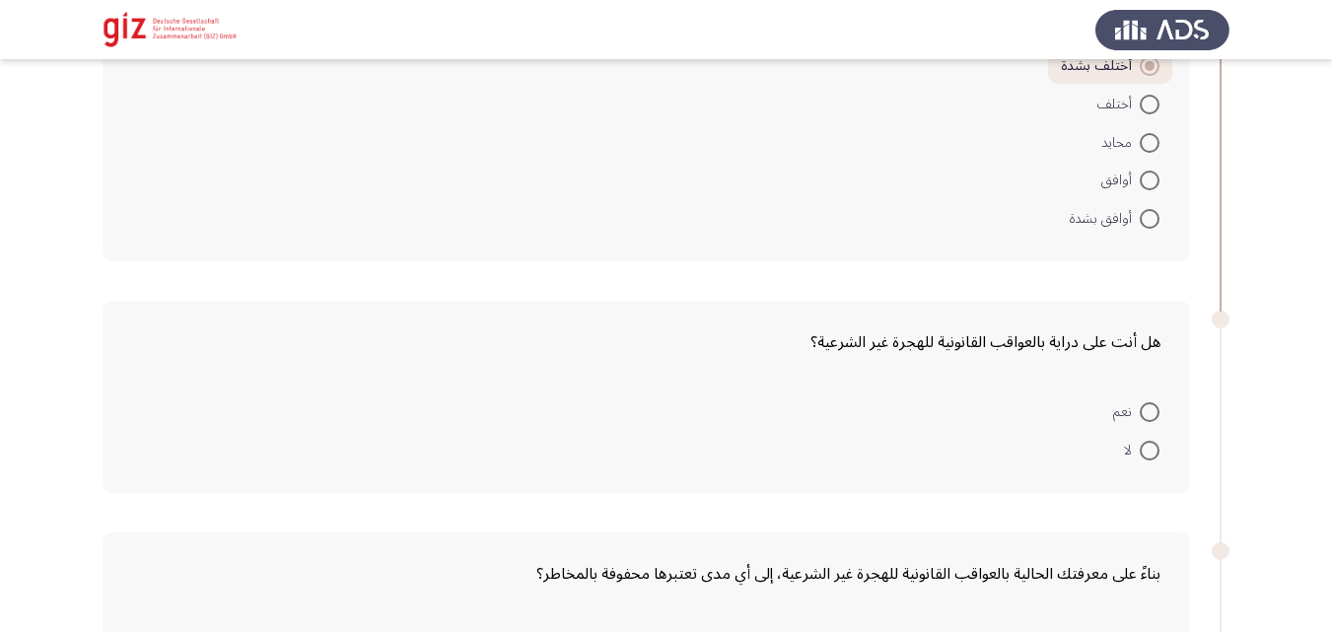
click at [955, 387] on div "هل أنت على دراية بالعواقب القانونية للهجرة غير الشرعية؟ نعم لا" at bounding box center [647, 397] width 1088 height 192
click at [1129, 426] on mat-radio-button "نعم" at bounding box center [1136, 411] width 72 height 38
click at [1150, 404] on span at bounding box center [1150, 412] width 20 height 20
click at [1150, 404] on input "نعم" at bounding box center [1150, 412] width 20 height 20
radio input "true"
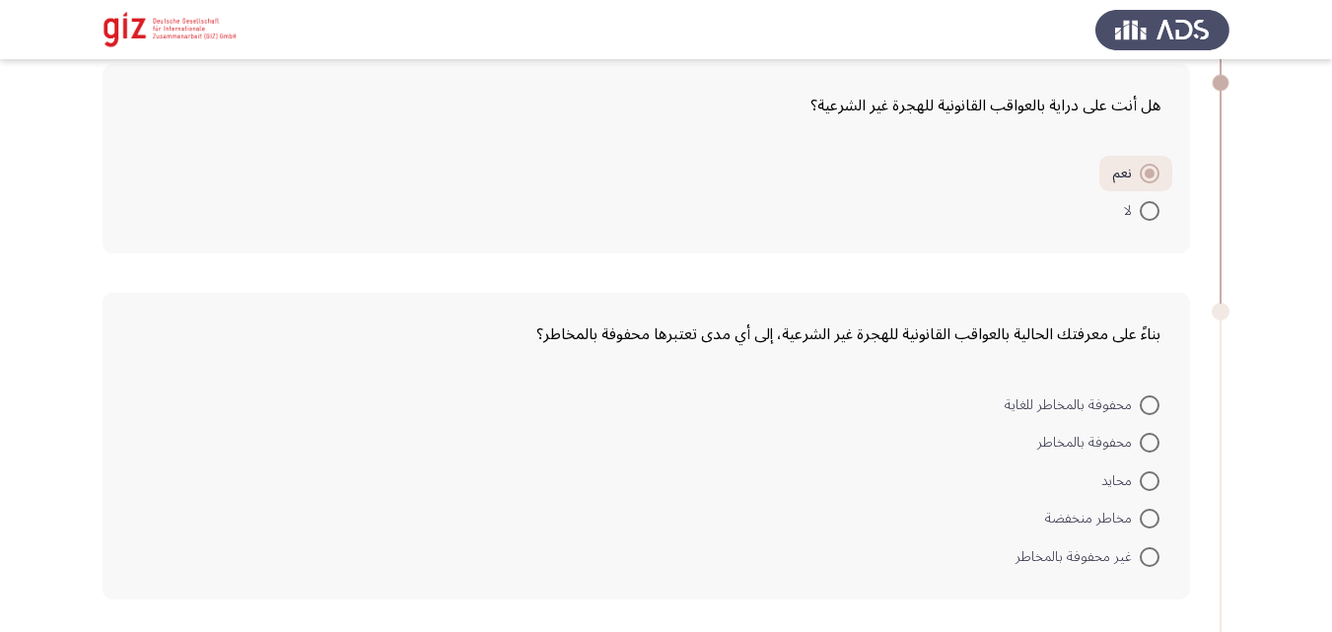
scroll to position [2444, 0]
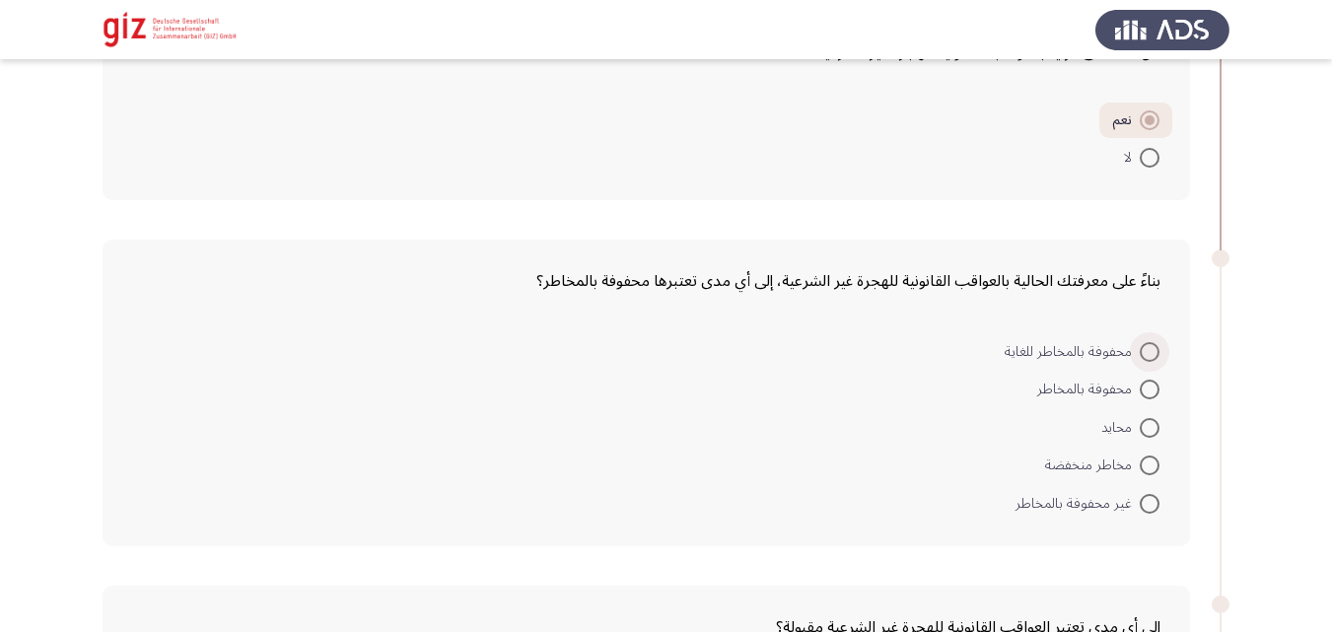
click at [1145, 354] on span at bounding box center [1150, 352] width 20 height 20
click at [1145, 354] on input "محفوفة بالمخاطر للغاية" at bounding box center [1150, 352] width 20 height 20
radio input "true"
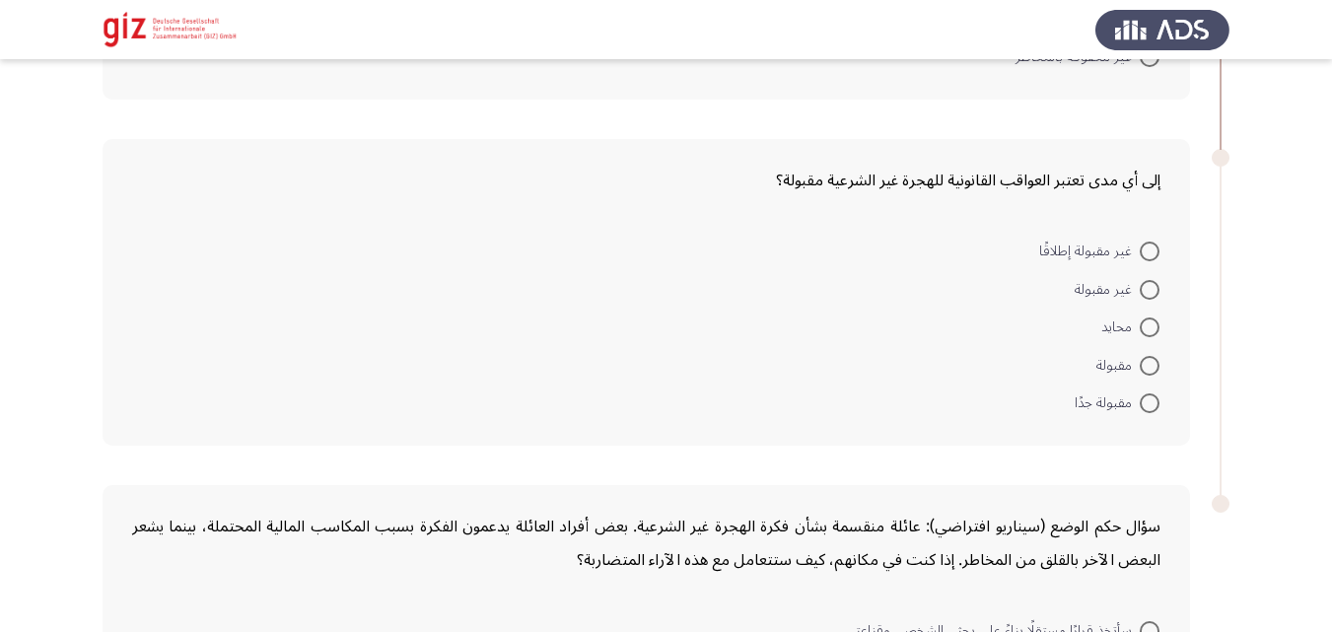
scroll to position [2894, 0]
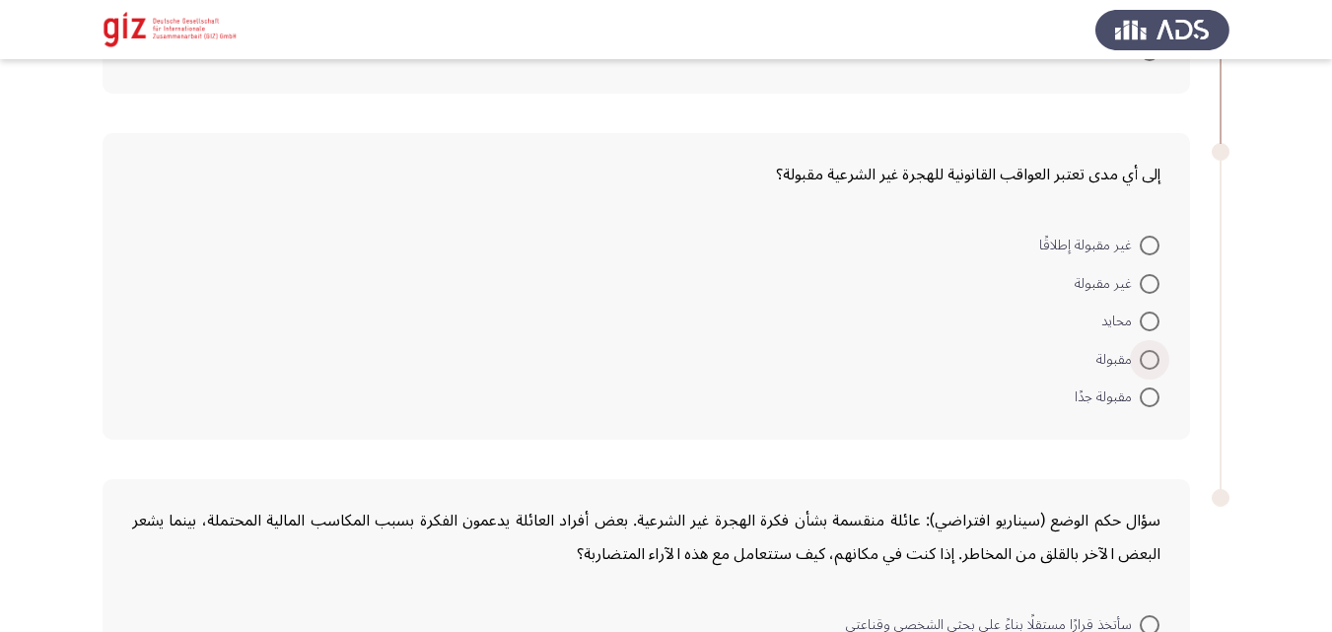
click at [1148, 366] on span at bounding box center [1150, 360] width 20 height 20
click at [1148, 366] on input "مقبولة" at bounding box center [1150, 360] width 20 height 20
radio input "true"
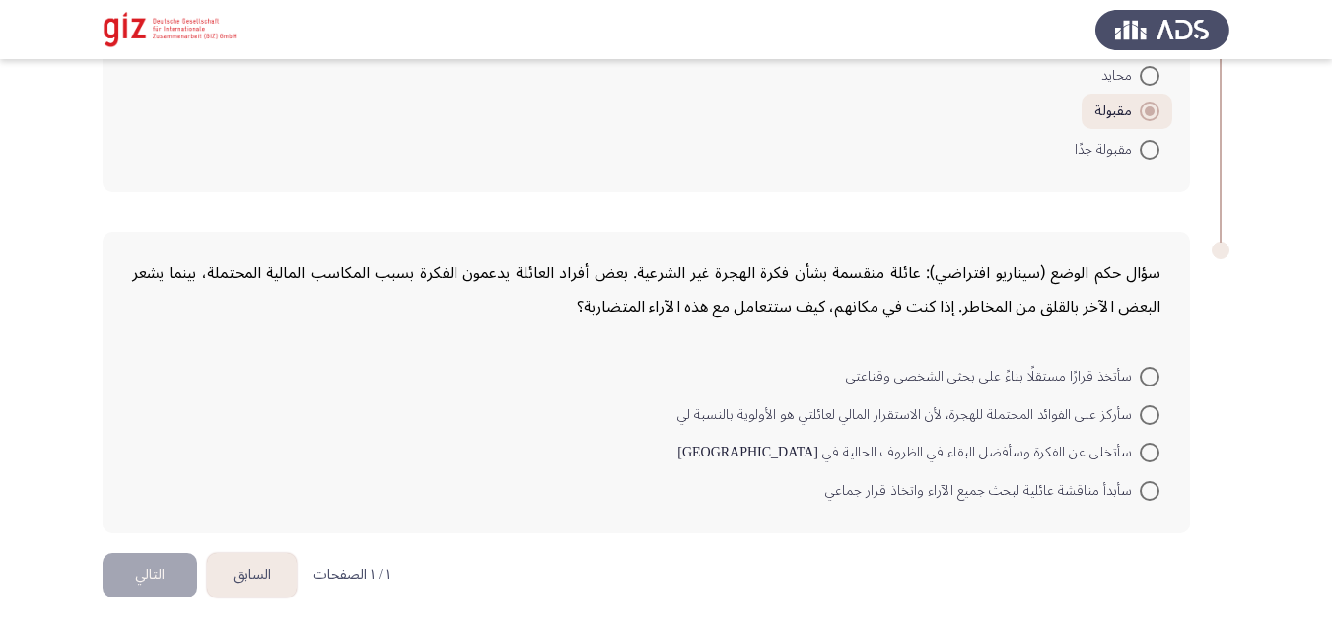
click at [1141, 493] on span at bounding box center [1150, 491] width 20 height 20
click at [1141, 493] on input "سأبدأ مناقشة عائلية لبحث جميع الآراء واتخاذ قرار جماعي" at bounding box center [1150, 491] width 20 height 20
radio input "true"
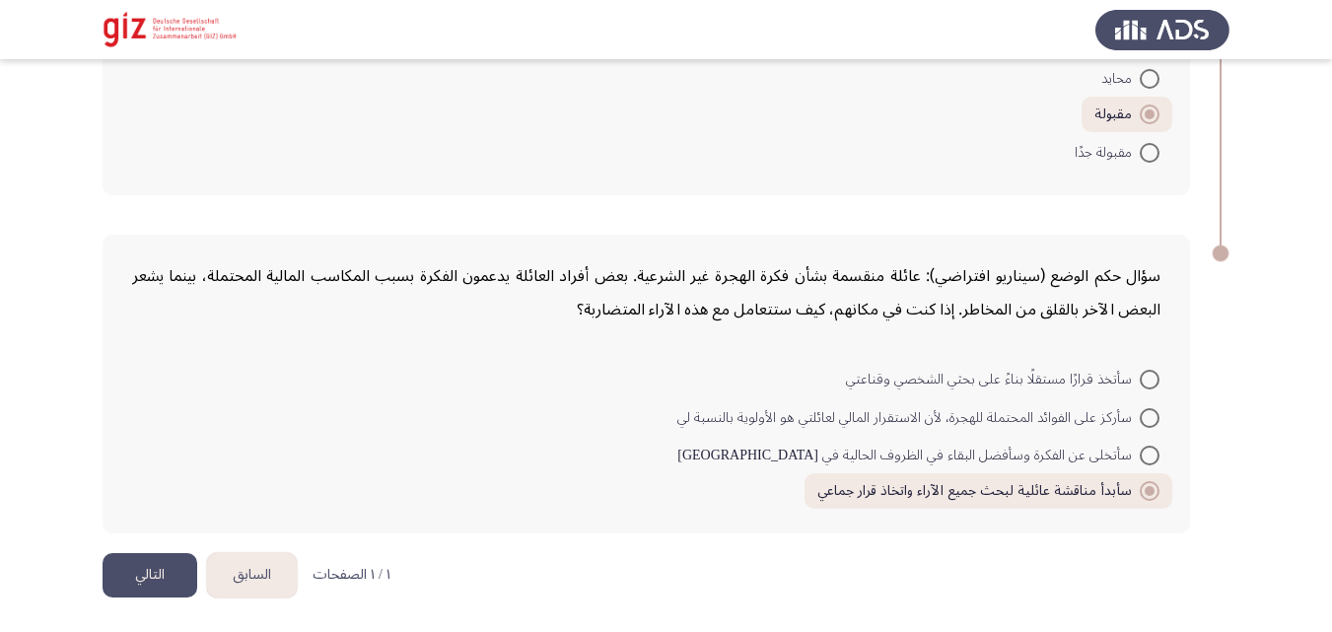
click at [178, 580] on button "التالي" at bounding box center [150, 575] width 95 height 44
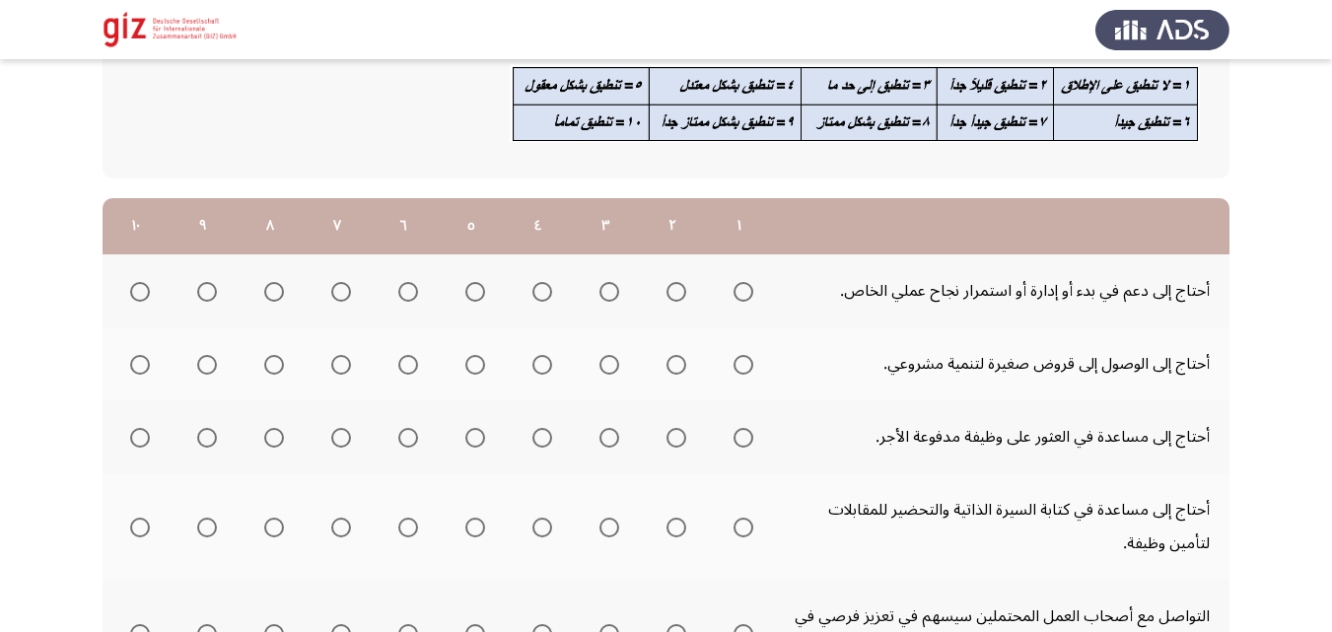
scroll to position [186, 0]
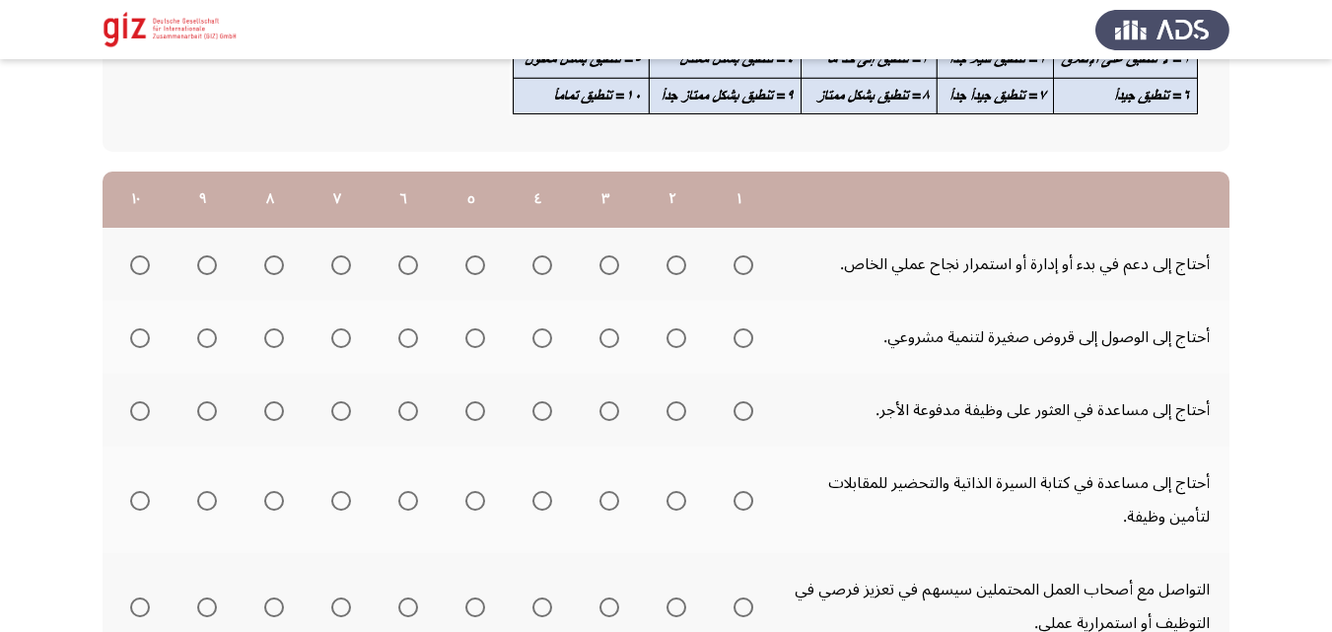
click at [126, 254] on mat-radio-button "Select an option" at bounding box center [136, 264] width 28 height 21
click at [133, 256] on span "Select an option" at bounding box center [140, 265] width 20 height 20
click at [133, 256] on input "Select an option" at bounding box center [140, 265] width 20 height 20
click at [751, 332] on span "Select an option" at bounding box center [744, 338] width 20 height 20
click at [751, 332] on input "Select an option" at bounding box center [744, 338] width 20 height 20
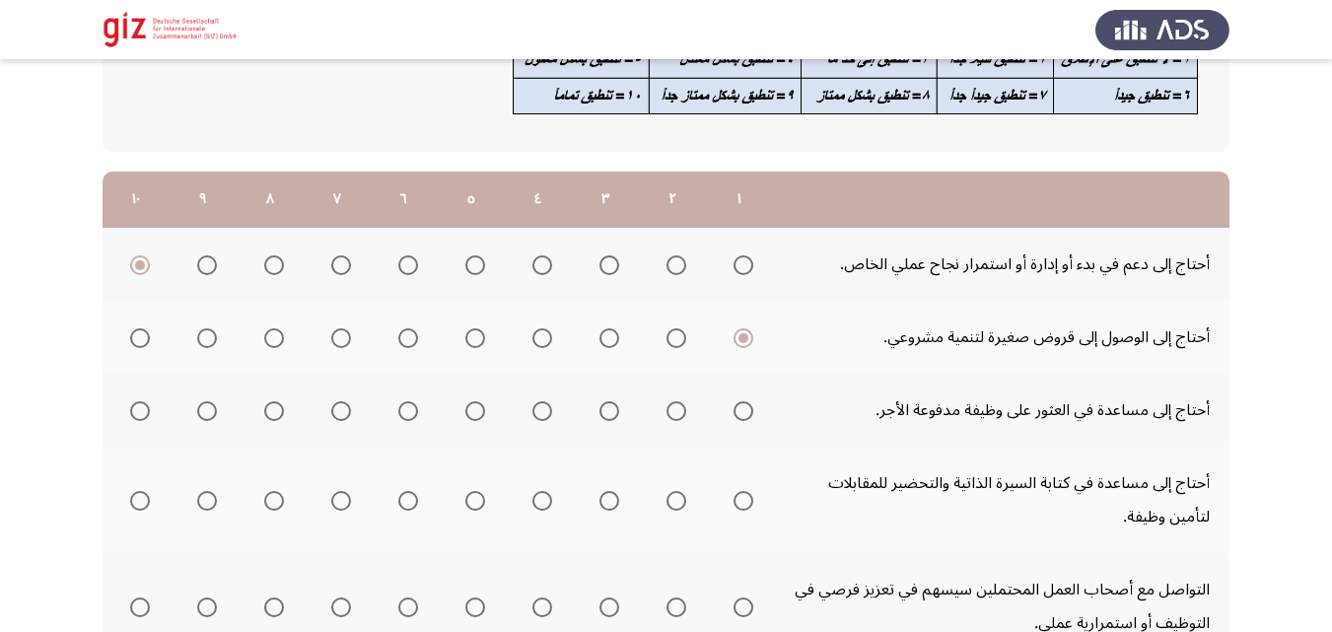
click at [738, 419] on span "Select an option" at bounding box center [744, 411] width 20 height 20
click at [738, 419] on input "Select an option" at bounding box center [744, 411] width 20 height 20
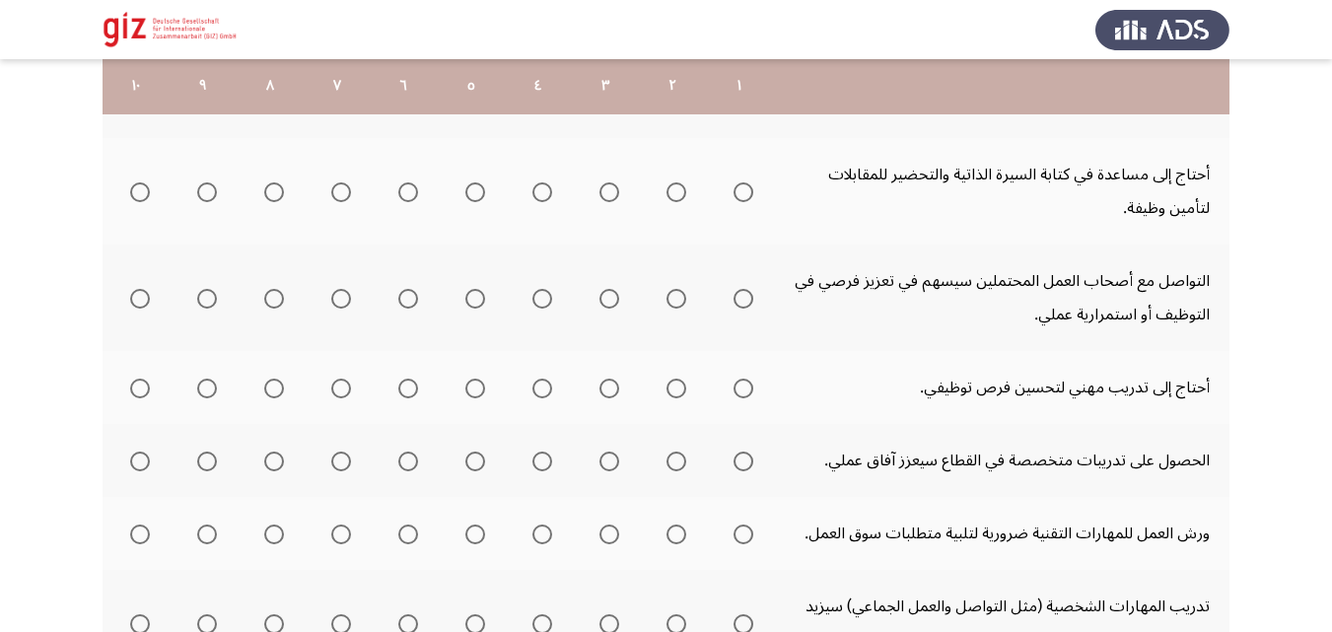
scroll to position [494, 0]
click at [744, 189] on span "Select an option" at bounding box center [744, 193] width 20 height 20
click at [744, 189] on input "Select an option" at bounding box center [744, 193] width 20 height 20
click at [746, 300] on span "Select an option" at bounding box center [744, 300] width 20 height 20
click at [746, 300] on input "Select an option" at bounding box center [744, 300] width 20 height 20
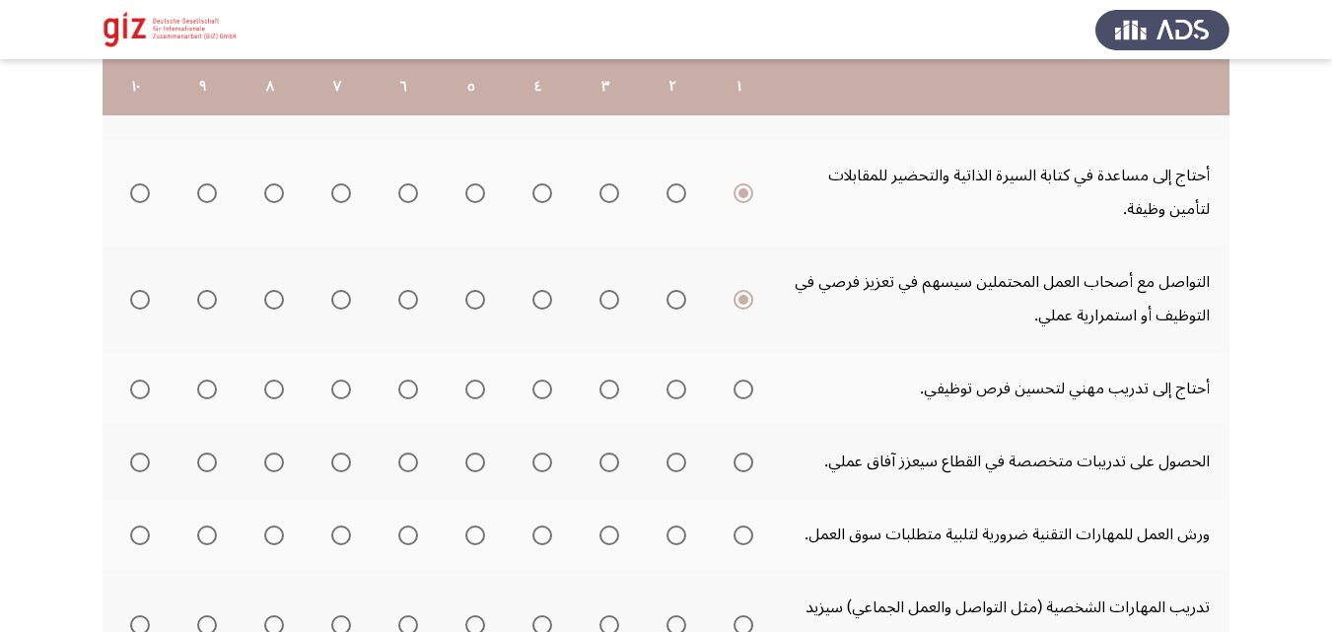
click at [747, 408] on th at bounding box center [739, 388] width 67 height 73
click at [745, 387] on span "Select an option" at bounding box center [744, 390] width 20 height 20
click at [745, 387] on input "Select an option" at bounding box center [744, 390] width 20 height 20
click at [743, 449] on mat-radio-group "Select an option" at bounding box center [740, 462] width 28 height 34
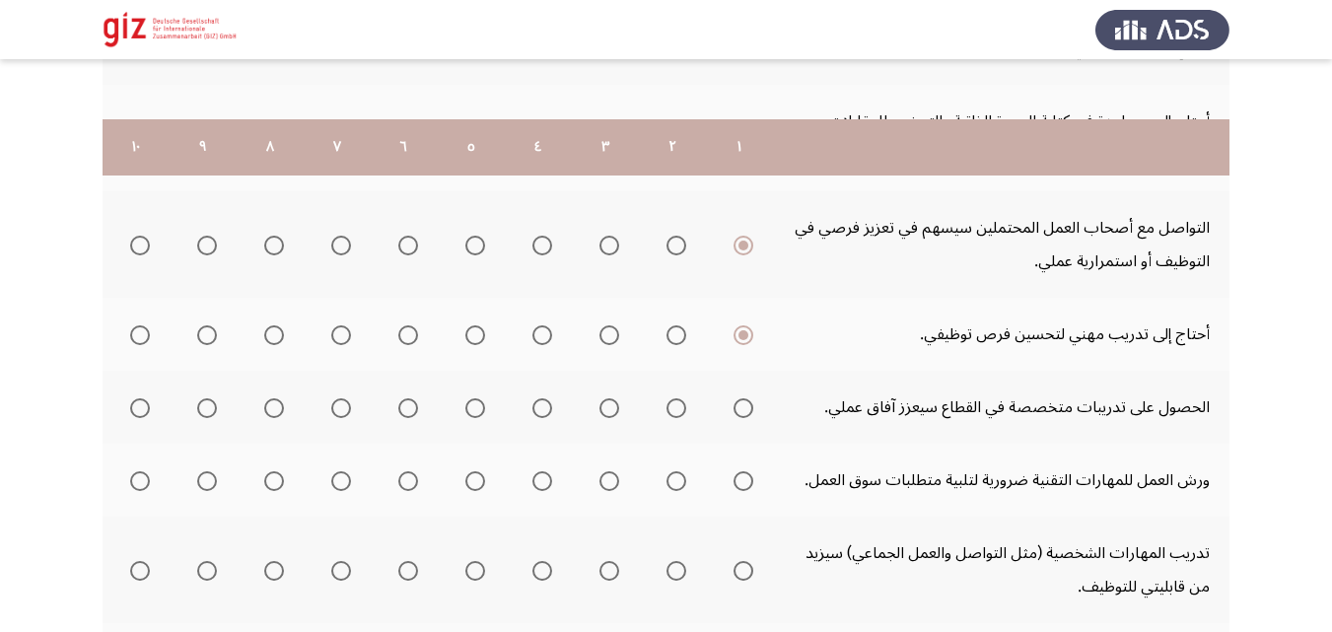
scroll to position [726, 0]
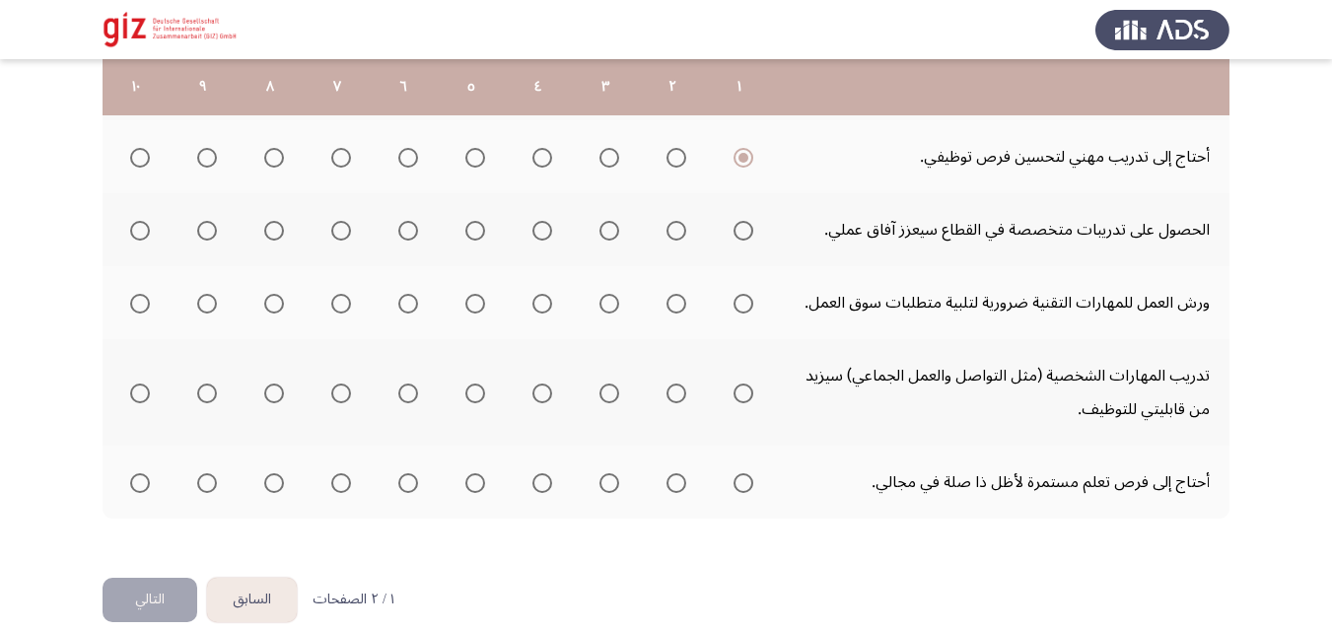
click at [743, 213] on mat-radio-group "Select an option" at bounding box center [740, 230] width 28 height 34
click at [745, 230] on span "Select an option" at bounding box center [744, 231] width 20 height 20
click at [745, 230] on input "Select an option" at bounding box center [744, 231] width 20 height 20
click at [747, 315] on mat-radio-group "Select an option" at bounding box center [740, 303] width 28 height 34
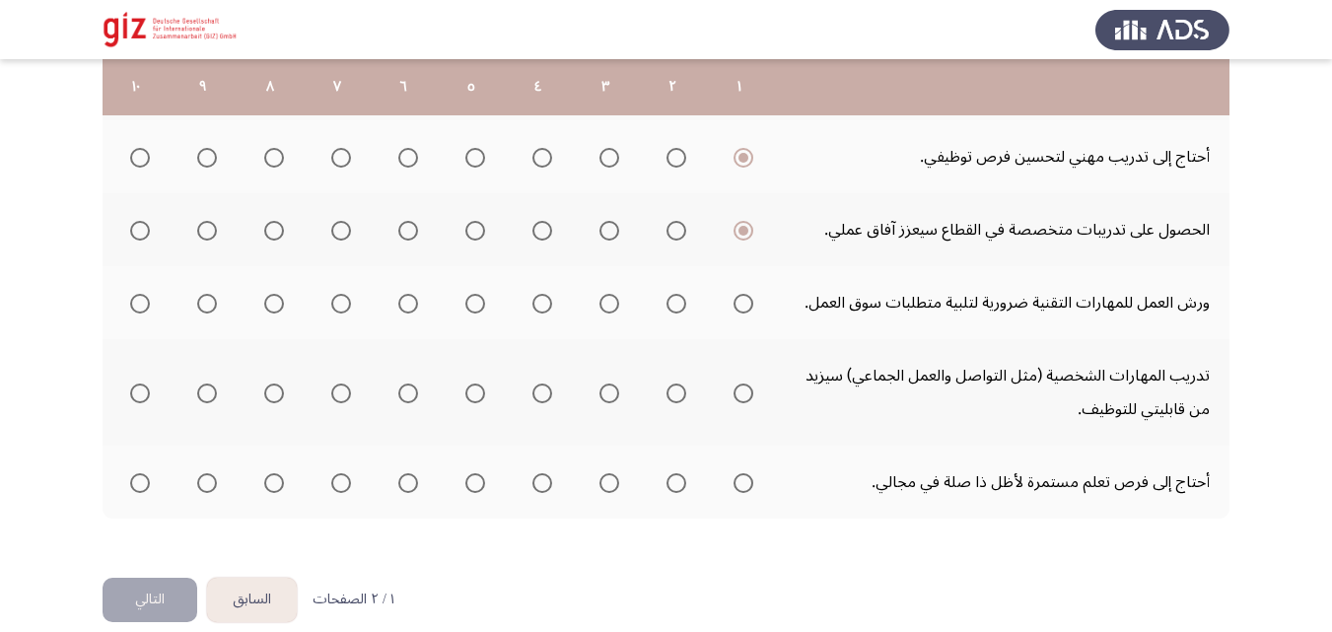
click at [747, 316] on mat-radio-group "Select an option" at bounding box center [740, 303] width 28 height 34
click at [744, 304] on span "Select an option" at bounding box center [744, 304] width 20 height 20
click at [744, 304] on input "Select an option" at bounding box center [744, 304] width 20 height 20
click at [737, 396] on span "Select an option" at bounding box center [744, 394] width 20 height 20
click at [737, 396] on input "Select an option" at bounding box center [744, 394] width 20 height 20
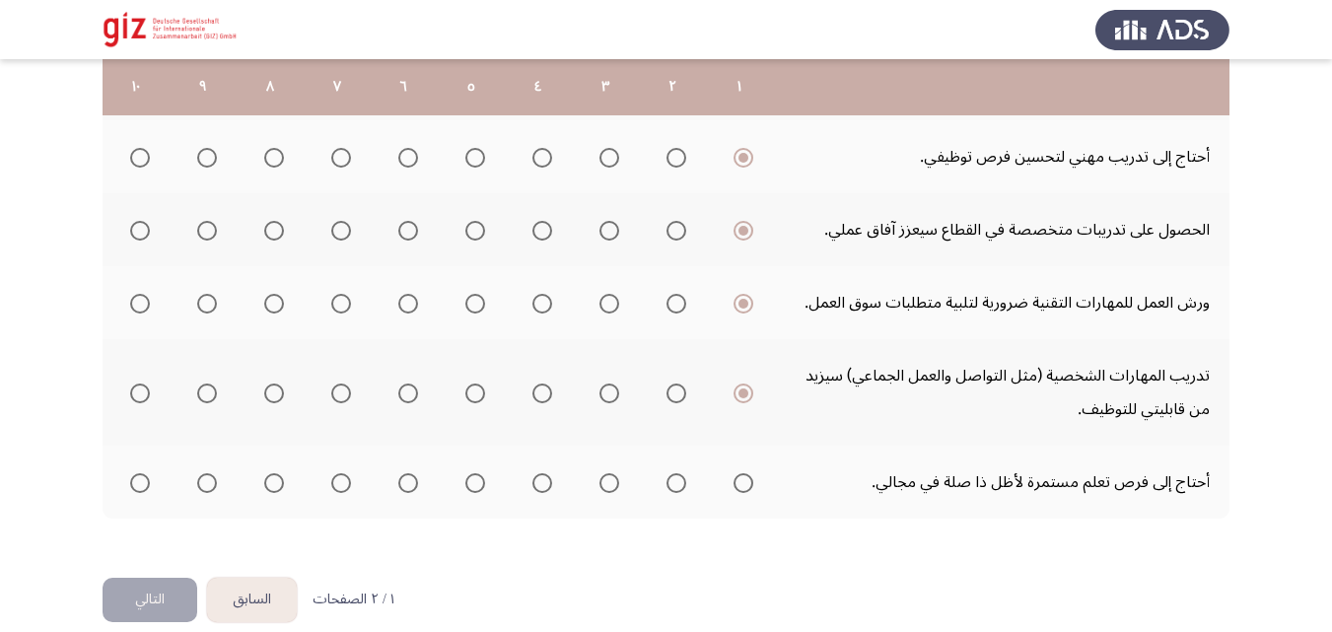
click at [735, 483] on span "Select an option" at bounding box center [744, 483] width 20 height 20
click at [735, 483] on input "Select an option" at bounding box center [744, 483] width 20 height 20
click at [158, 604] on button "التالي" at bounding box center [150, 600] width 95 height 44
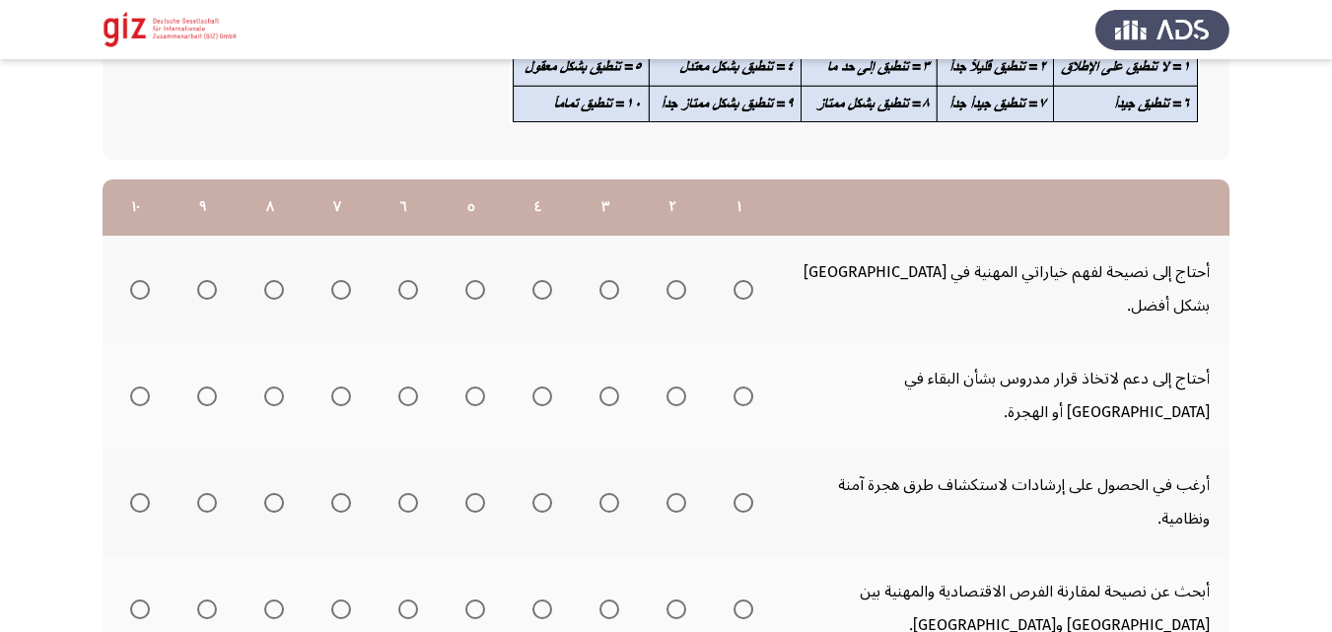
scroll to position [234, 0]
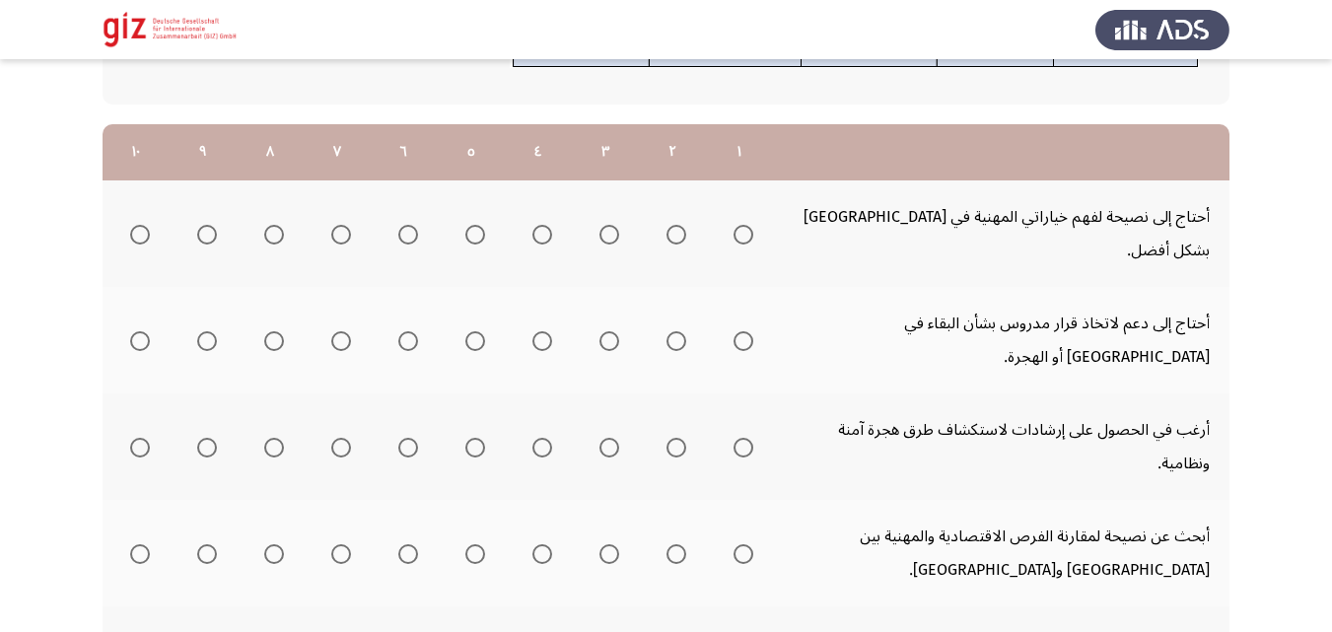
click at [745, 331] on span "Select an option" at bounding box center [744, 341] width 20 height 20
click at [745, 331] on input "Select an option" at bounding box center [744, 341] width 20 height 20
click at [737, 225] on span "Select an option" at bounding box center [744, 235] width 20 height 20
click at [737, 225] on input "Select an option" at bounding box center [744, 235] width 20 height 20
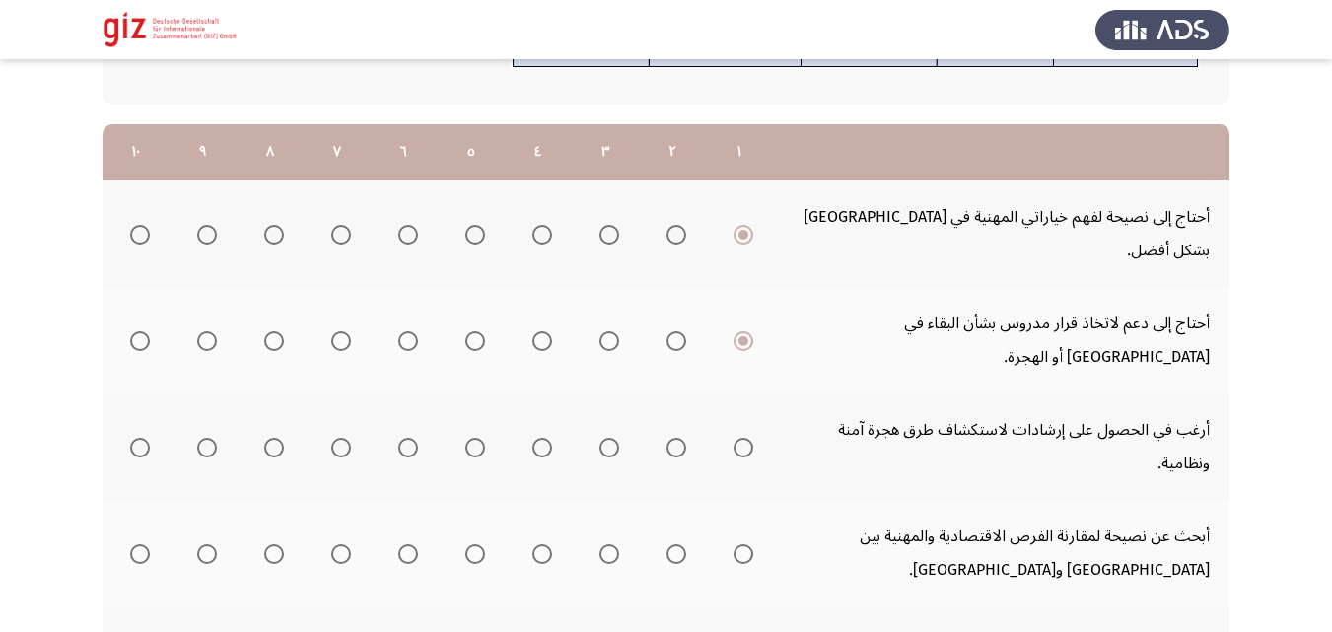
click at [747, 438] on span "Select an option" at bounding box center [744, 448] width 20 height 20
click at [747, 438] on input "Select an option" at bounding box center [744, 448] width 20 height 20
click at [743, 536] on mat-radio-group "Select an option" at bounding box center [740, 553] width 28 height 34
click at [743, 544] on span "Select an option" at bounding box center [744, 554] width 20 height 20
click at [743, 544] on input "Select an option" at bounding box center [744, 554] width 20 height 20
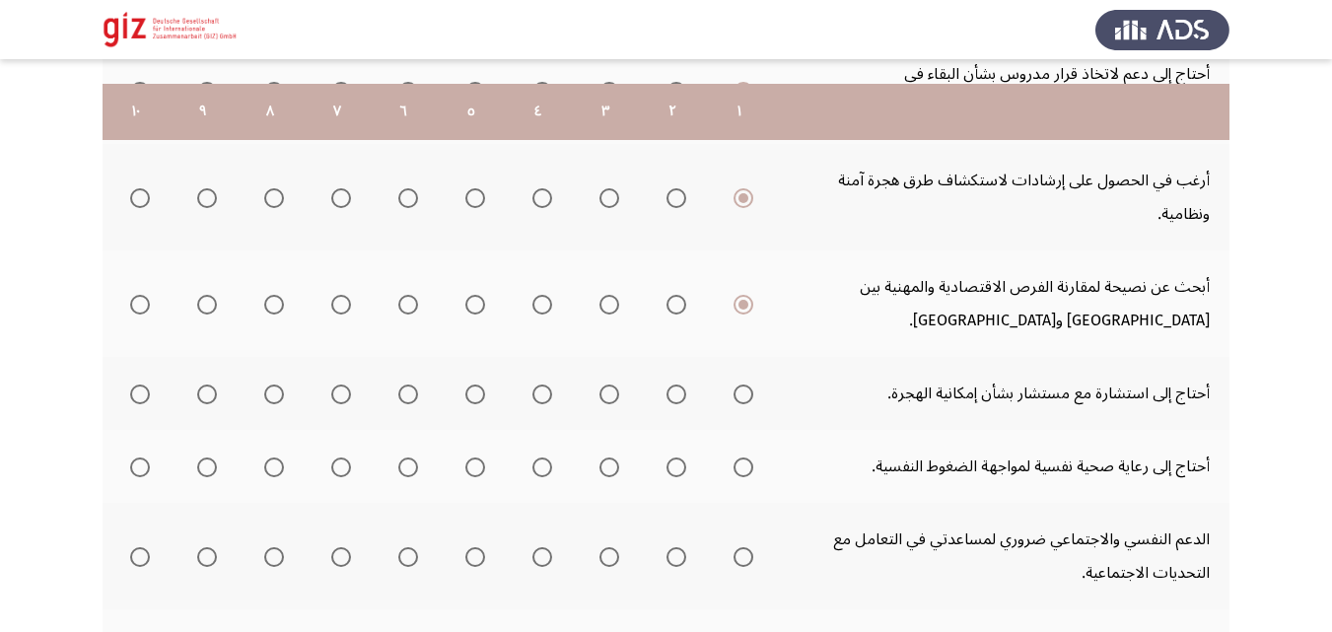
scroll to position [508, 0]
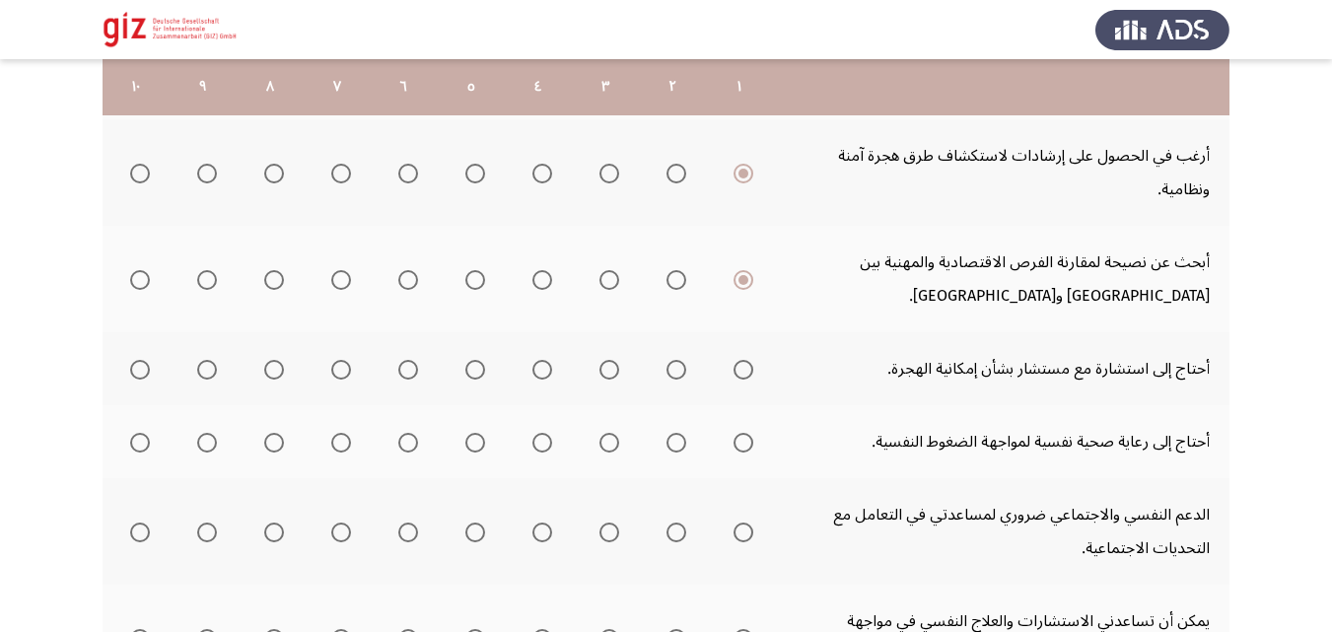
click at [745, 360] on span "Select an option" at bounding box center [744, 370] width 20 height 20
click at [745, 360] on input "Select an option" at bounding box center [744, 370] width 20 height 20
click at [759, 405] on th at bounding box center [739, 441] width 67 height 73
click at [747, 433] on span "Select an option" at bounding box center [744, 443] width 20 height 20
click at [747, 433] on input "Select an option" at bounding box center [744, 443] width 20 height 20
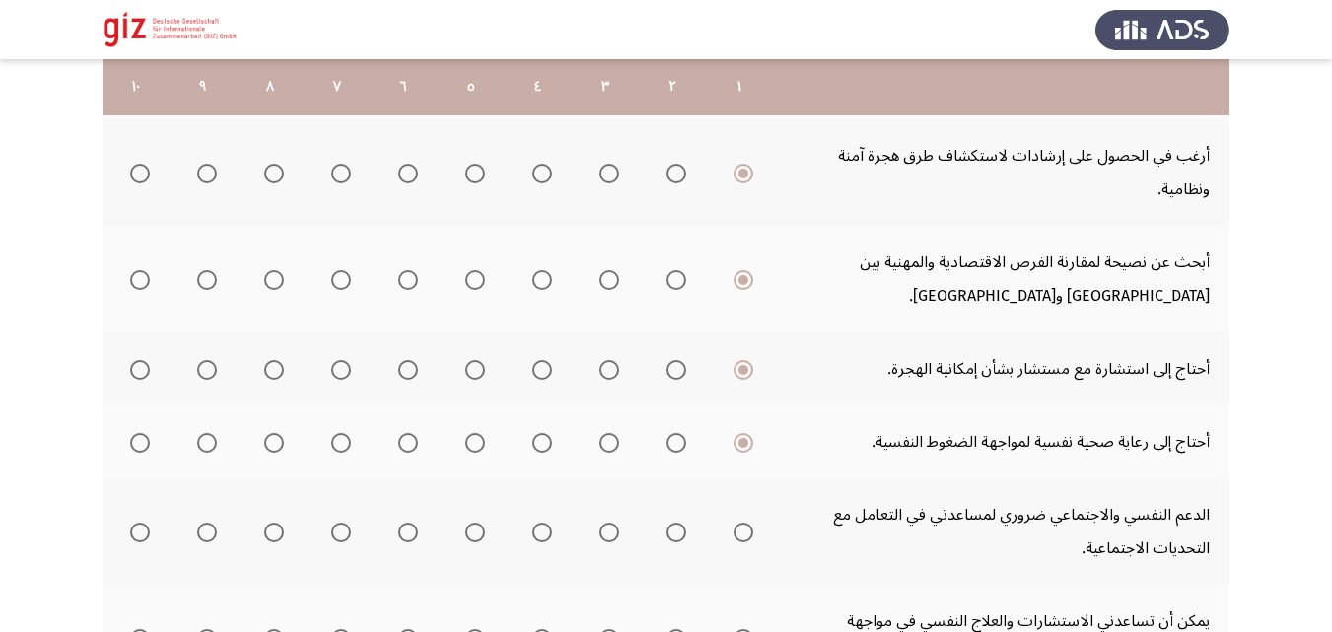
click at [745, 523] on span "Select an option" at bounding box center [744, 533] width 20 height 20
click at [745, 523] on input "Select an option" at bounding box center [744, 533] width 20 height 20
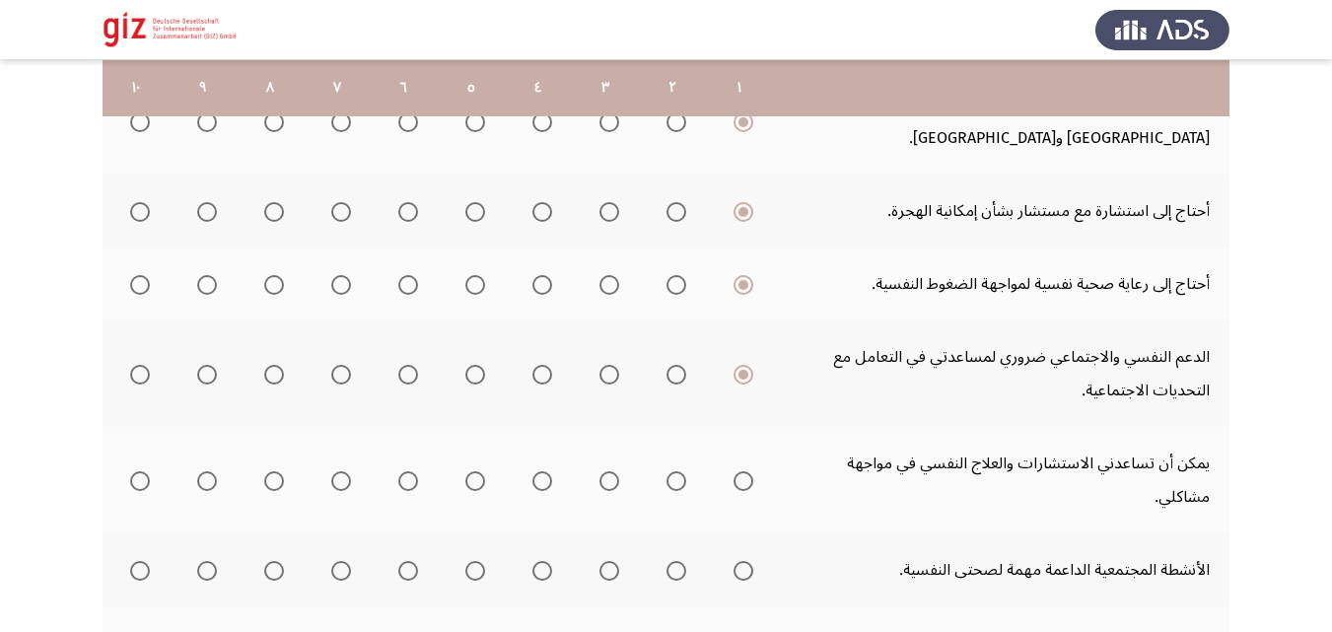
scroll to position [667, 0]
click at [751, 470] on span "Select an option" at bounding box center [744, 480] width 20 height 20
click at [751, 470] on input "Select an option" at bounding box center [744, 480] width 20 height 20
click at [741, 560] on span "Select an option" at bounding box center [744, 570] width 20 height 20
click at [741, 560] on input "Select an option" at bounding box center [744, 570] width 20 height 20
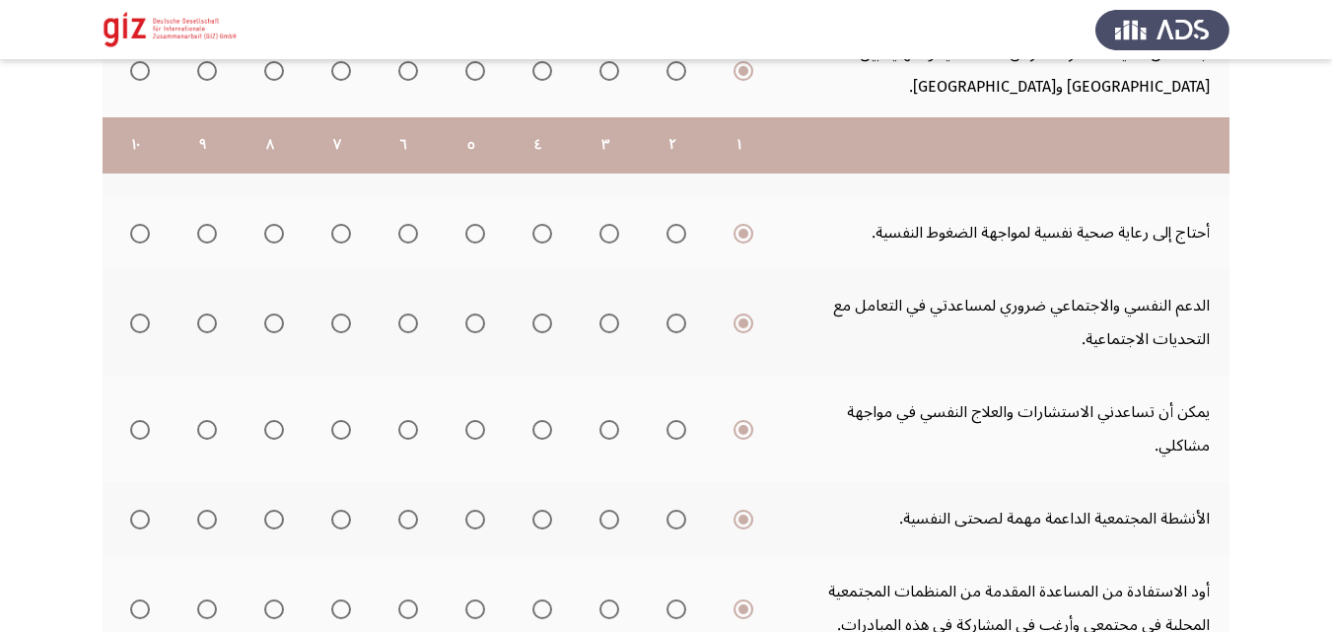
scroll to position [784, 0]
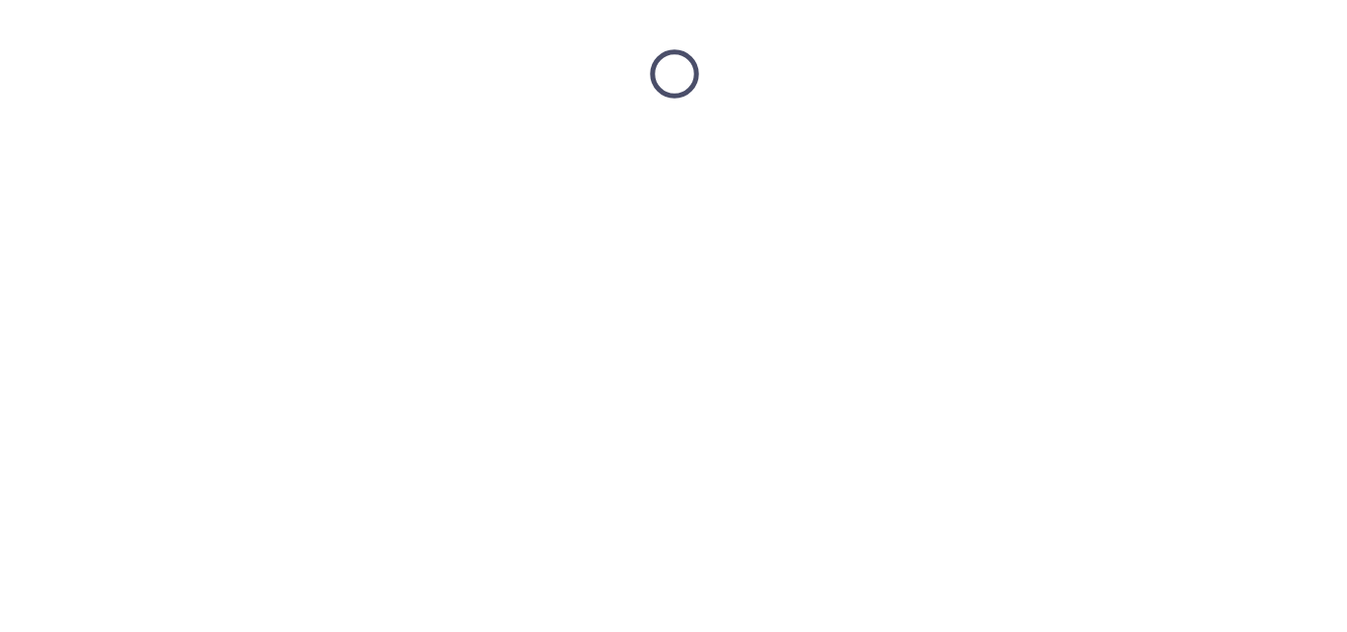
scroll to position [0, 0]
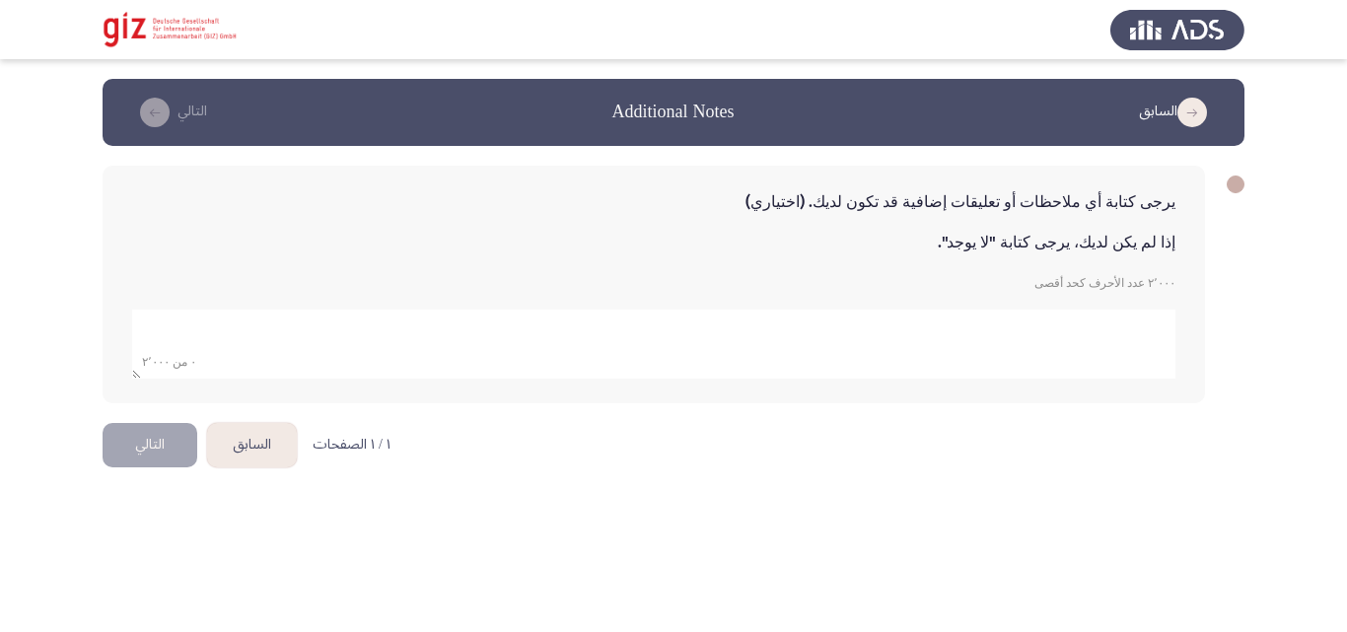
click at [325, 311] on textarea "add answer for essay" at bounding box center [653, 344] width 1043 height 69
type textarea "لا"
click at [161, 502] on html "السابق Additional Notes التالي يرجى كتابة أي ملاحظات أو تعليقات إضافية قد تكون …" at bounding box center [673, 251] width 1347 height 502
click at [279, 342] on textarea "add answer for essay" at bounding box center [653, 344] width 1043 height 69
click at [441, 451] on html "السابق Additional Notes التالي يرجى كتابة أي ملاحظات أو تعليقات إضافية قد تكون …" at bounding box center [673, 251] width 1347 height 502
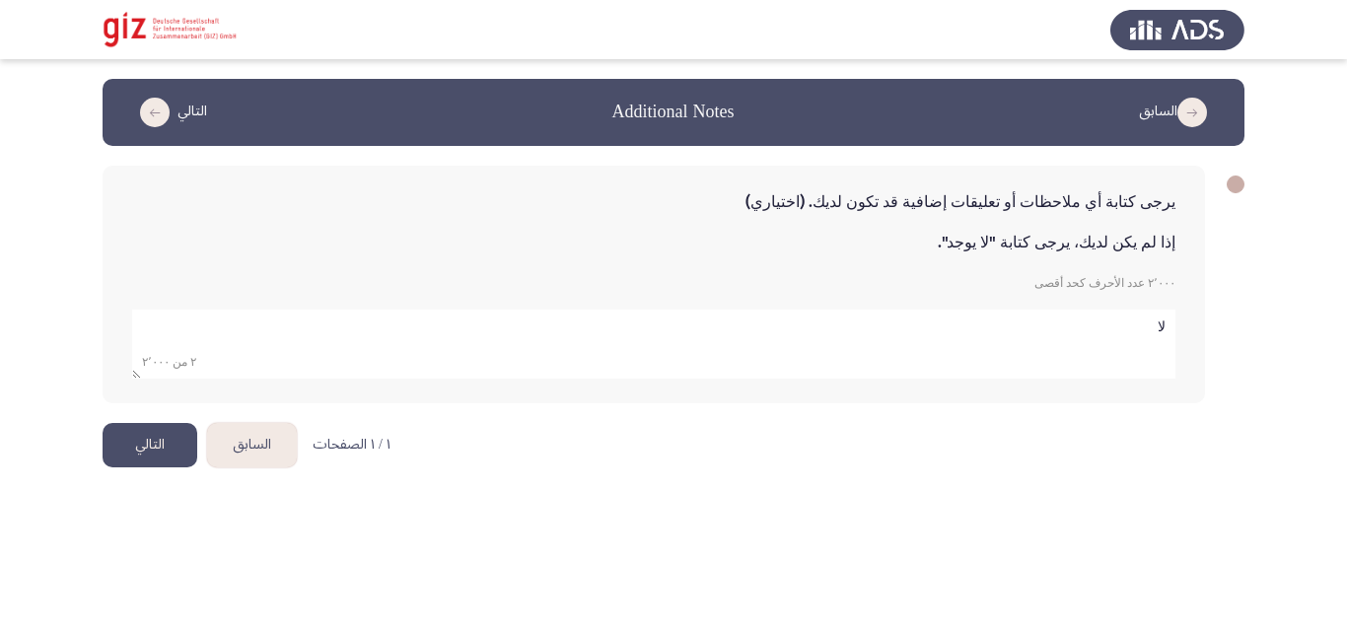
click at [130, 459] on button "التالي" at bounding box center [150, 445] width 95 height 44
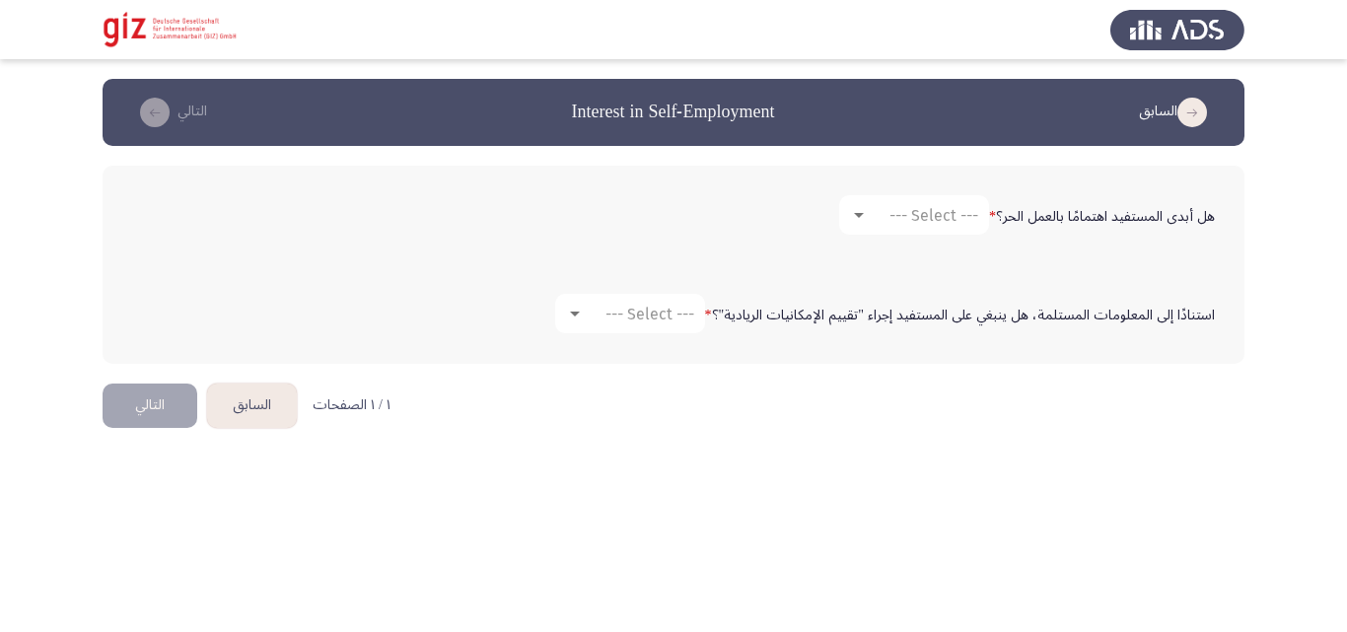
click at [916, 237] on div "هل أبدى المستفيد اهتمامًا بالعمل الحر؟ * --- Select ---" at bounding box center [673, 214] width 1102 height 59
click at [913, 214] on span "--- Select ---" at bounding box center [933, 215] width 89 height 19
click at [901, 212] on span "نعم" at bounding box center [914, 214] width 134 height 47
click at [651, 298] on mat-select "--- Select ---" at bounding box center [630, 313] width 150 height 39
click at [660, 327] on mat-select "--- Select ---" at bounding box center [630, 313] width 150 height 39
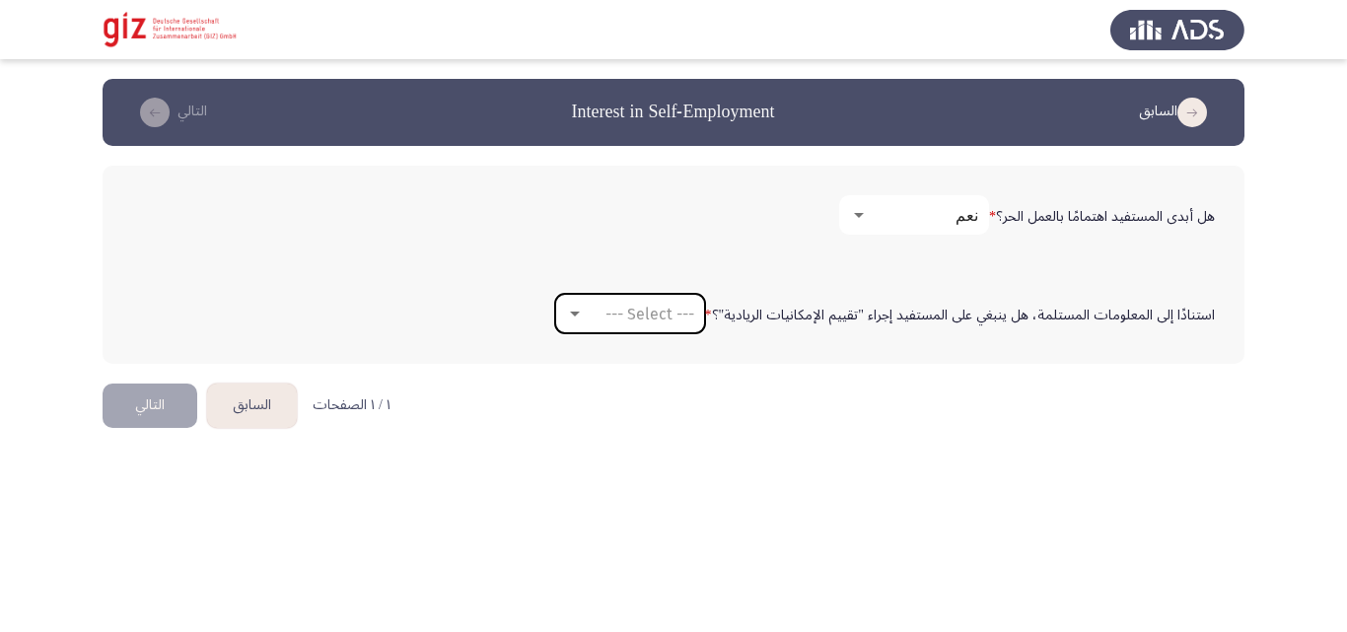
click at [660, 327] on mat-select "--- Select ---" at bounding box center [630, 313] width 150 height 39
click at [612, 303] on mat-select "--- Select ---" at bounding box center [630, 313] width 150 height 39
click at [612, 317] on span "--- Select ---" at bounding box center [649, 314] width 89 height 19
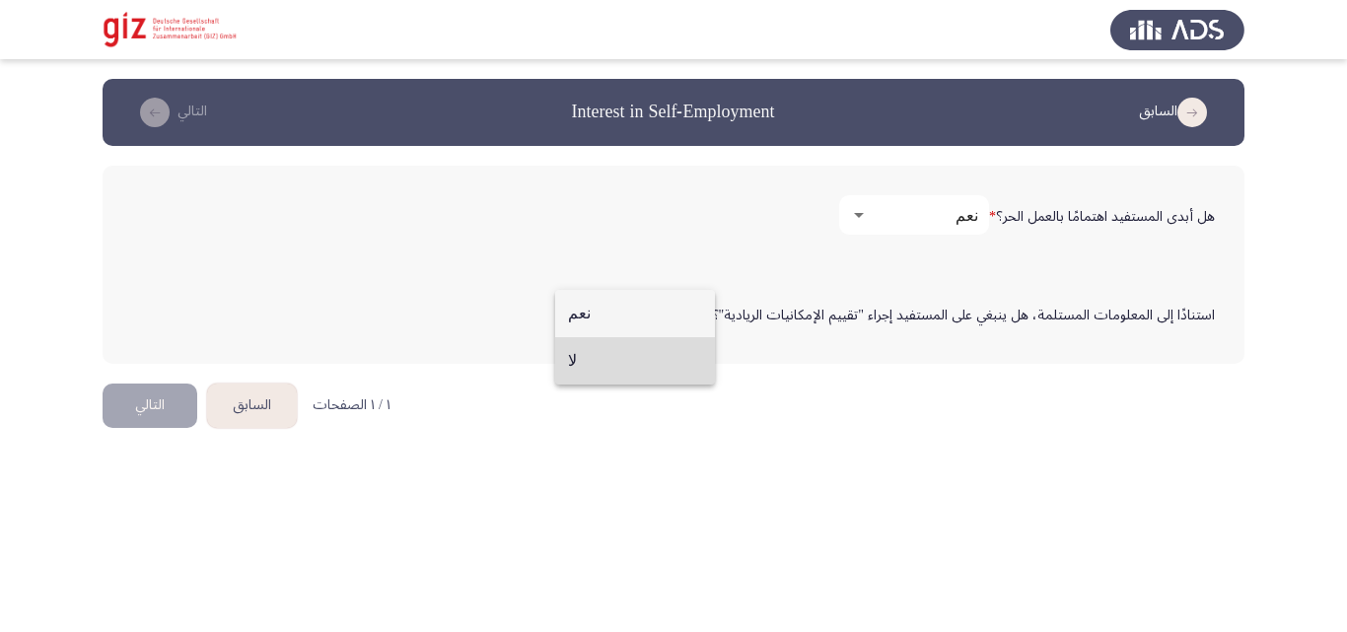
click at [612, 359] on span "لا" at bounding box center [635, 360] width 134 height 47
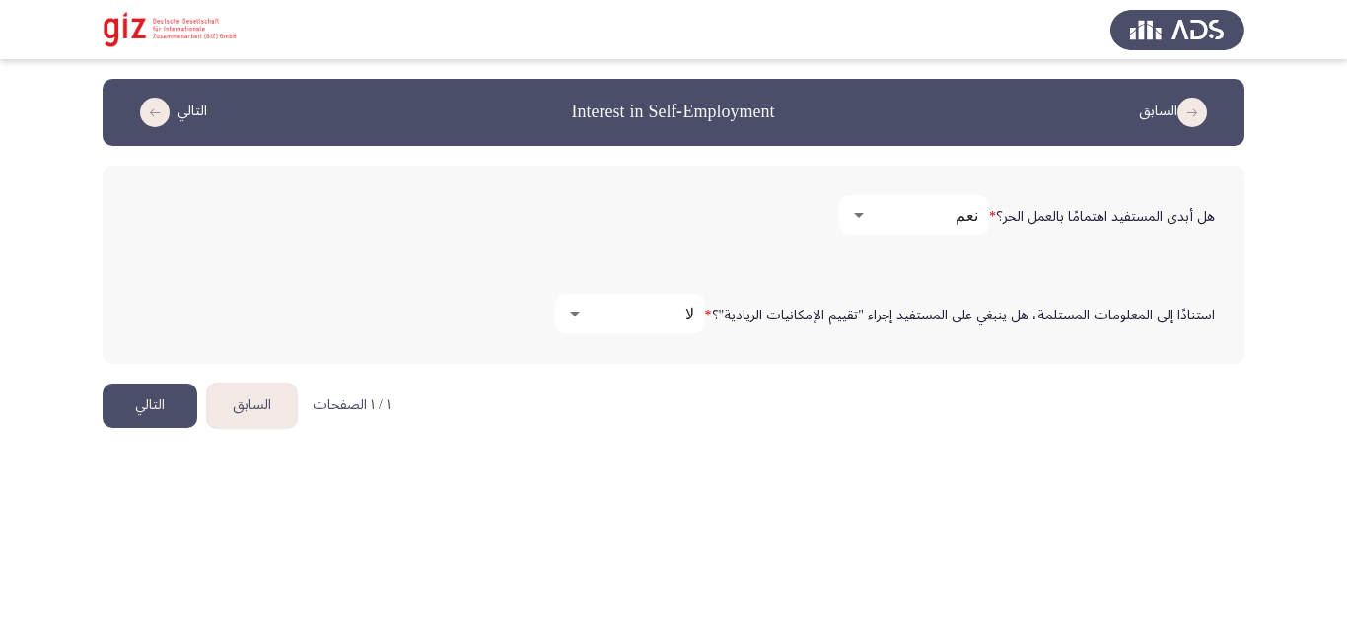
click at [155, 400] on button "التالي" at bounding box center [150, 406] width 95 height 44
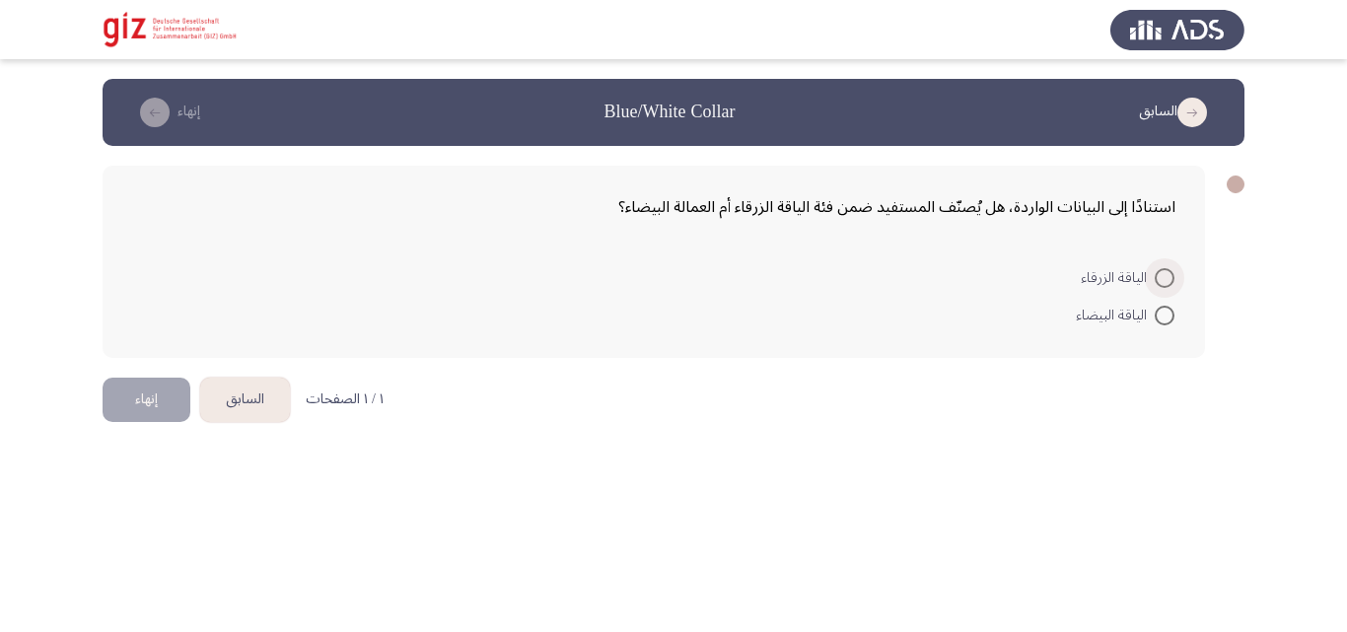
click at [1162, 279] on span at bounding box center [1165, 278] width 20 height 20
click at [1162, 279] on input "الياقة الزرقاء" at bounding box center [1165, 278] width 20 height 20
radio input "true"
click at [162, 405] on button "إنهاء" at bounding box center [147, 398] width 88 height 44
